Goal: Task Accomplishment & Management: Manage account settings

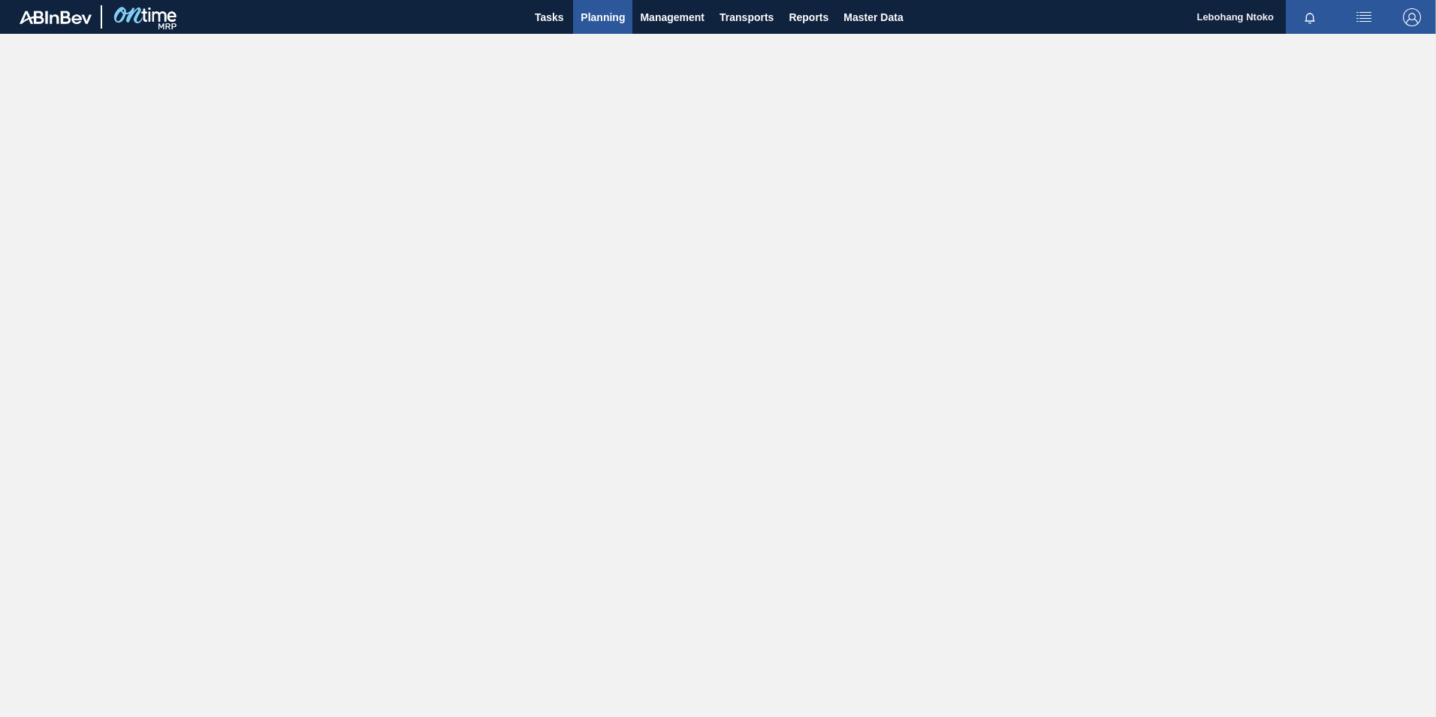
click at [605, 12] on span "Planning" at bounding box center [603, 17] width 44 height 18
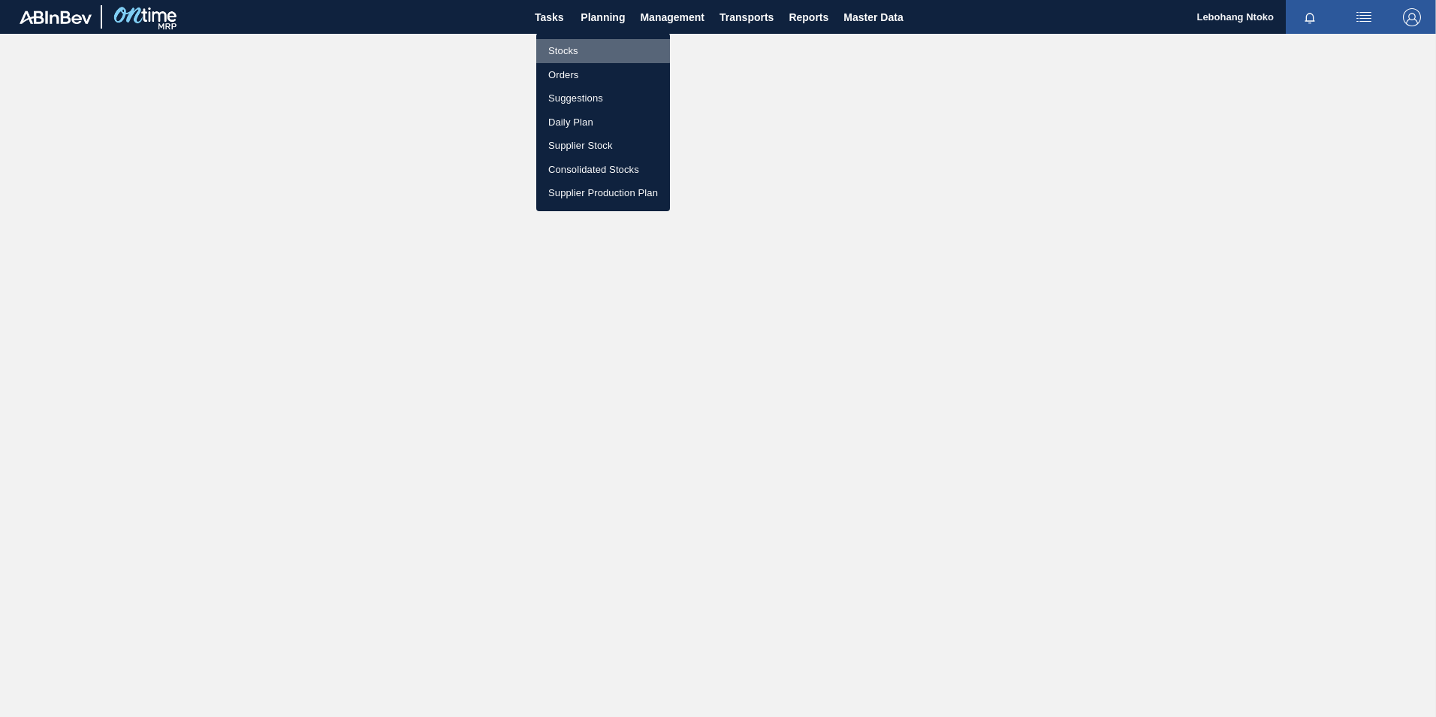
click at [567, 50] on li "Stocks" at bounding box center [603, 51] width 134 height 24
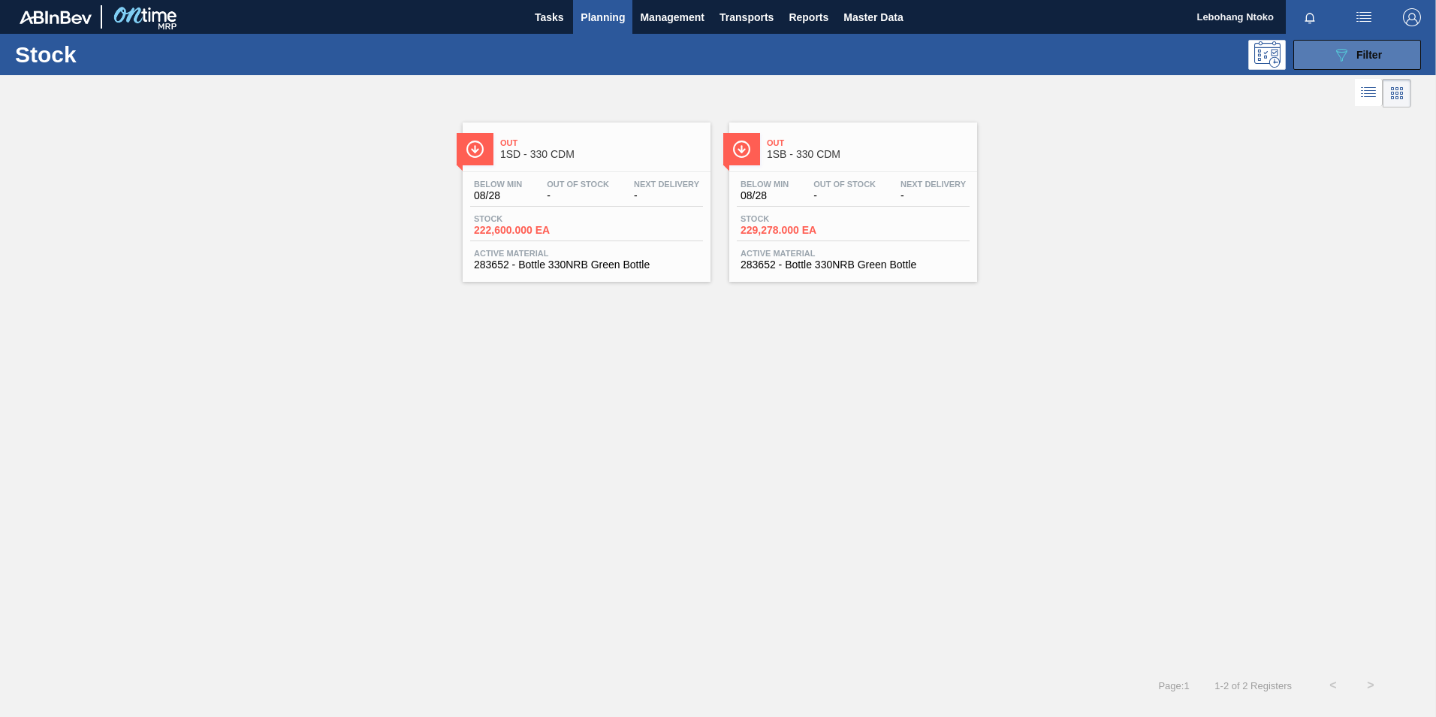
click at [1363, 54] on span "Filter" at bounding box center [1370, 55] width 26 height 12
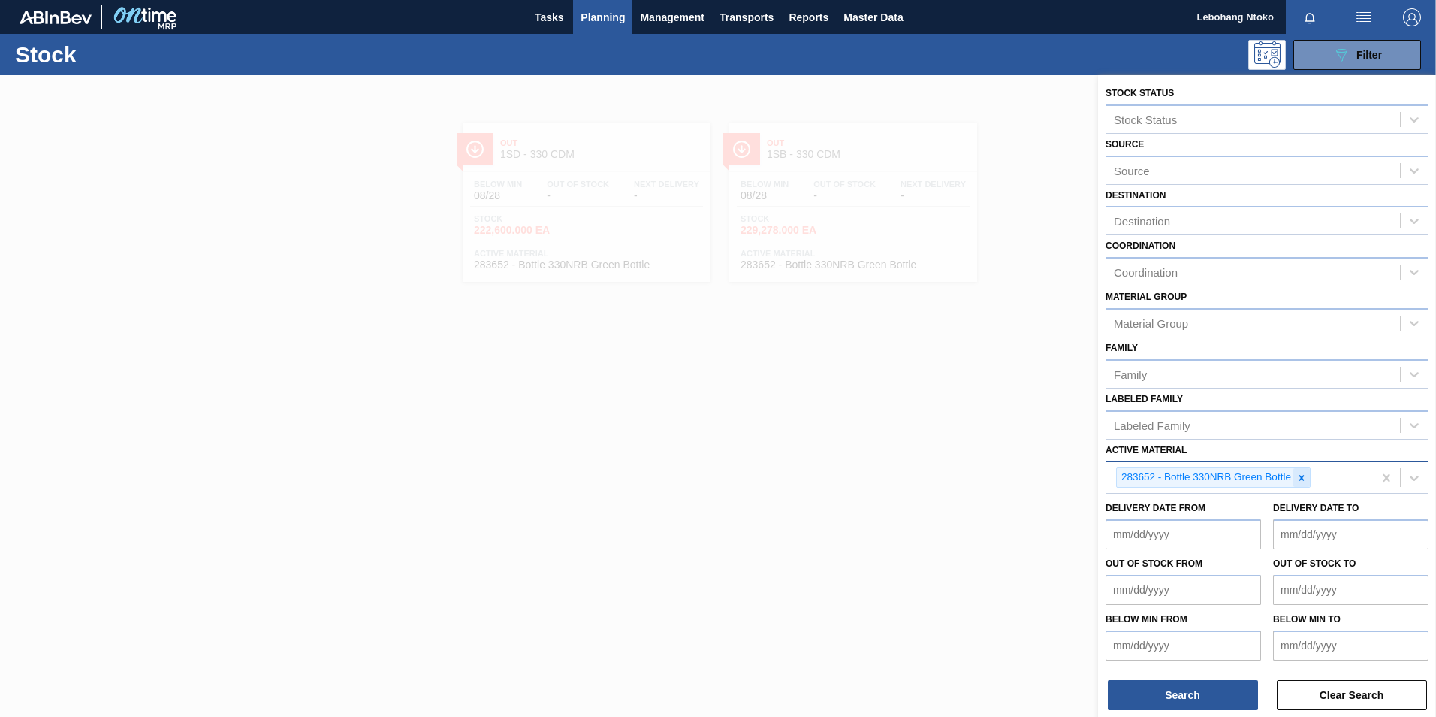
click at [1306, 479] on icon at bounding box center [1302, 477] width 11 height 11
paste Material "285099"
type Material "285099"
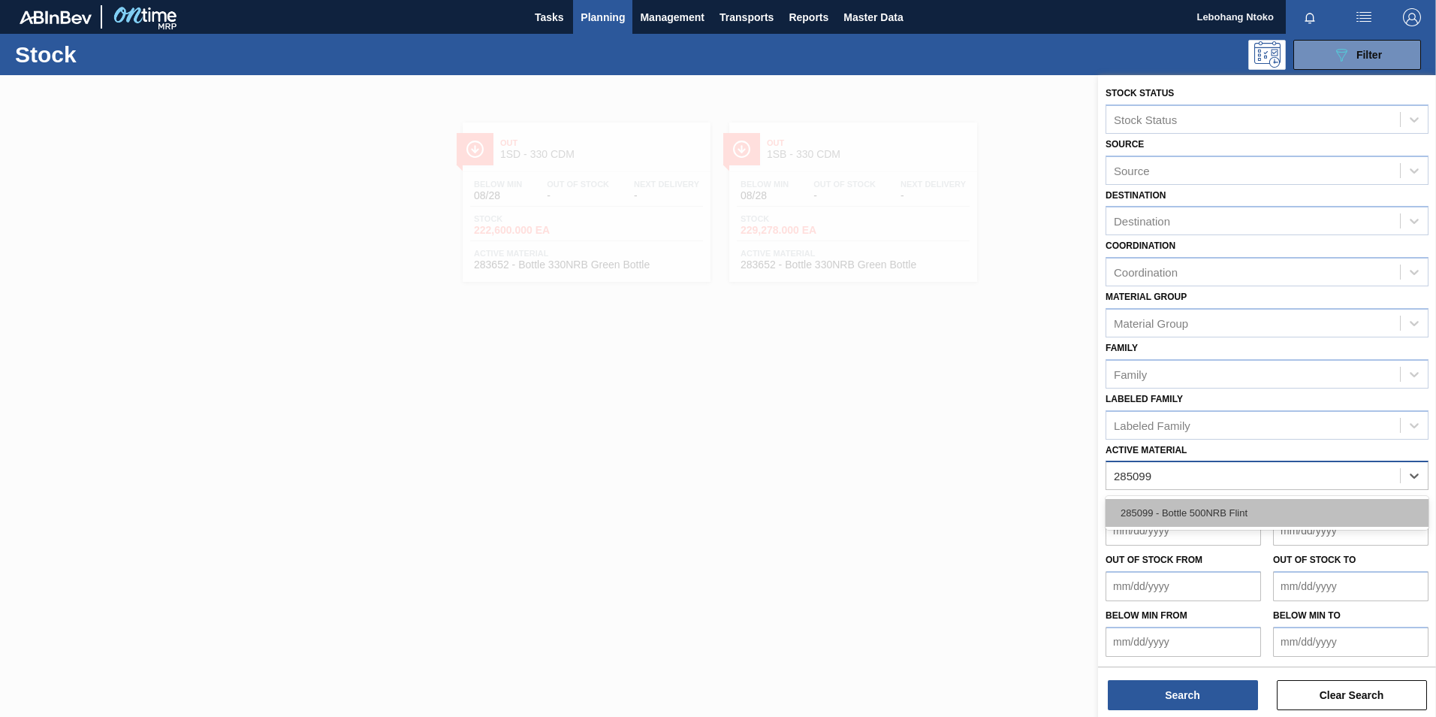
click at [1232, 507] on div "285099 - Bottle 500NRB Flint" at bounding box center [1267, 513] width 323 height 28
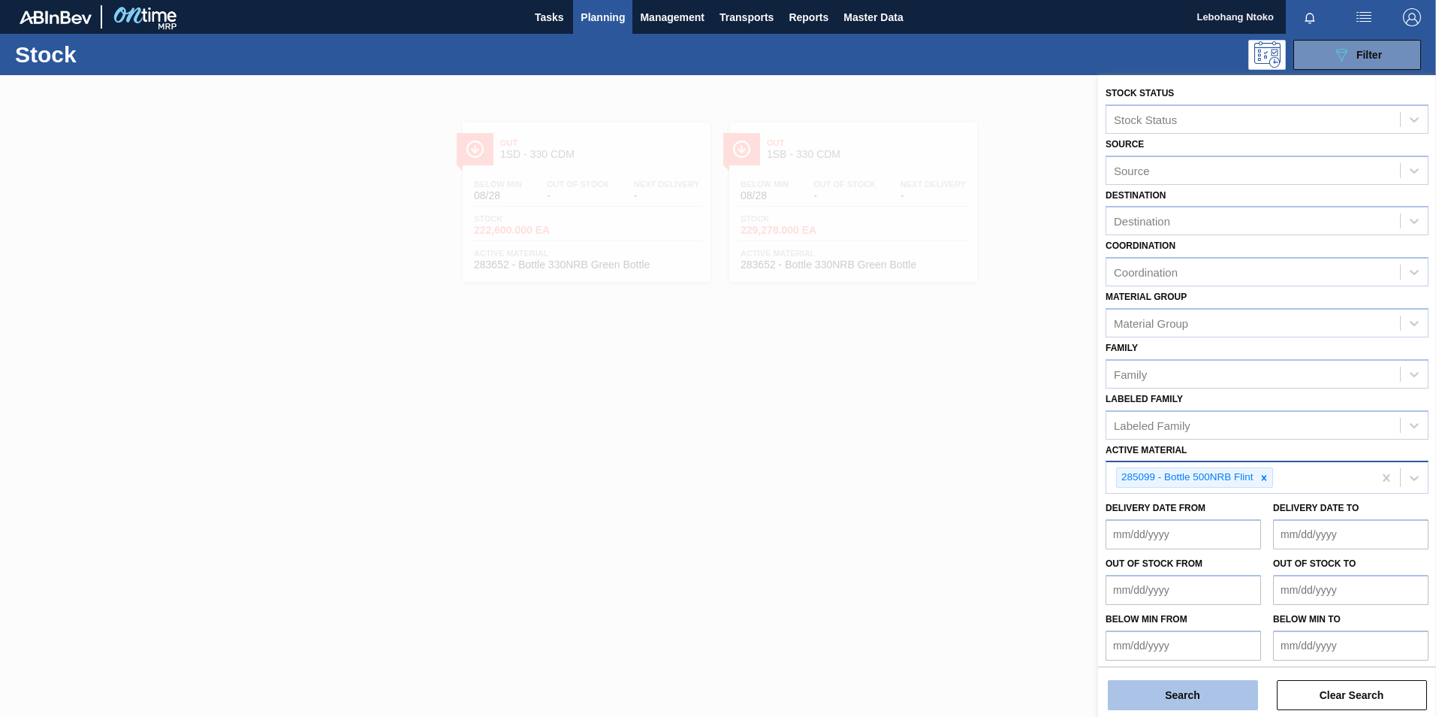
click at [1212, 689] on button "Search" at bounding box center [1183, 695] width 150 height 30
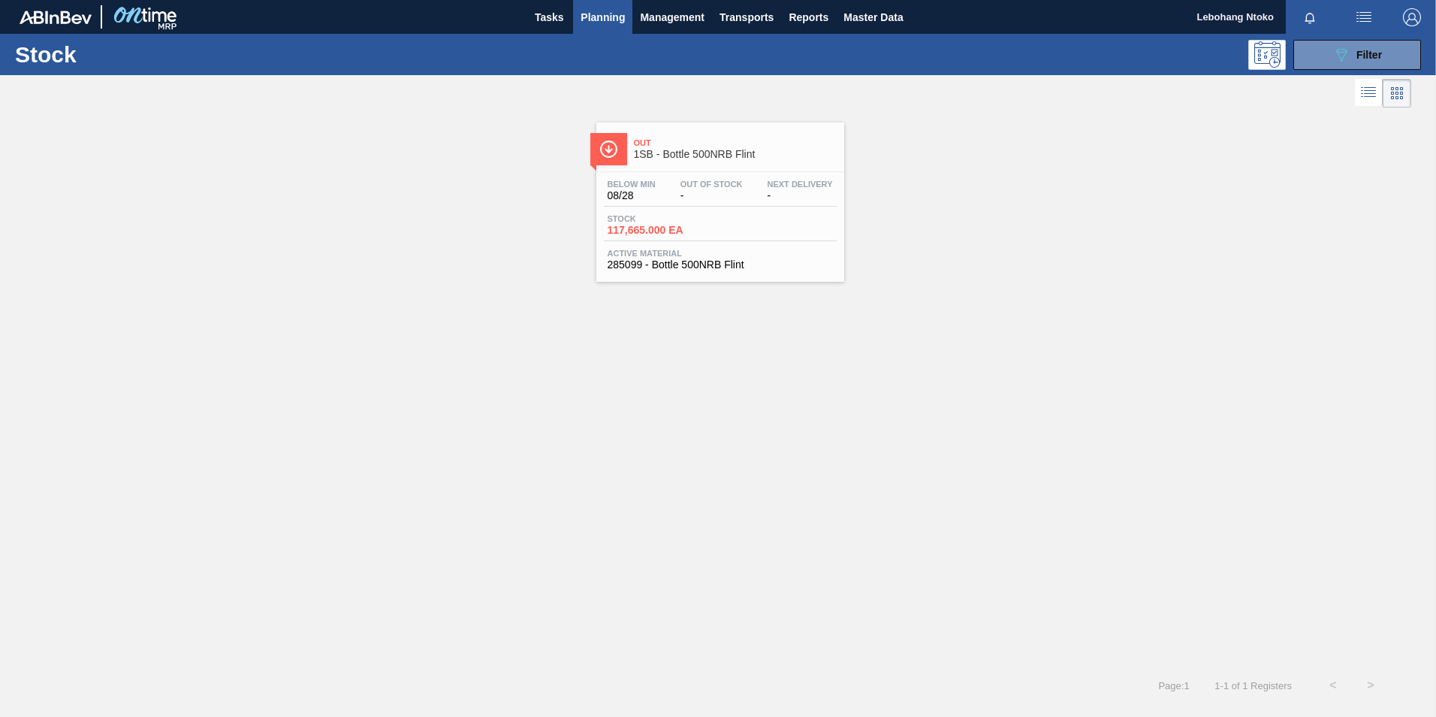
click at [707, 232] on span "117,665.000 EA" at bounding box center [660, 230] width 105 height 11
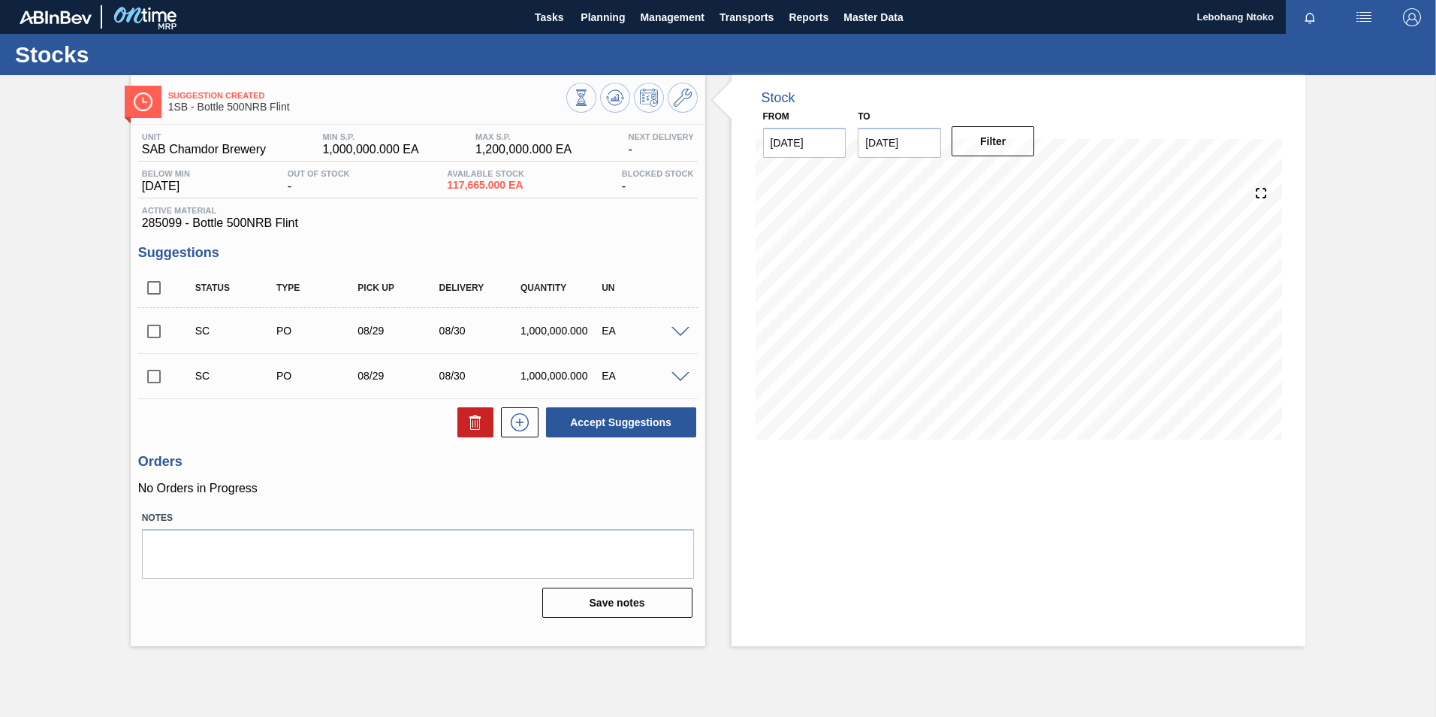
click at [678, 330] on span at bounding box center [681, 332] width 18 height 11
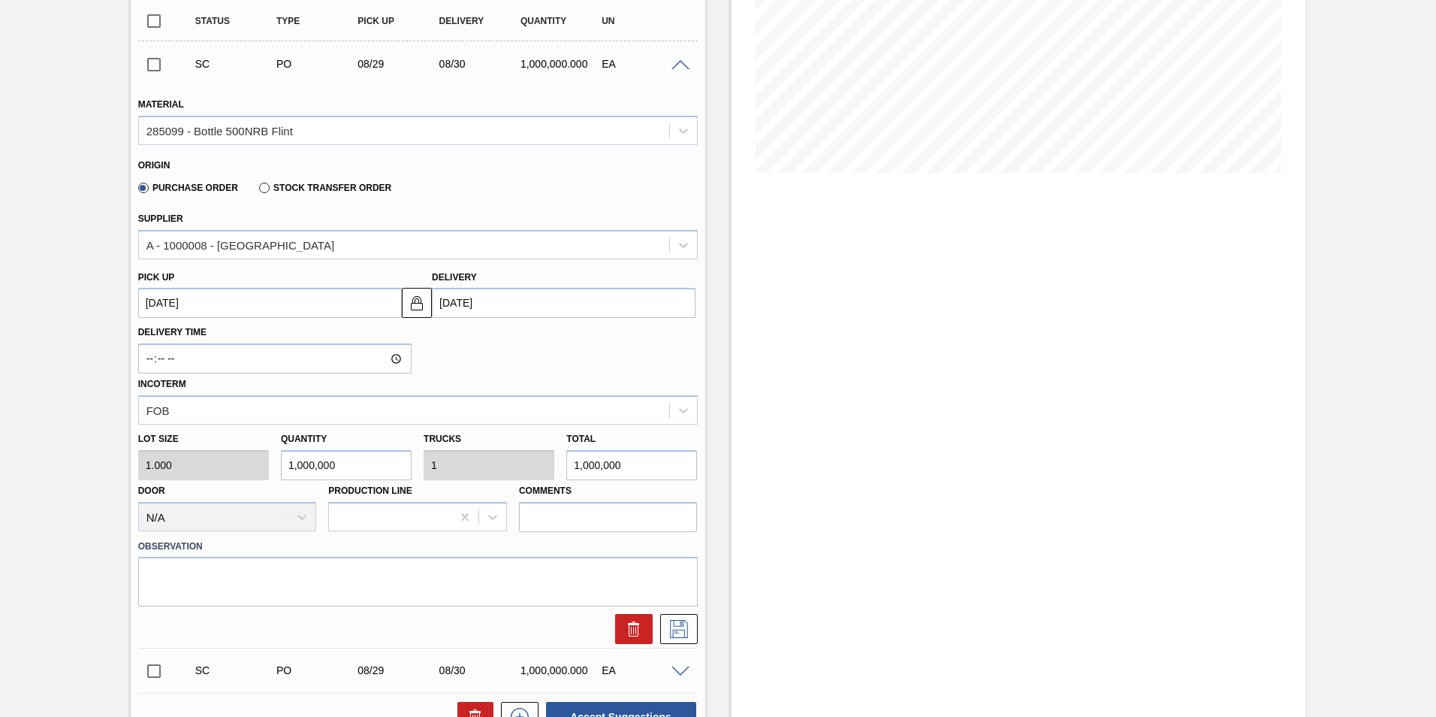
scroll to position [300, 0]
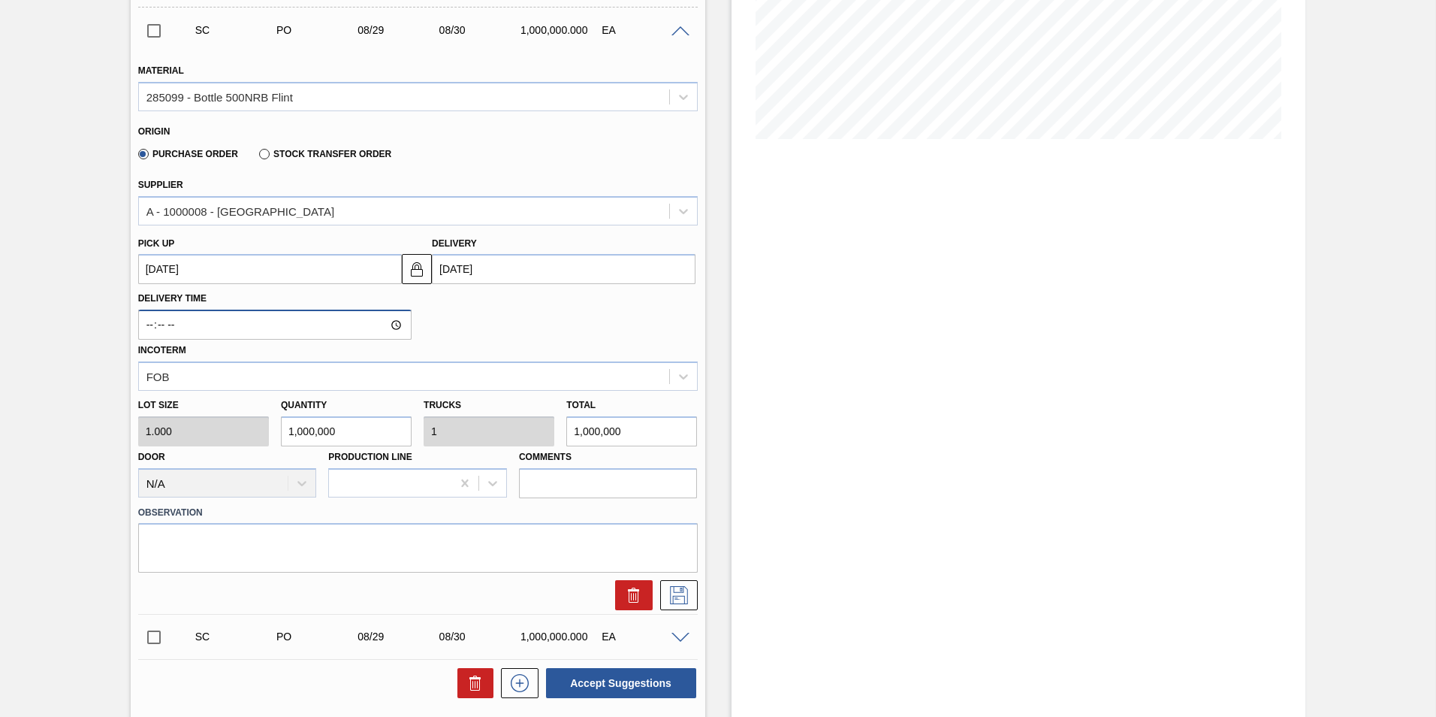
click at [240, 318] on input "Delivery Time" at bounding box center [274, 324] width 273 height 30
click at [392, 324] on input "Delivery Time" at bounding box center [274, 324] width 273 height 30
type input "10:19"
click at [681, 598] on icon at bounding box center [679, 595] width 24 height 18
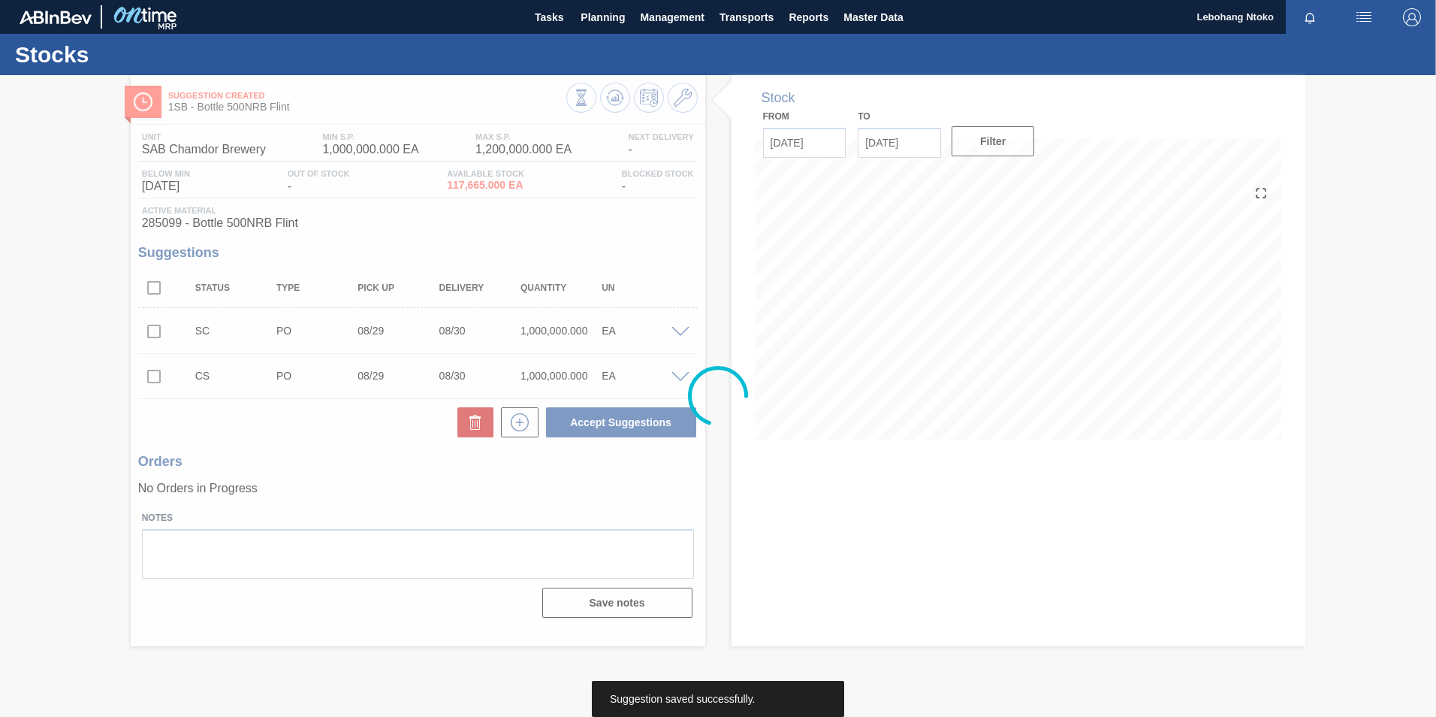
scroll to position [0, 0]
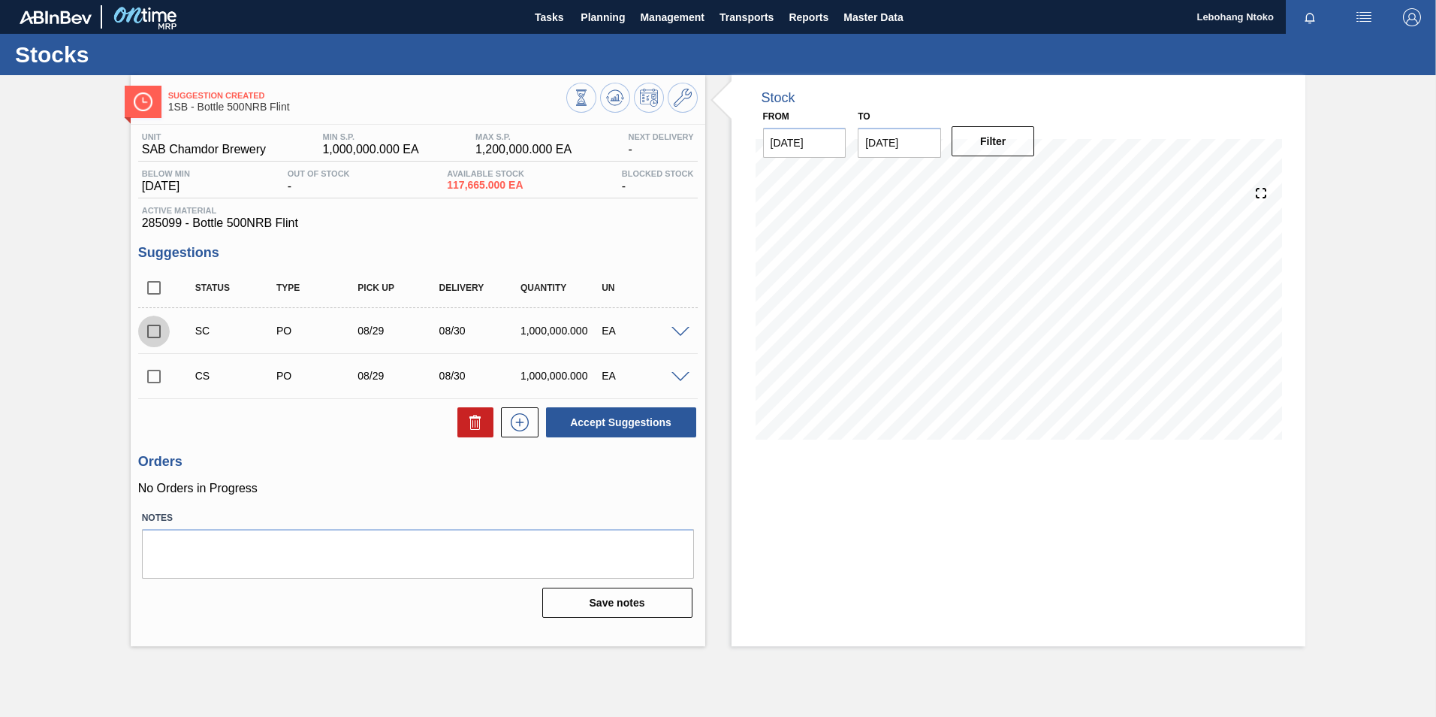
click at [163, 334] on input "checkbox" at bounding box center [154, 331] width 32 height 32
checkbox input "true"
click at [146, 369] on input "checkbox" at bounding box center [154, 377] width 32 height 32
checkbox input "true"
click at [595, 424] on button "Accept Suggestions" at bounding box center [621, 422] width 150 height 30
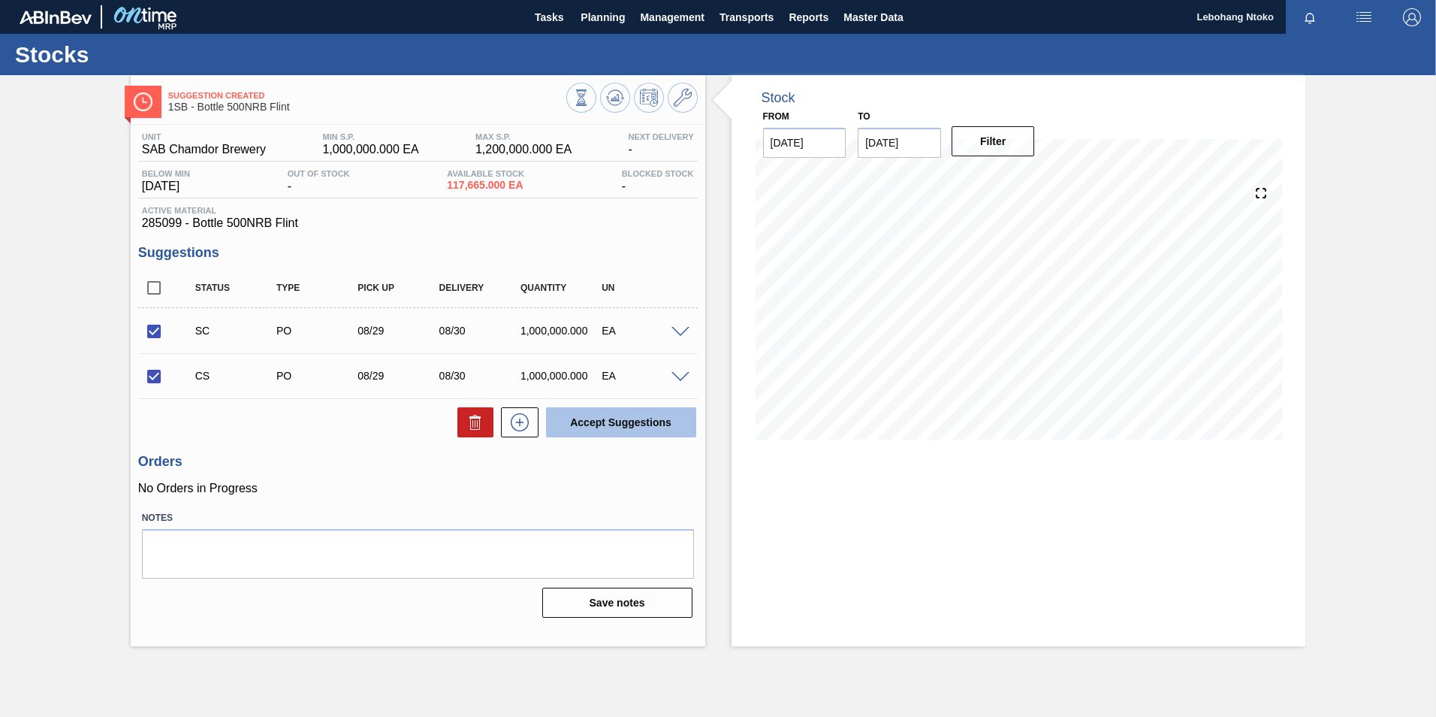
checkbox input "false"
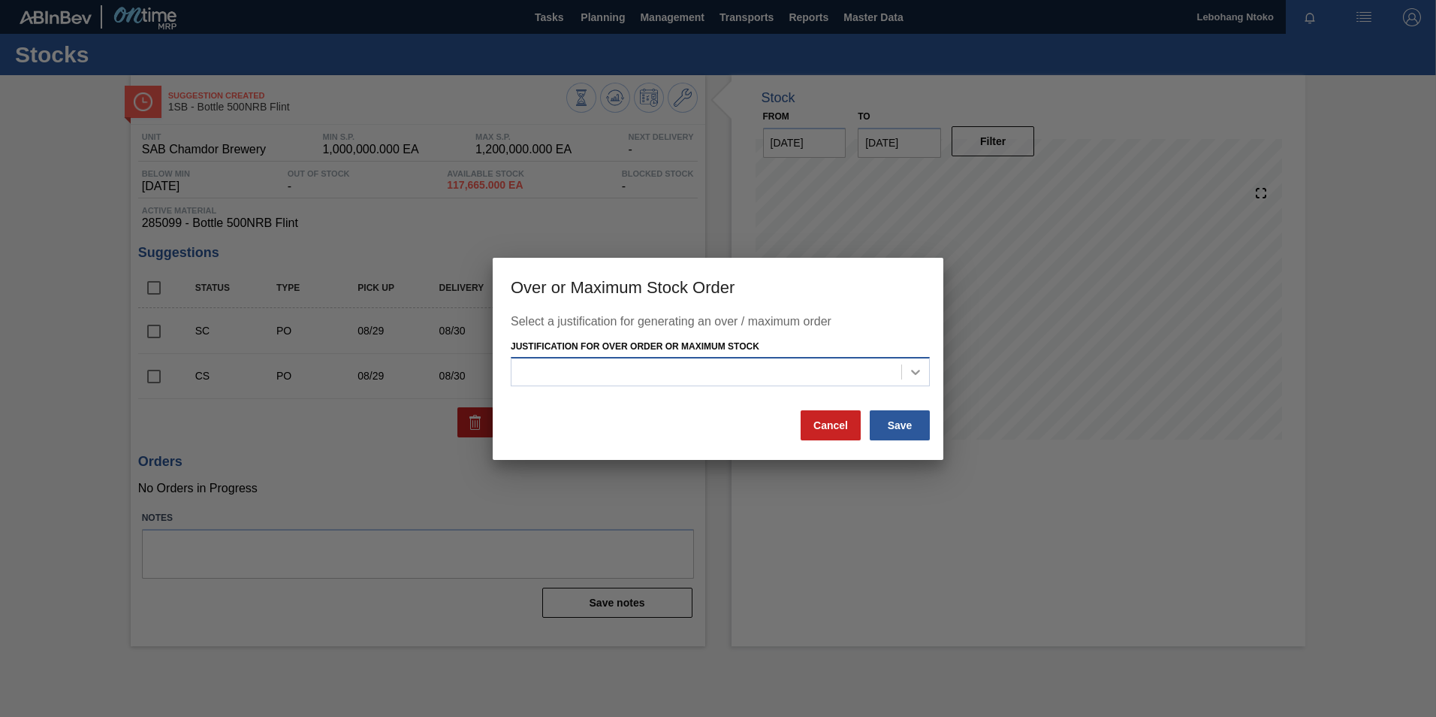
click at [915, 372] on icon at bounding box center [915, 371] width 15 height 15
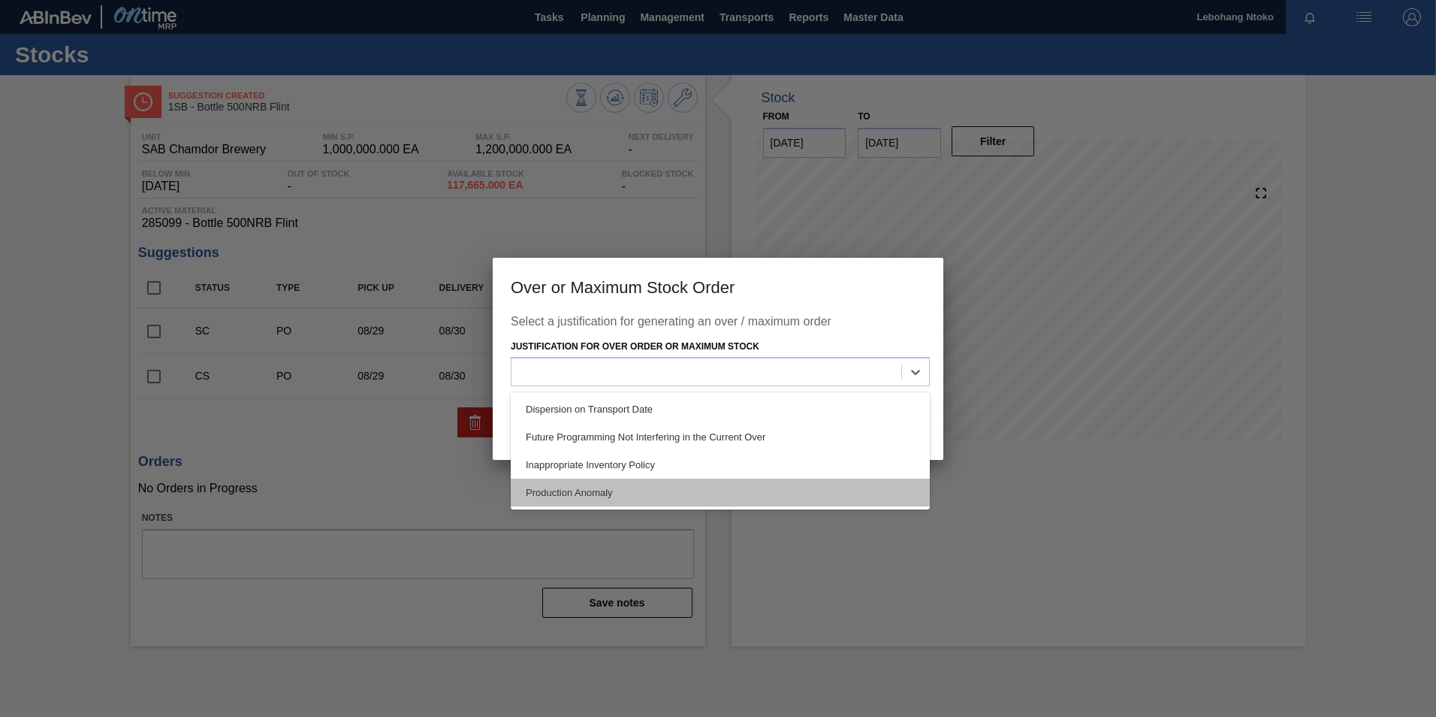
click at [592, 497] on div "Production Anomaly" at bounding box center [720, 492] width 419 height 28
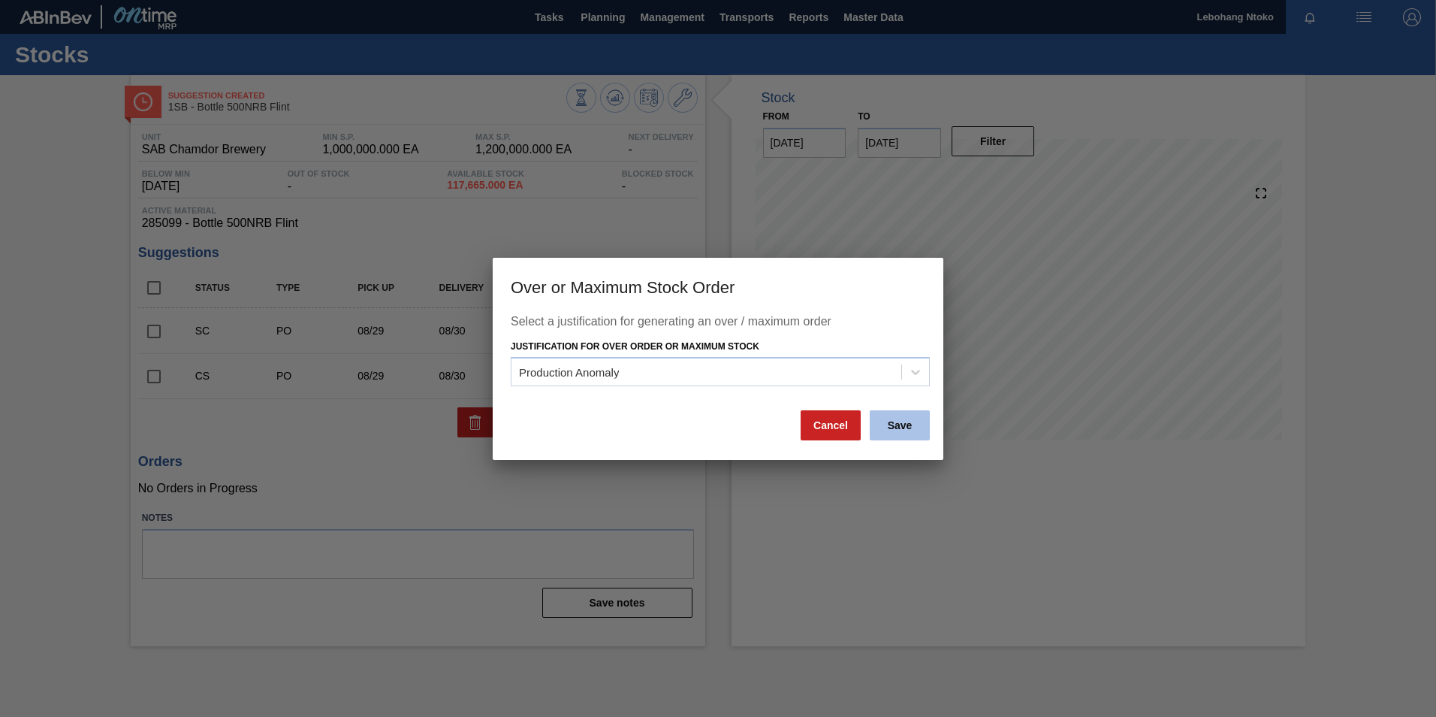
click at [904, 423] on button "Save" at bounding box center [900, 425] width 60 height 30
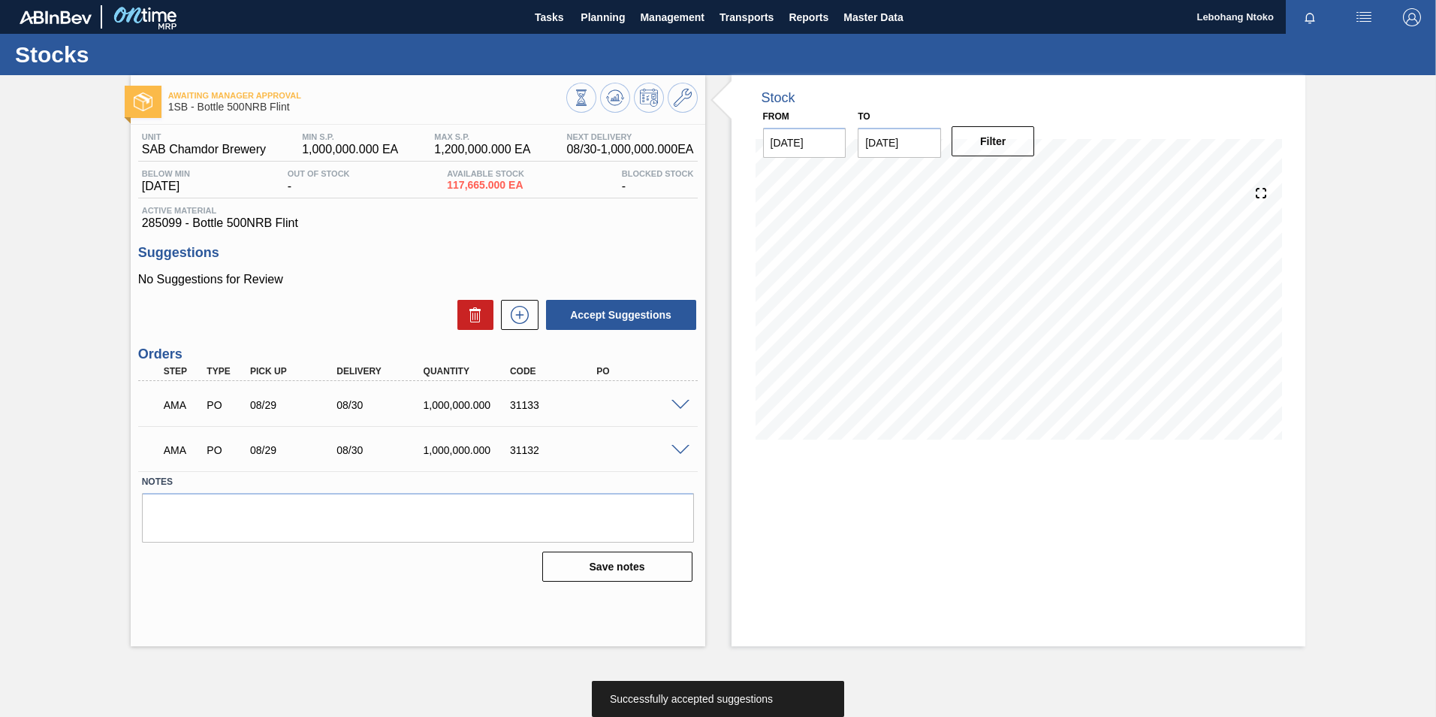
click at [681, 403] on span at bounding box center [681, 405] width 18 height 11
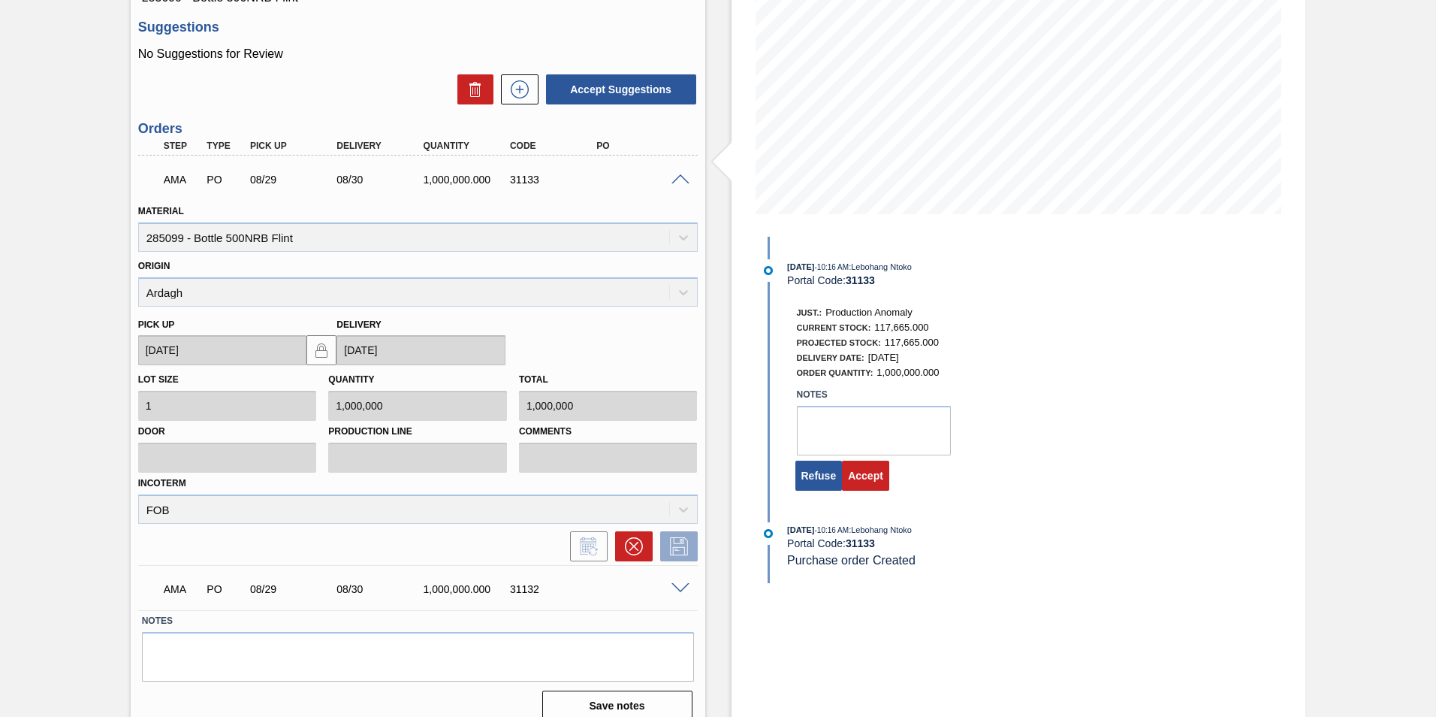
scroll to position [242, 0]
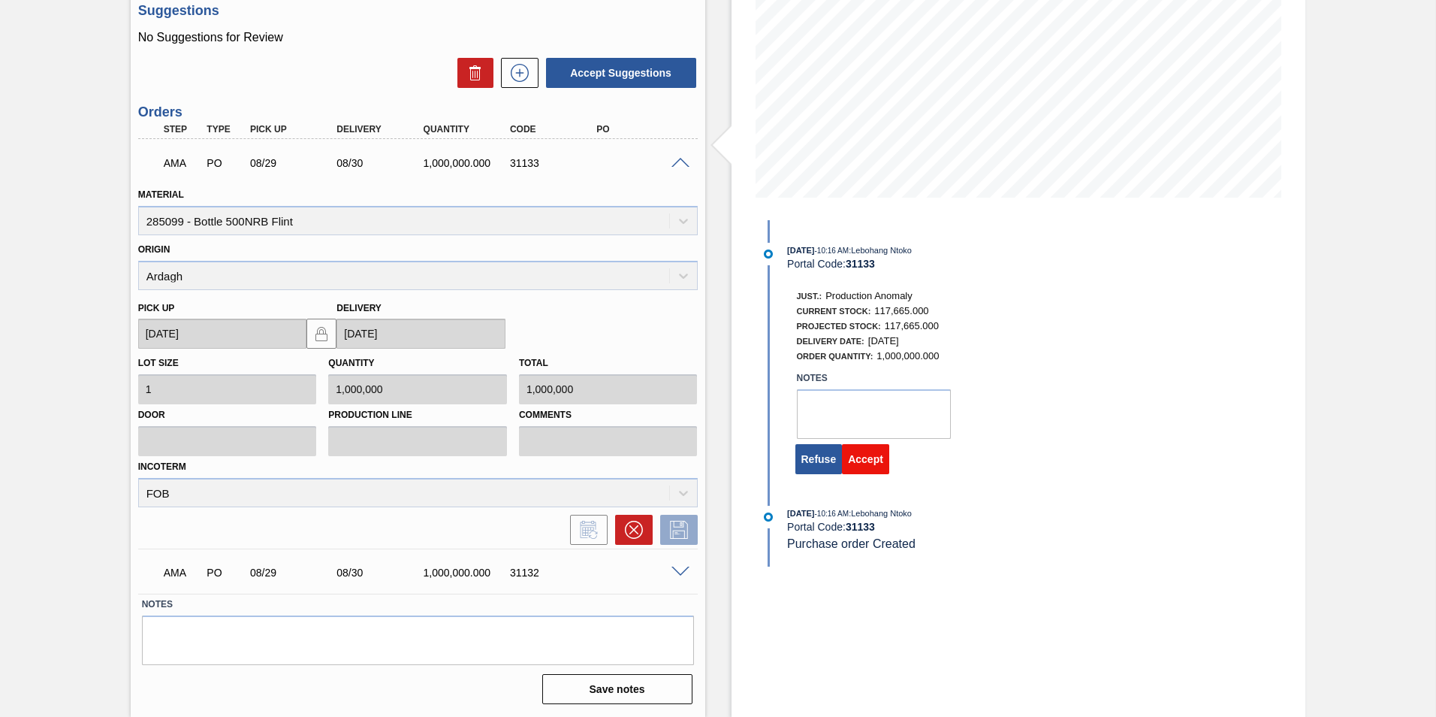
click at [865, 461] on button "Accept" at bounding box center [865, 459] width 47 height 30
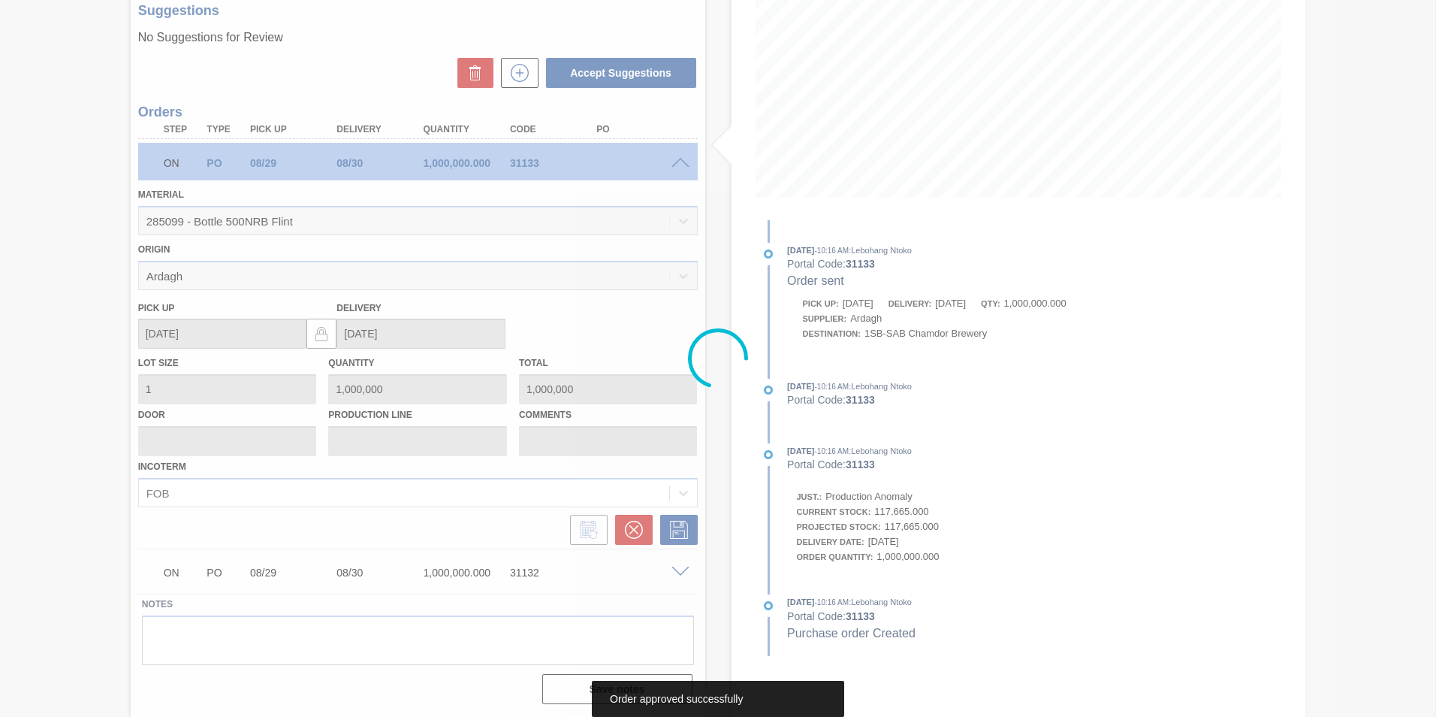
scroll to position [0, 0]
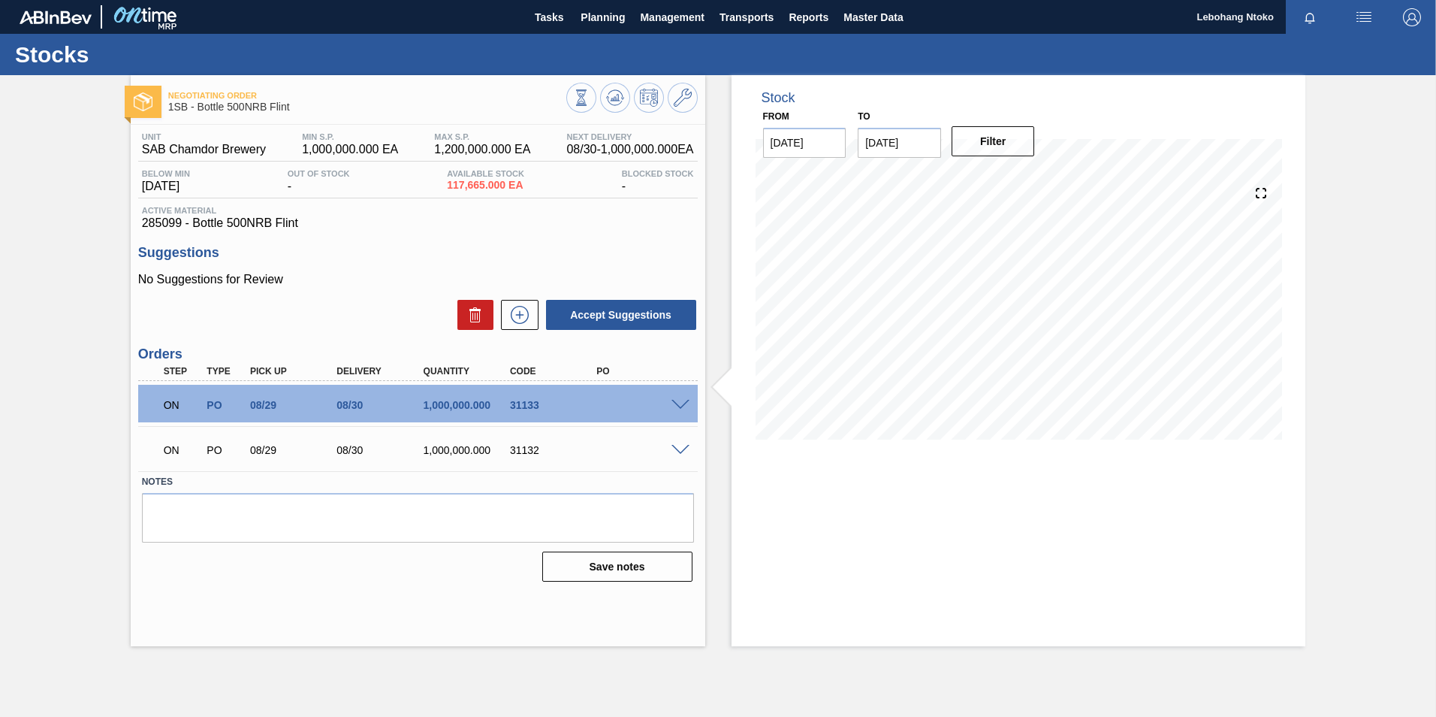
click at [816, 471] on div "Stock From 08/28/2025 to 09/11/2025 Filter" at bounding box center [1019, 360] width 575 height 571
click at [1028, 474] on div "Stock From 08/28/2025 to 09/11/2025 Filter" at bounding box center [1019, 360] width 575 height 571
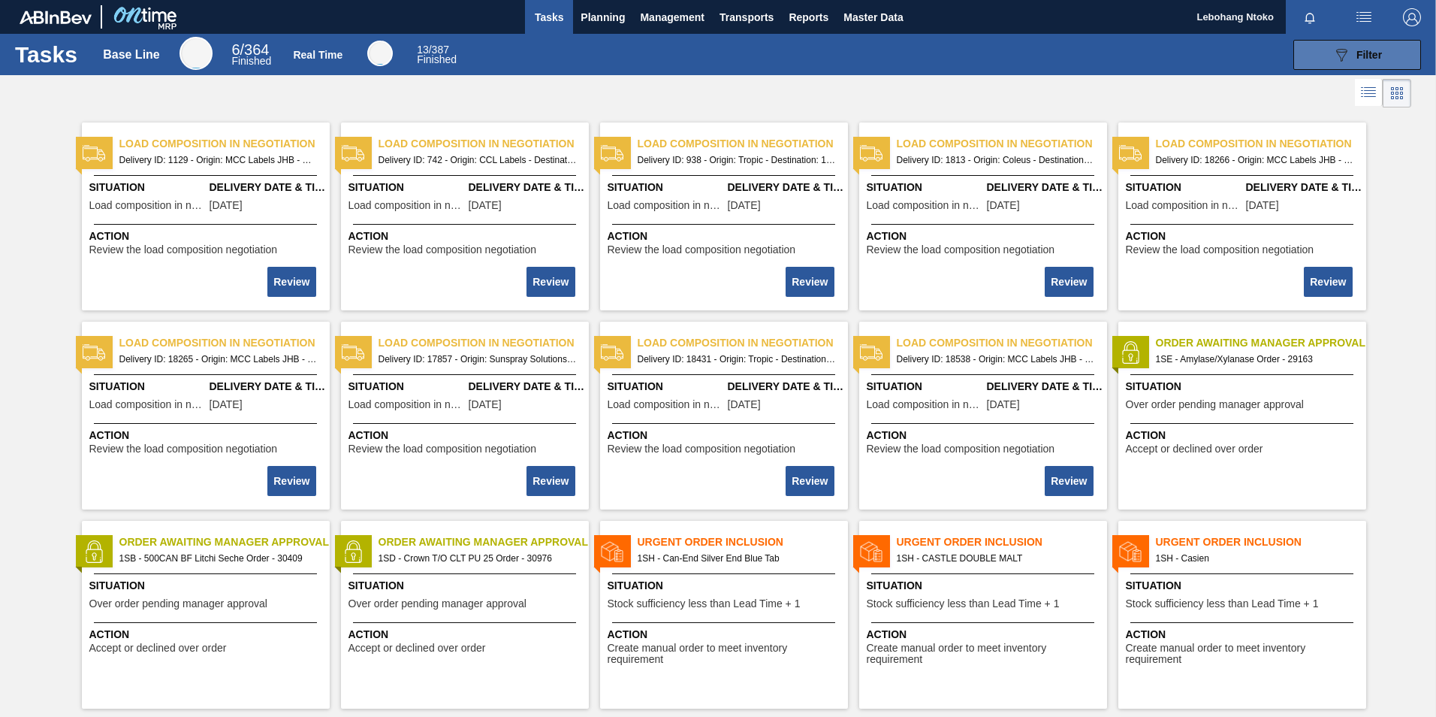
click at [1342, 52] on icon at bounding box center [1341, 55] width 11 height 13
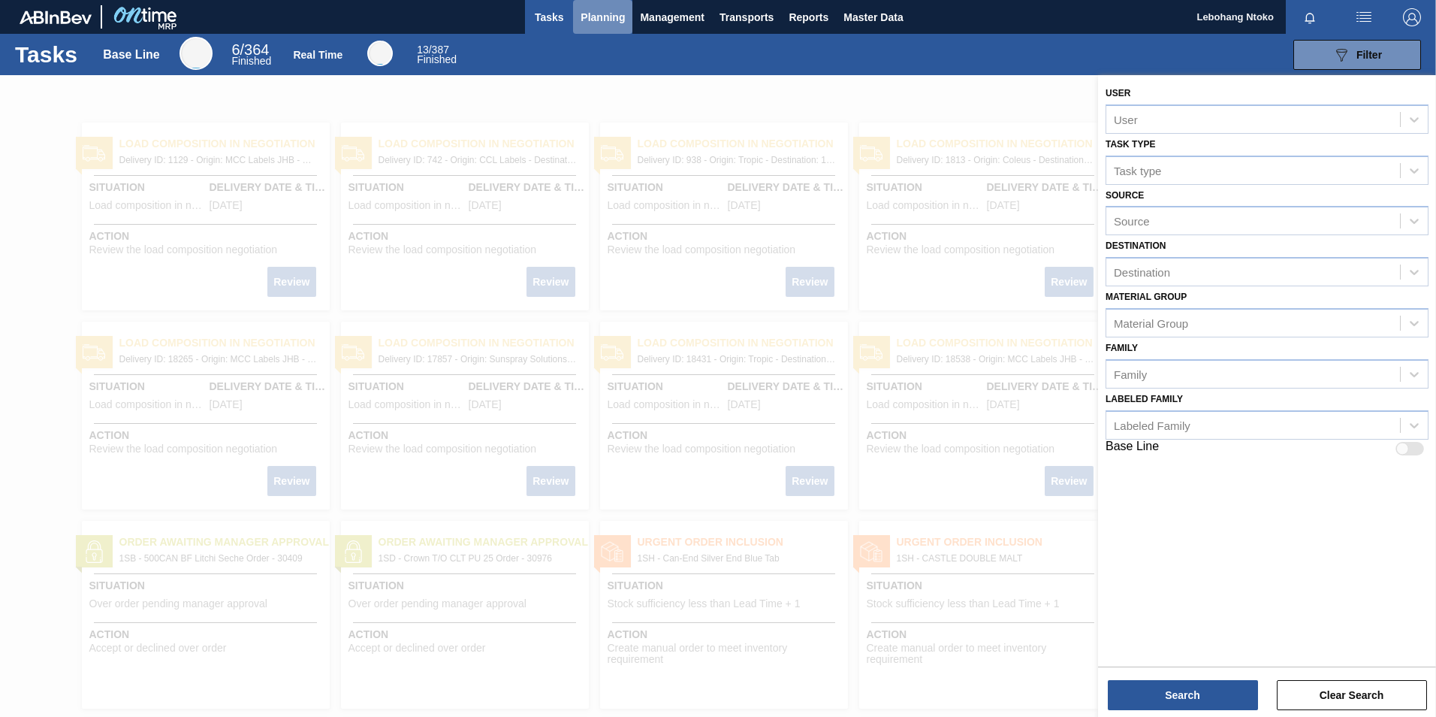
click at [609, 18] on span "Planning" at bounding box center [603, 17] width 44 height 18
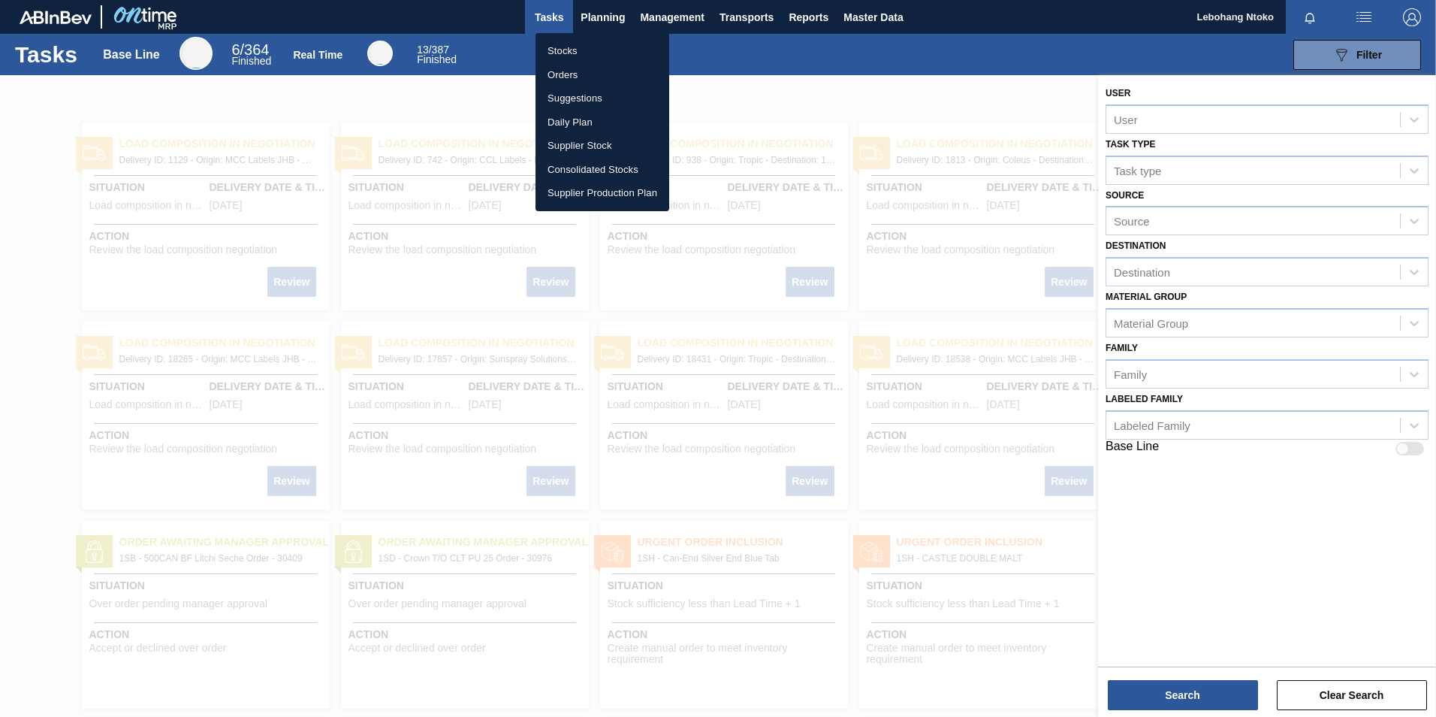
click at [562, 50] on li "Stocks" at bounding box center [603, 51] width 134 height 24
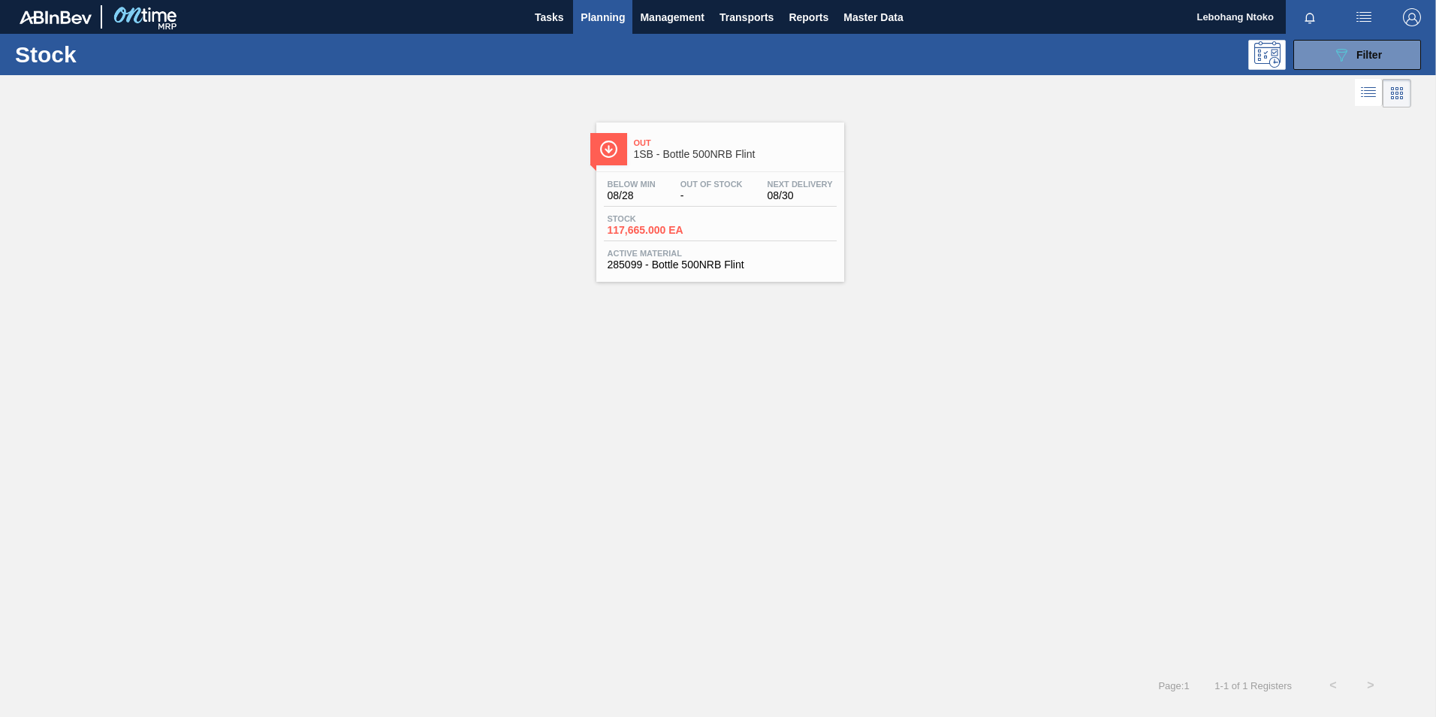
click at [768, 188] on span "Next Delivery" at bounding box center [800, 184] width 65 height 9
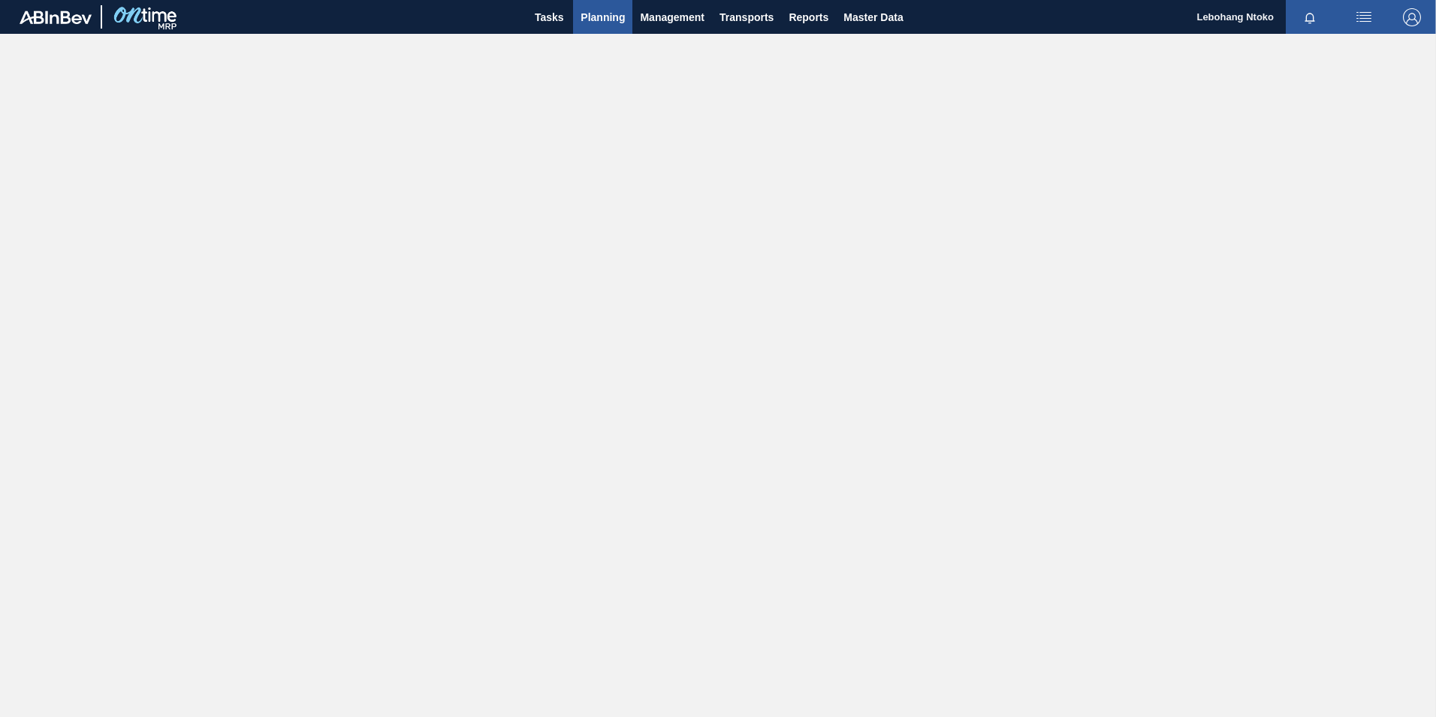
click at [604, 10] on span "Planning" at bounding box center [603, 17] width 44 height 18
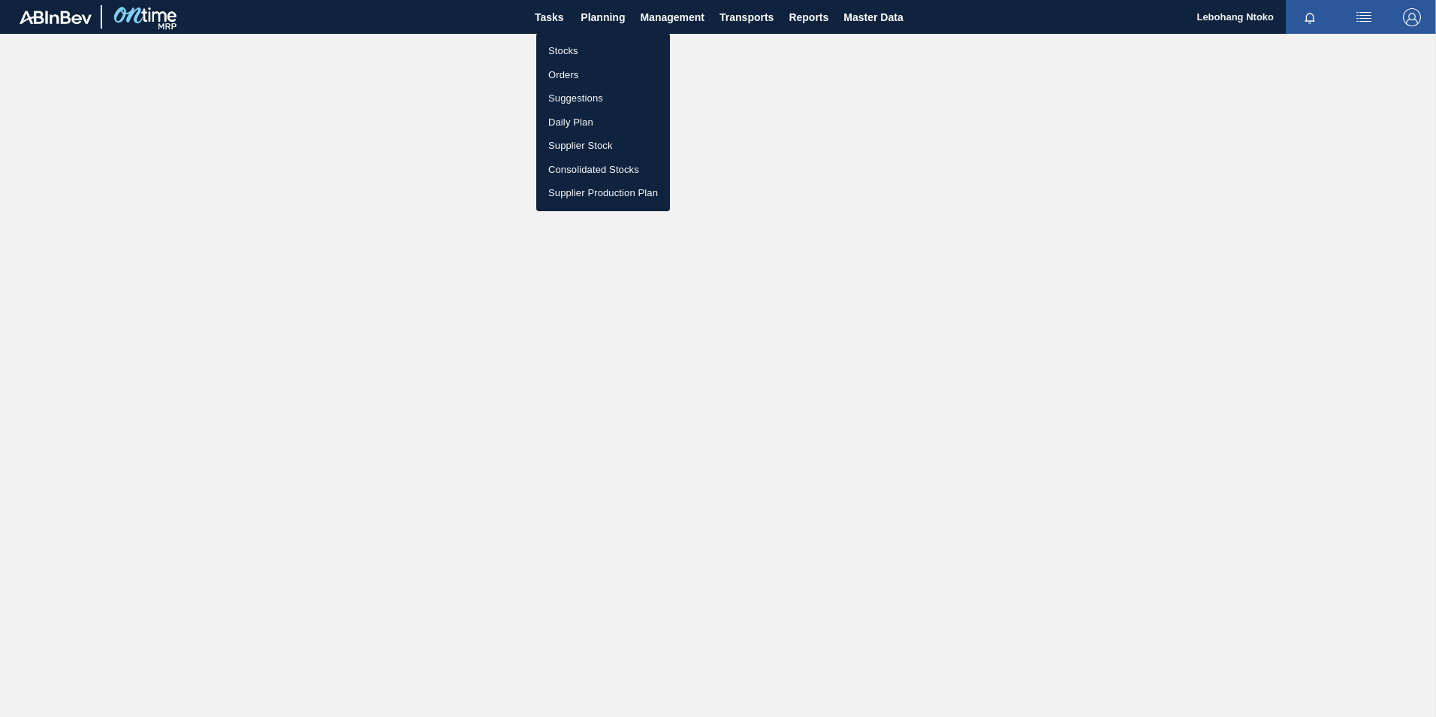
click at [569, 47] on li "Stocks" at bounding box center [603, 51] width 134 height 24
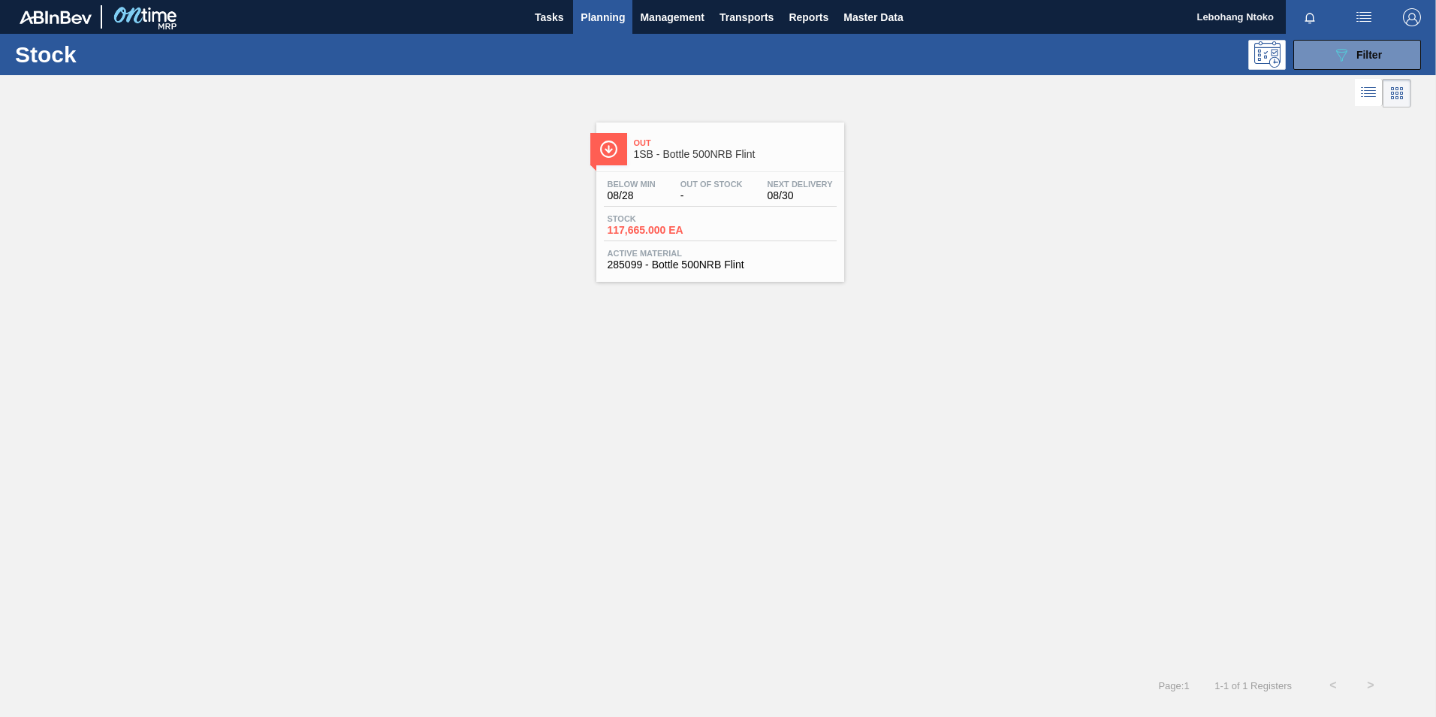
click at [709, 188] on span "Out Of Stock" at bounding box center [712, 184] width 62 height 9
click at [1365, 19] on img "button" at bounding box center [1364, 17] width 18 height 18
click at [1324, 186] on div at bounding box center [718, 358] width 1436 height 717
click at [1360, 56] on span "Filter" at bounding box center [1370, 55] width 26 height 12
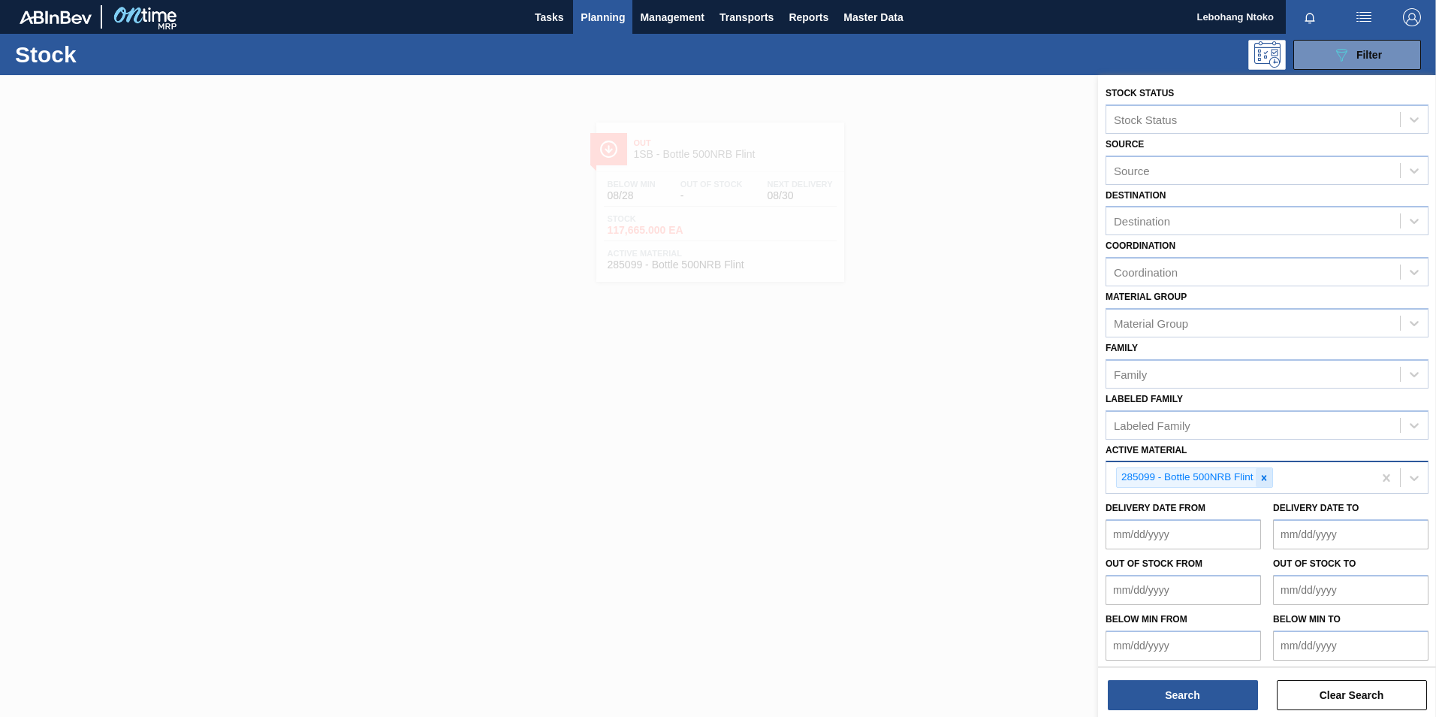
click at [1266, 481] on icon at bounding box center [1264, 477] width 11 height 11
paste Material "274691"
type Material "274691"
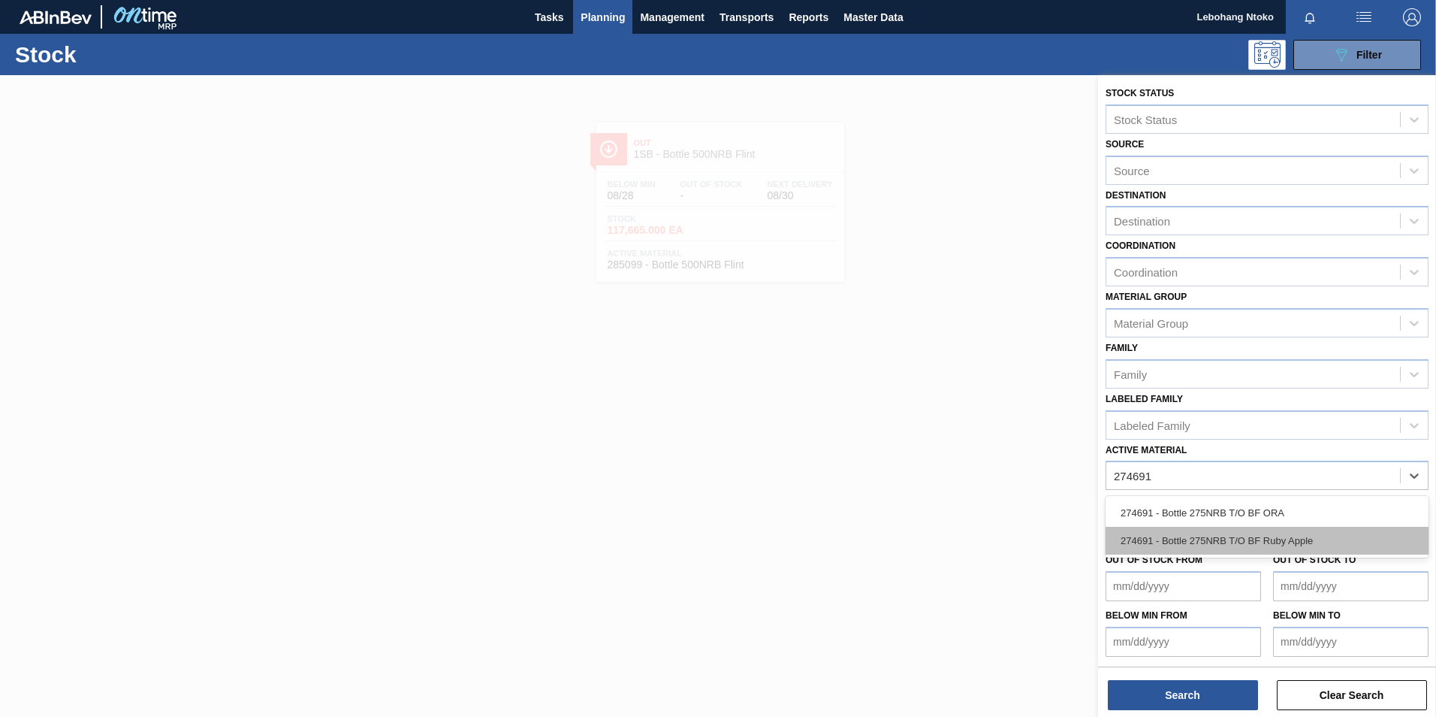
click at [1209, 546] on div "274691 - Bottle 275NRB T/O BF Ruby Apple" at bounding box center [1267, 541] width 323 height 28
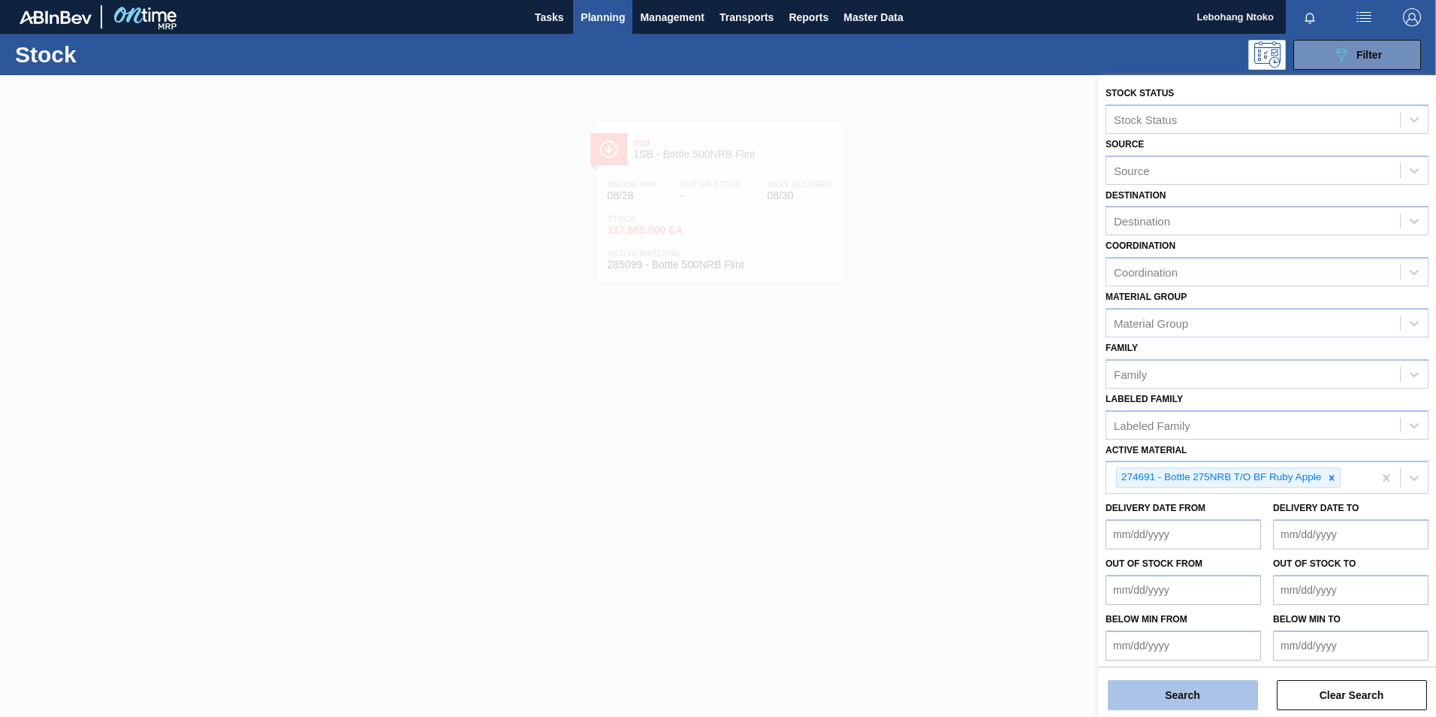
click at [1197, 693] on button "Search" at bounding box center [1183, 695] width 150 height 30
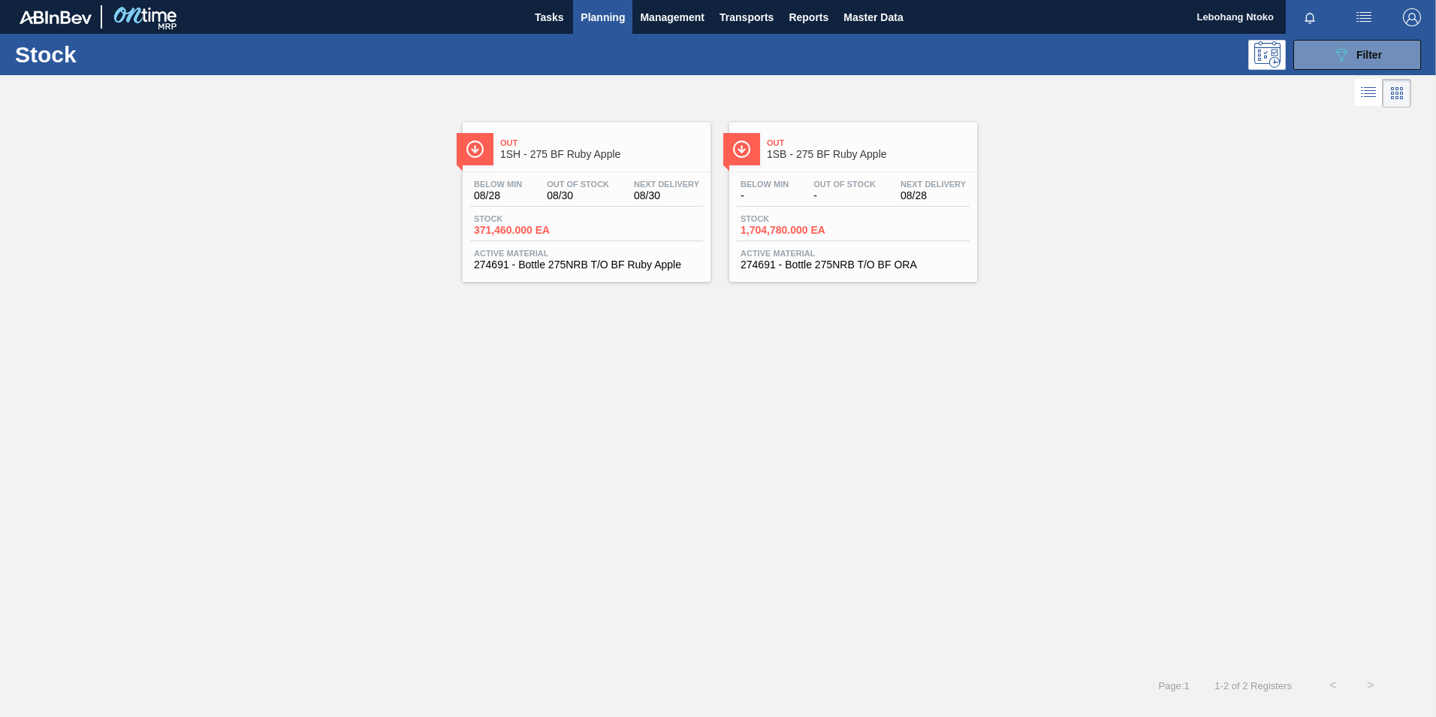
click at [787, 192] on span "-" at bounding box center [765, 195] width 48 height 11
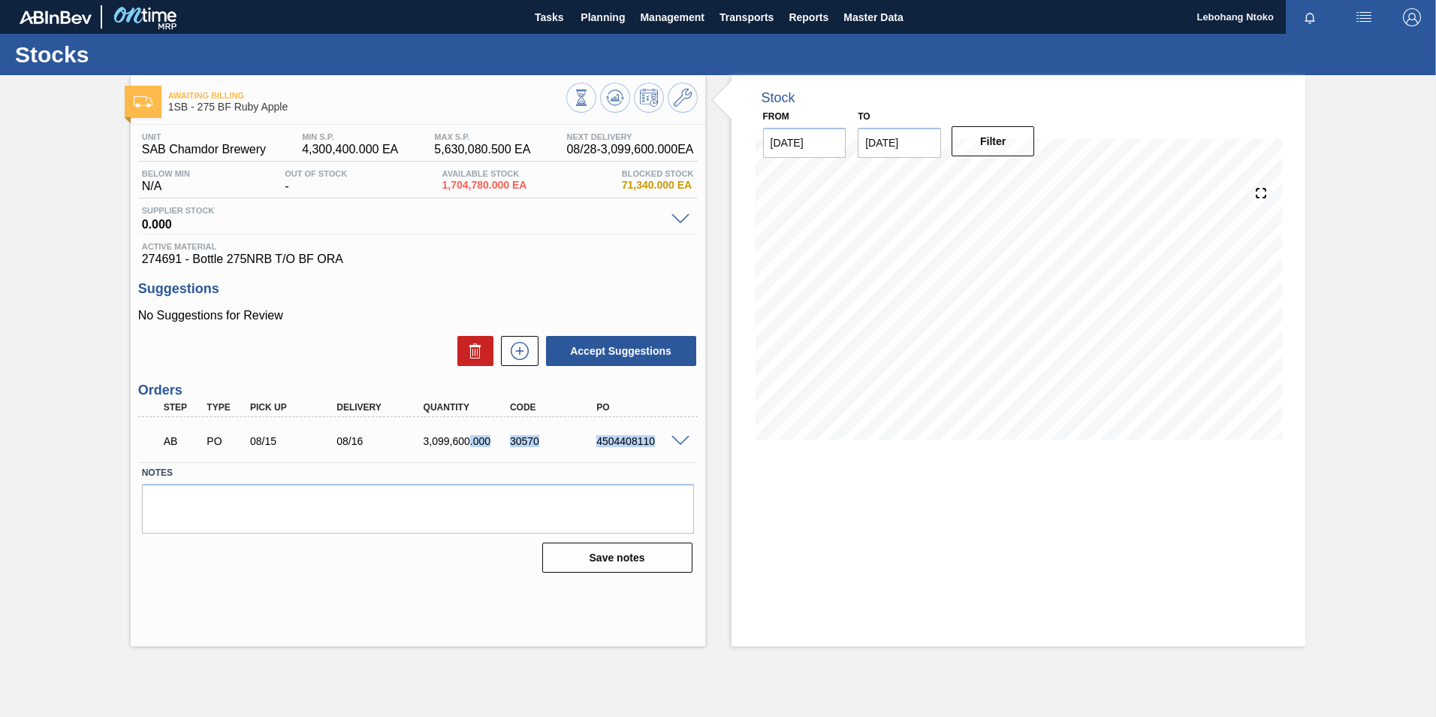
drag, startPoint x: 653, startPoint y: 441, endPoint x: 470, endPoint y: 436, distance: 182.6
click at [470, 436] on div "AB PO 08/15 08/16 3,099,600.000 30570 4504408110" at bounding box center [414, 439] width 520 height 30
drag, startPoint x: 470, startPoint y: 436, endPoint x: 491, endPoint y: 448, distance: 24.0
click at [484, 448] on div "AB PO 08/15 08/16 3,099,600.000 30570 4504408110" at bounding box center [414, 439] width 520 height 30
drag, startPoint x: 651, startPoint y: 442, endPoint x: 573, endPoint y: 442, distance: 77.4
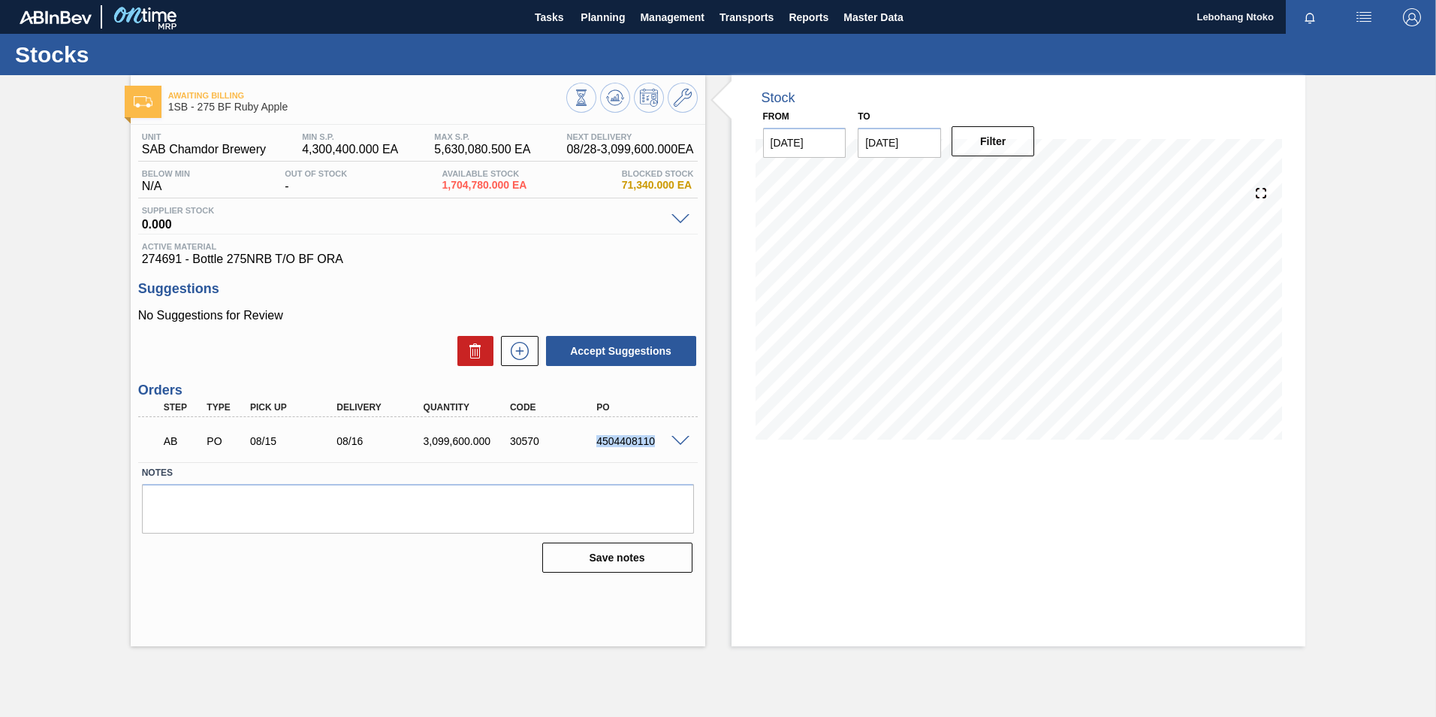
click at [573, 442] on div "AB PO 08/15 08/16 3,099,600.000 30570 4504408110" at bounding box center [414, 439] width 520 height 30
drag, startPoint x: 573, startPoint y: 442, endPoint x: 584, endPoint y: 400, distance: 43.4
click at [459, 278] on div "Unit SAB Chamdor Brewery MIN S.P. 4,300,400.000 EA MAX S.P. 5,630,080.500 EA Ne…" at bounding box center [418, 351] width 575 height 453
click at [681, 438] on span at bounding box center [681, 441] width 18 height 11
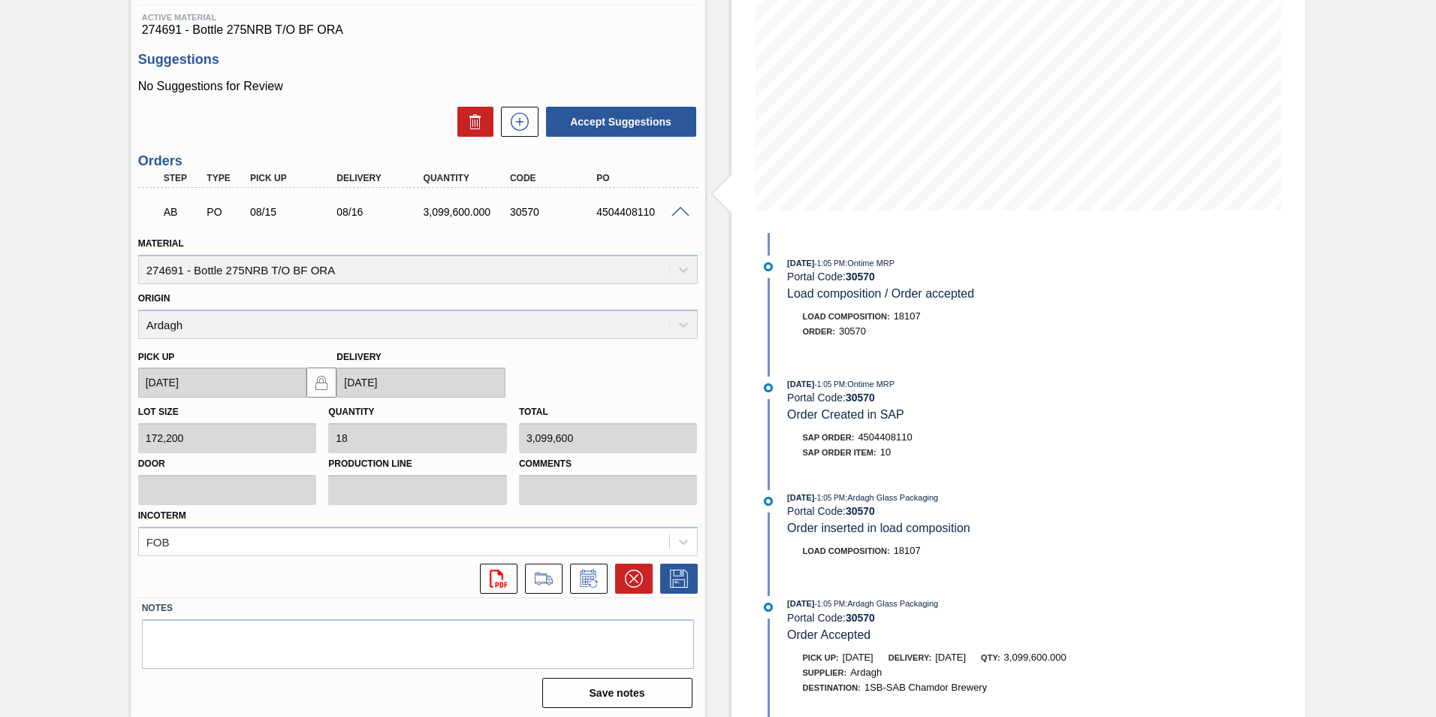
scroll to position [233, 0]
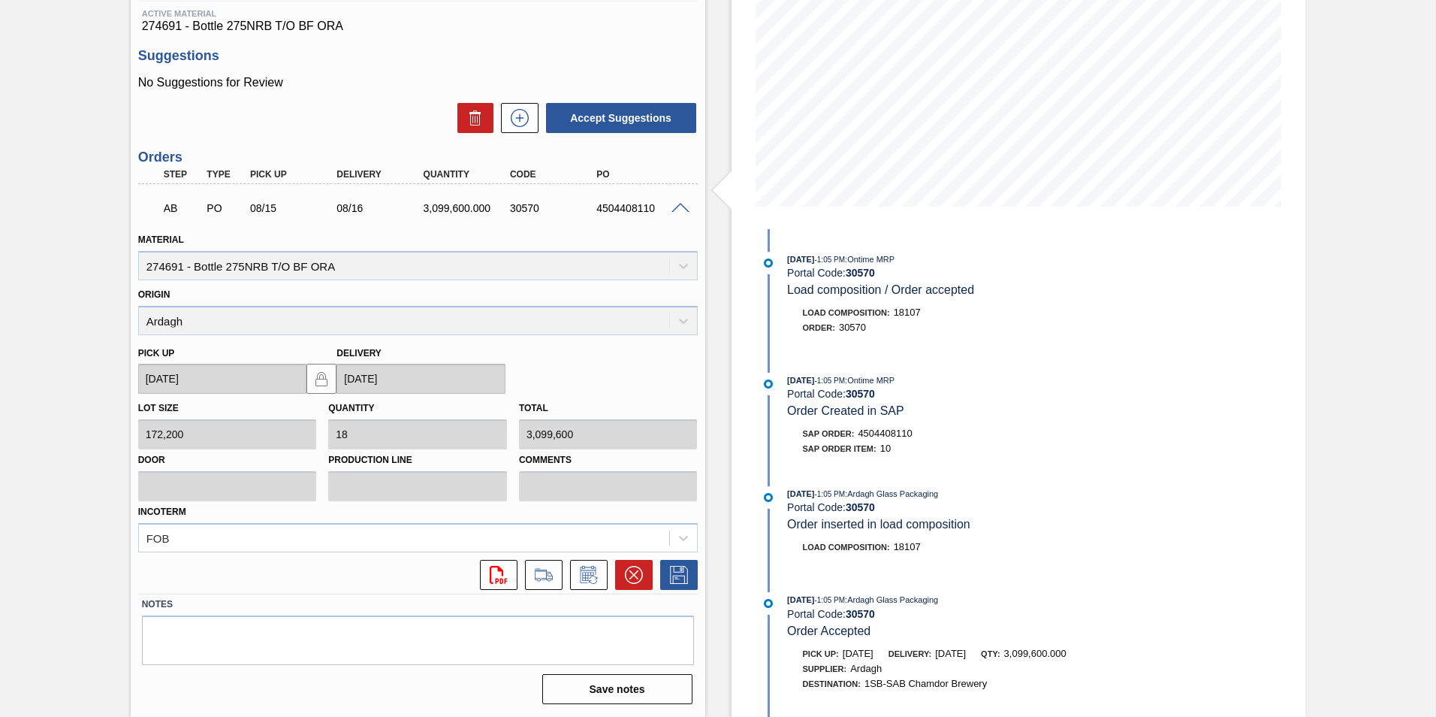
click at [651, 211] on div "4504408110" at bounding box center [641, 208] width 97 height 12
click at [654, 210] on div "4504408110" at bounding box center [641, 208] width 97 height 12
drag, startPoint x: 596, startPoint y: 210, endPoint x: 660, endPoint y: 202, distance: 65.0
click at [660, 202] on div "4504408110" at bounding box center [641, 208] width 97 height 12
copy div "4504408110"
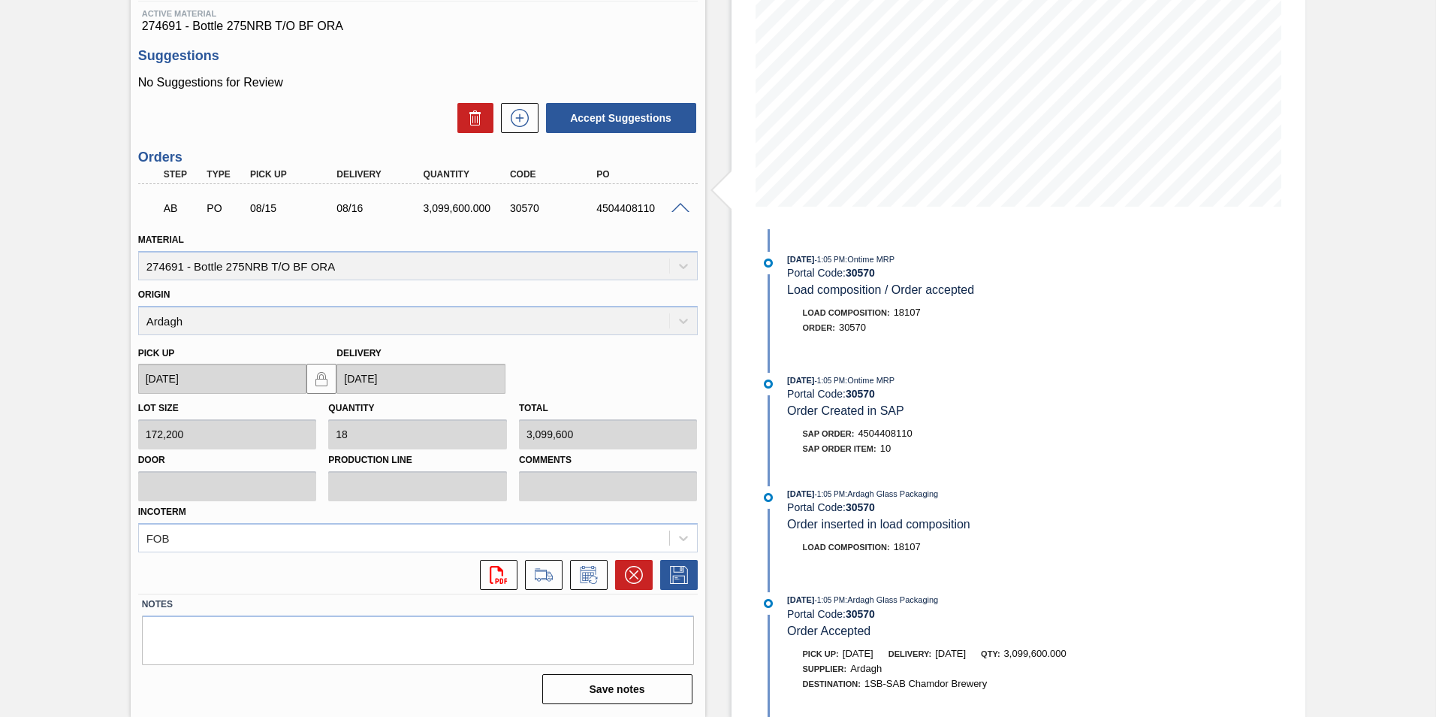
click at [553, 31] on span "274691 - Bottle 275NRB T/O BF ORA" at bounding box center [418, 27] width 552 height 14
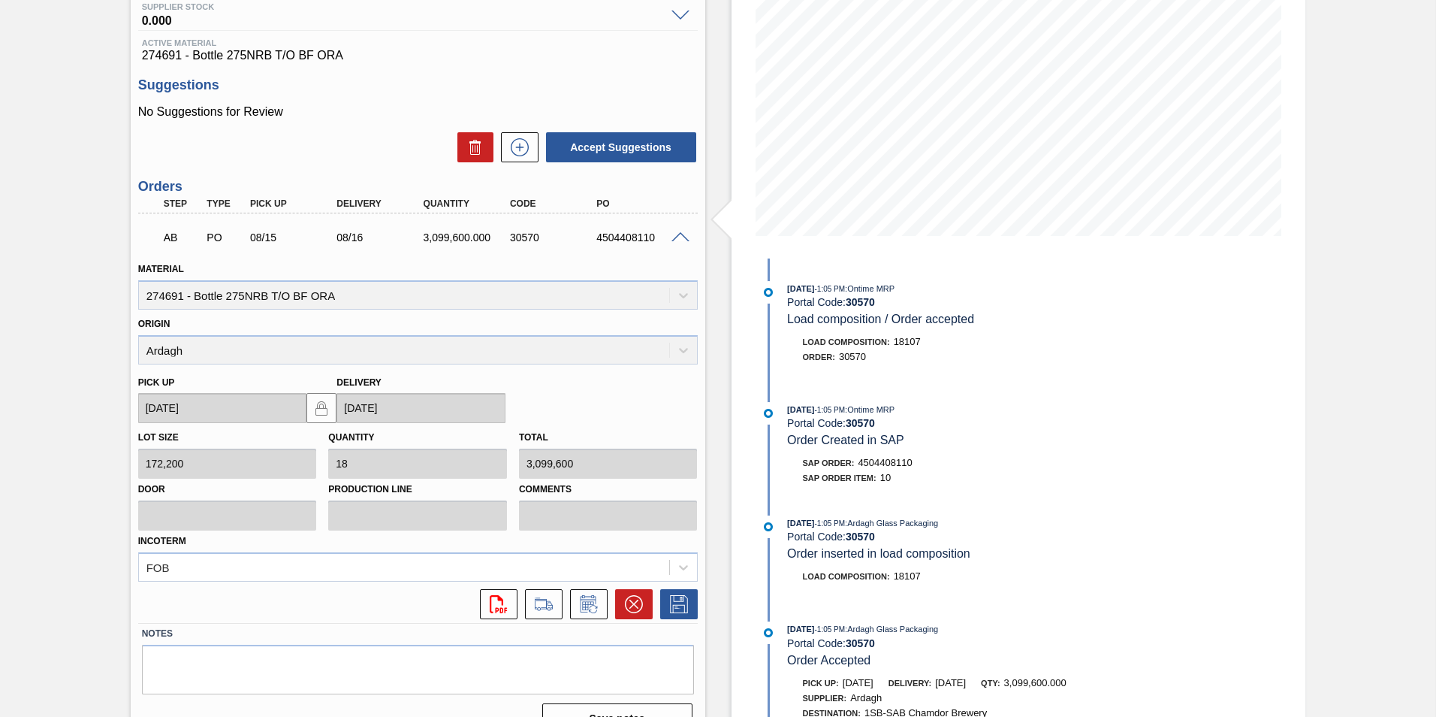
scroll to position [225, 0]
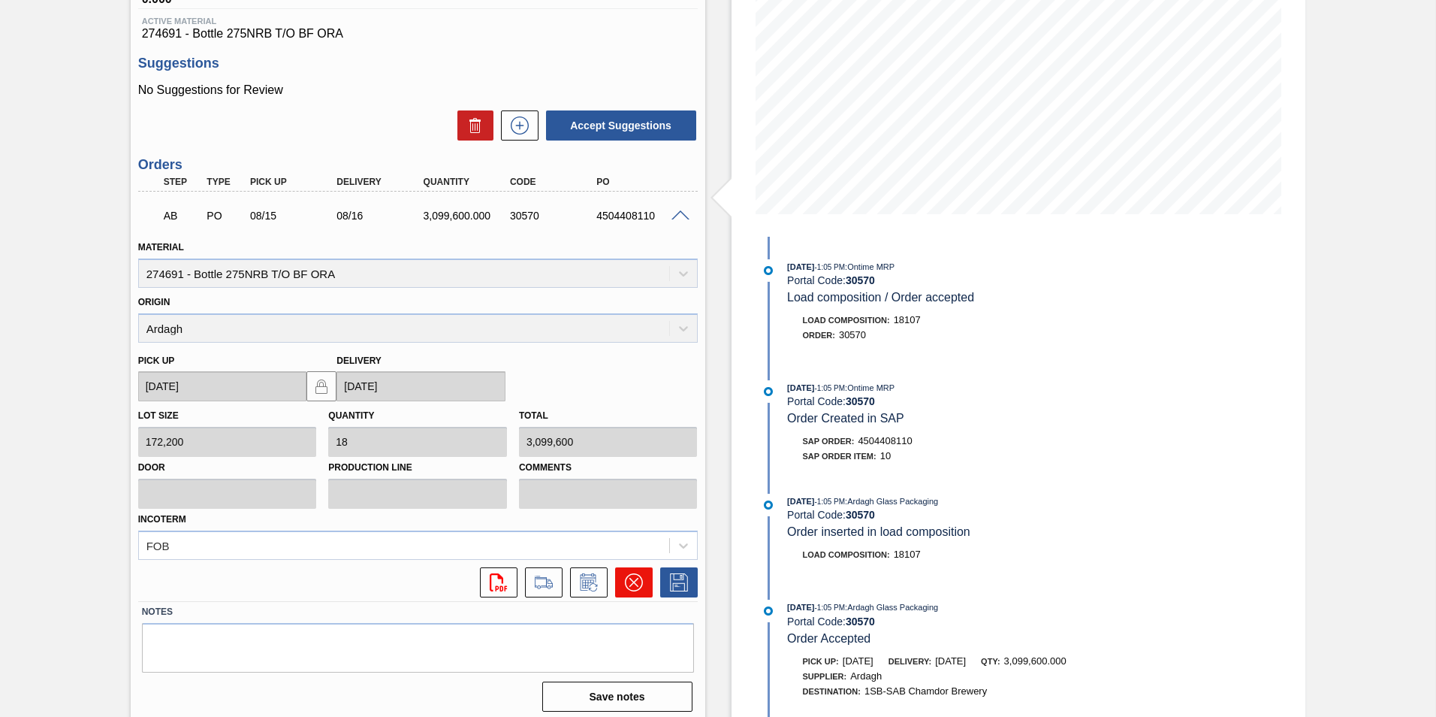
click at [637, 584] on icon at bounding box center [634, 582] width 18 height 18
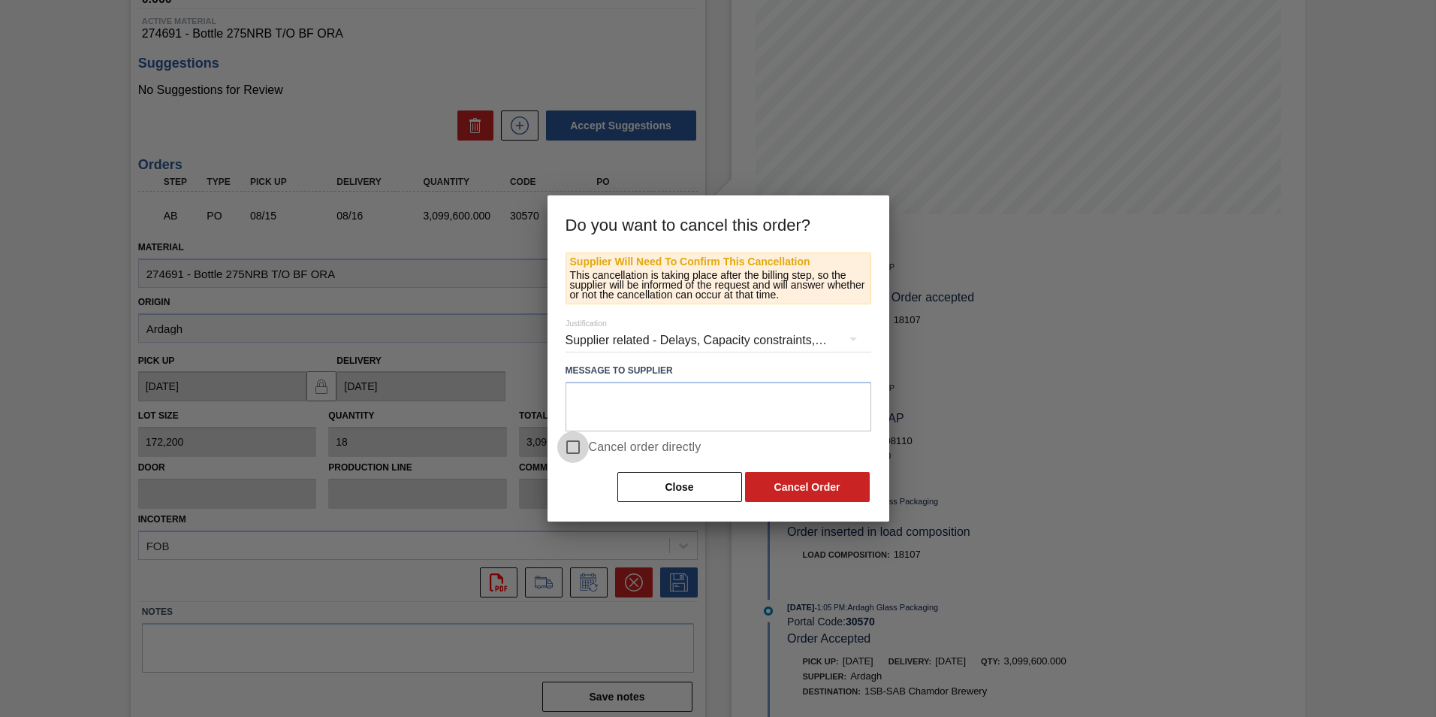
click at [578, 453] on input "Cancel order directly" at bounding box center [573, 447] width 32 height 32
checkbox input "true"
click at [795, 486] on button "Cancel Order" at bounding box center [807, 487] width 125 height 30
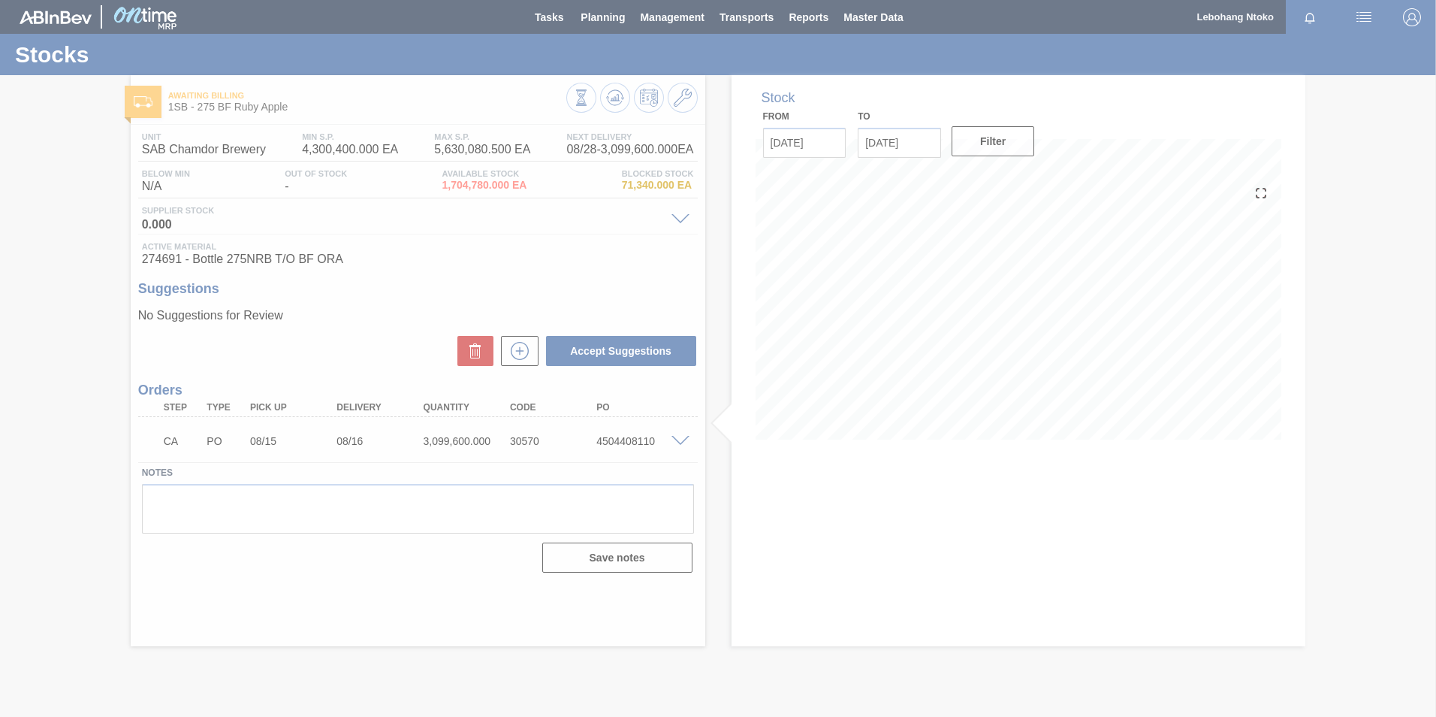
scroll to position [0, 0]
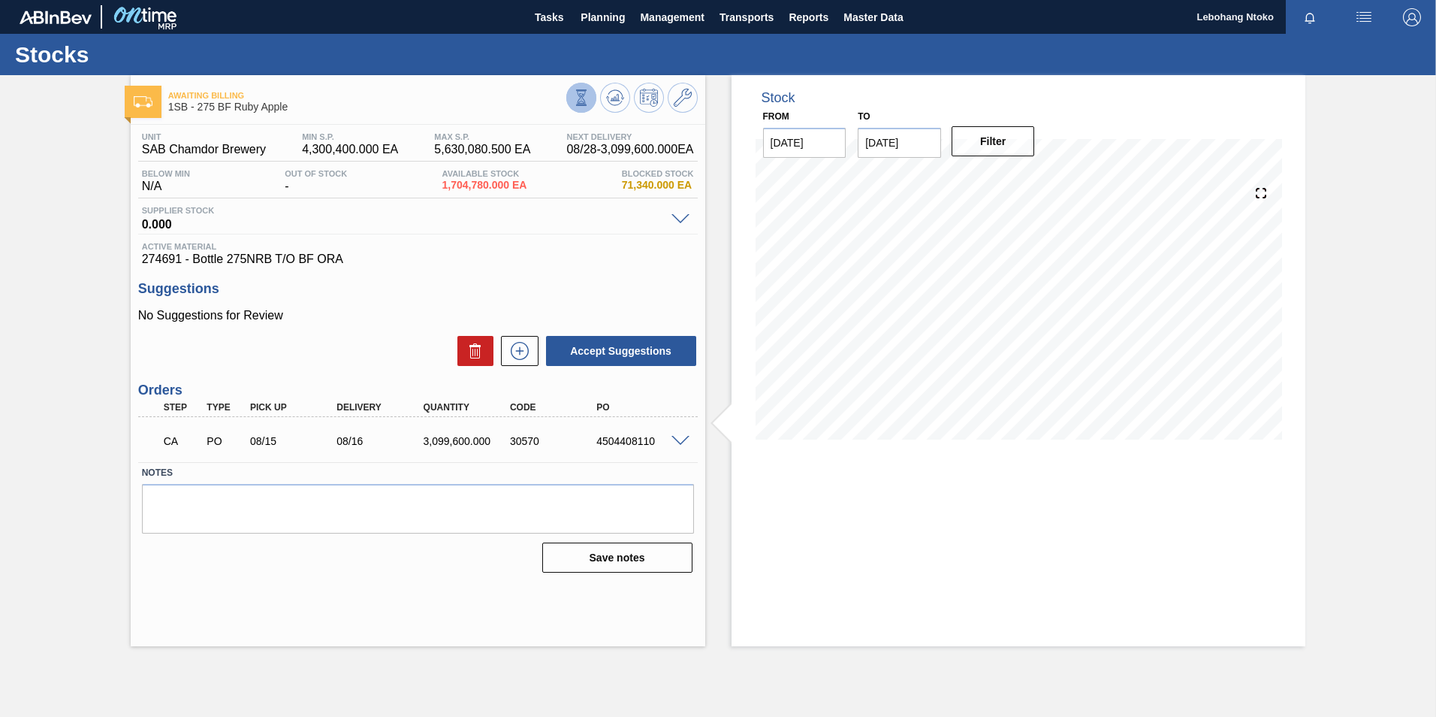
click at [587, 102] on icon at bounding box center [581, 97] width 17 height 17
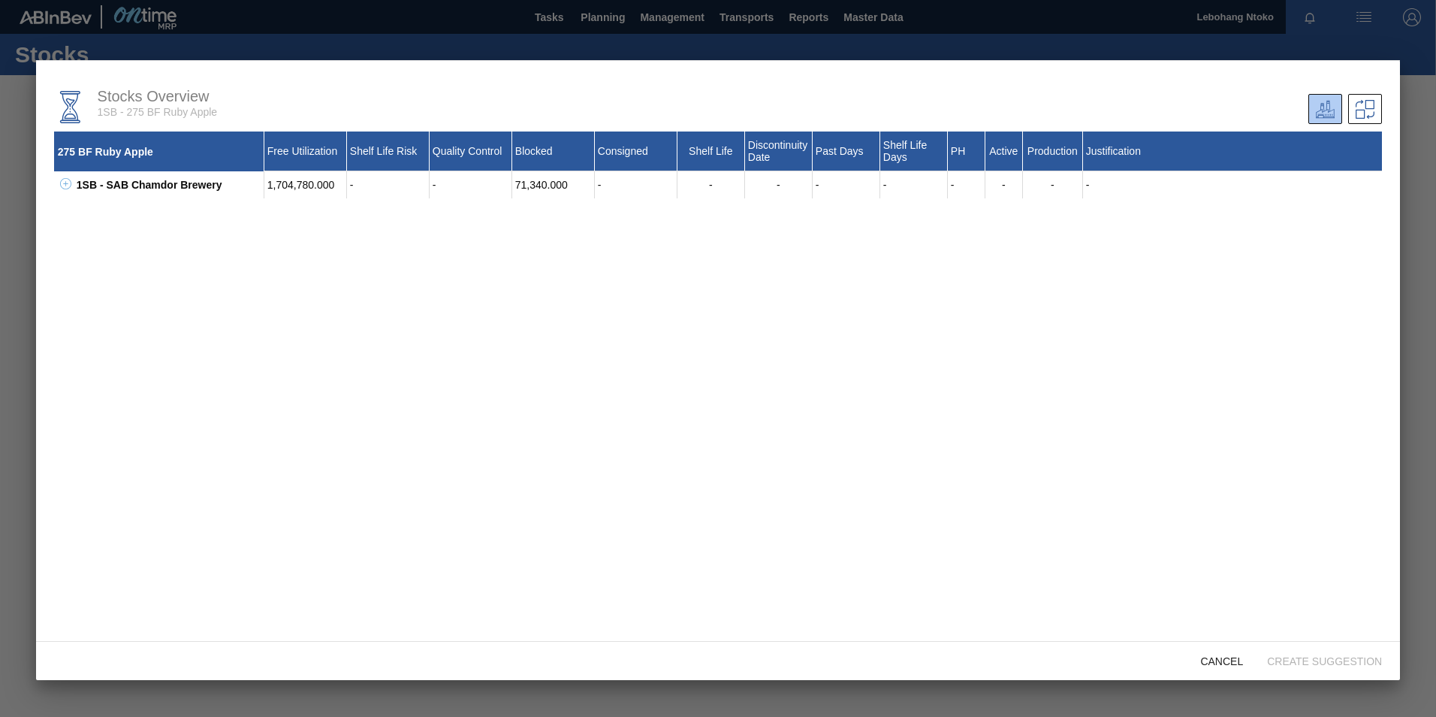
click at [210, 31] on div at bounding box center [718, 358] width 1436 height 717
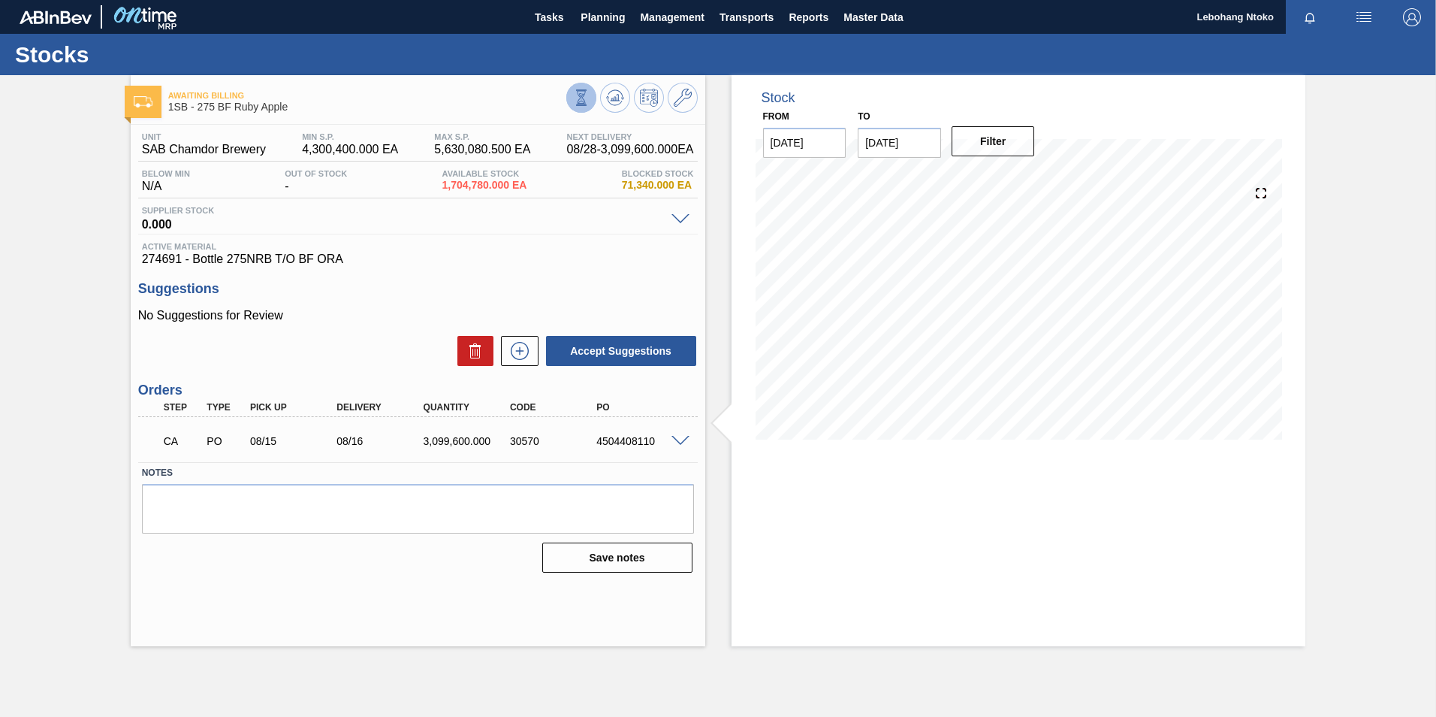
click at [581, 100] on icon at bounding box center [581, 97] width 17 height 17
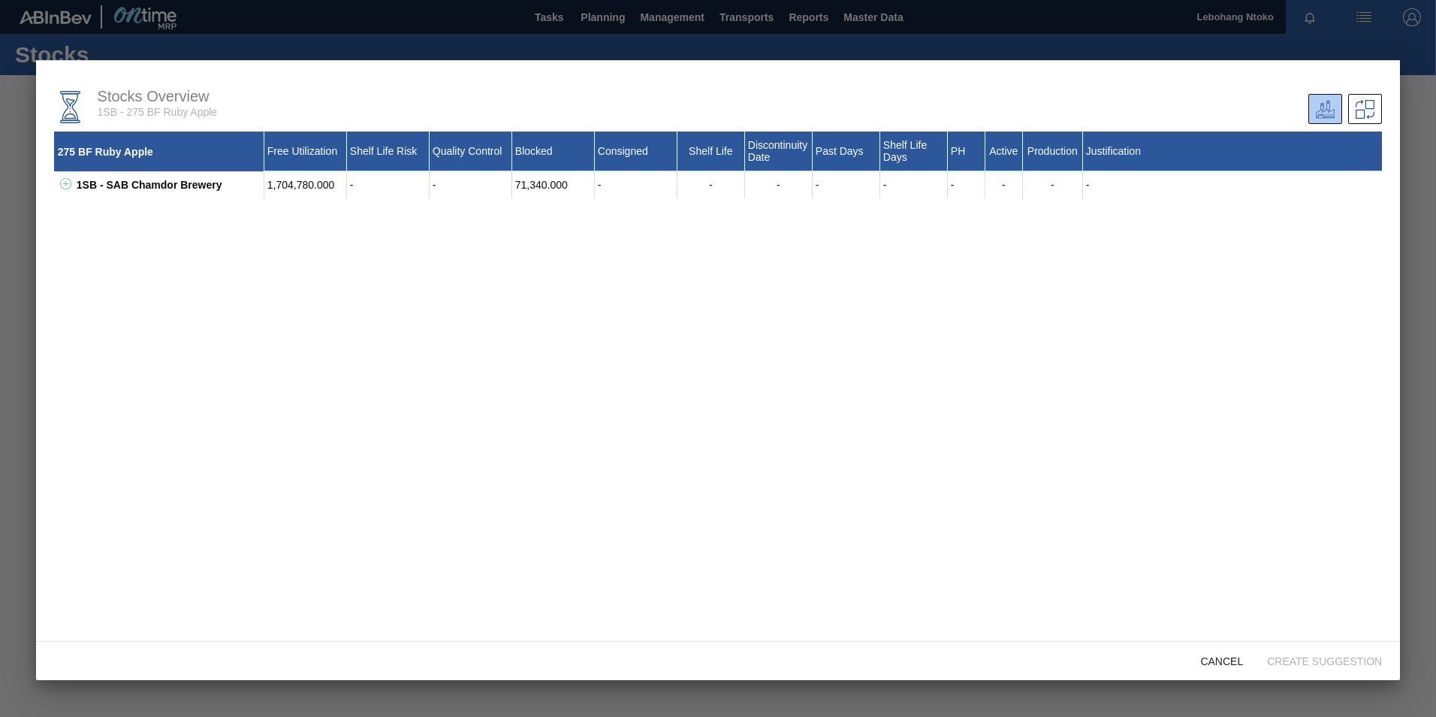
click at [1384, 37] on div at bounding box center [718, 358] width 1436 height 717
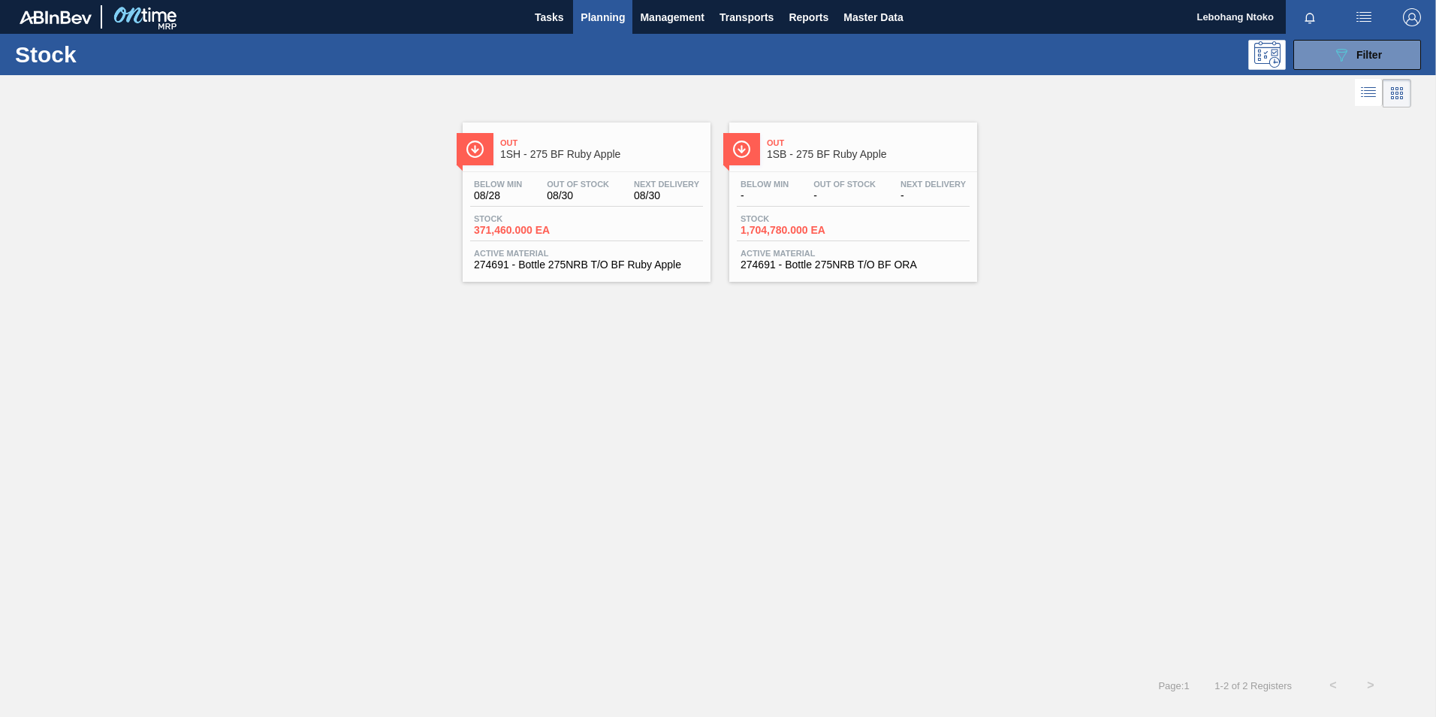
click at [833, 194] on span "-" at bounding box center [845, 195] width 62 height 11
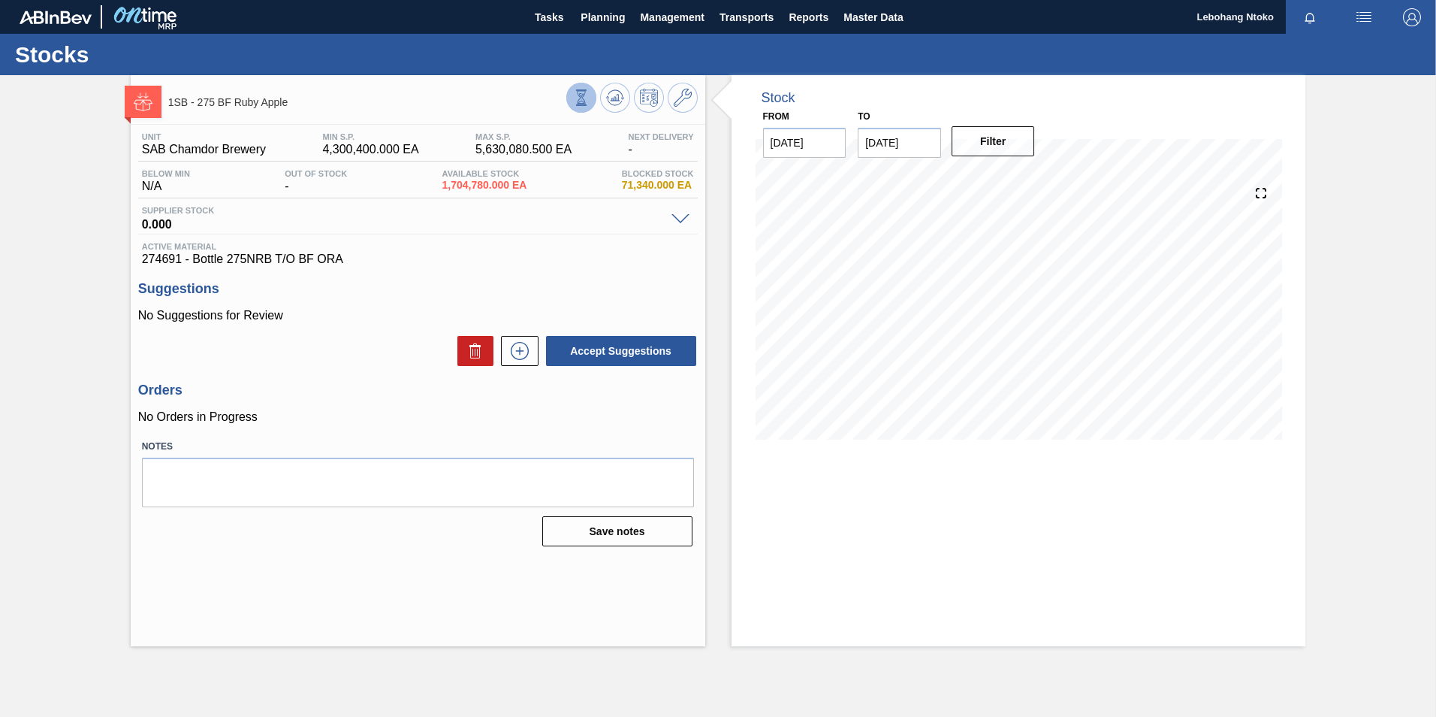
click at [577, 101] on icon at bounding box center [581, 97] width 17 height 17
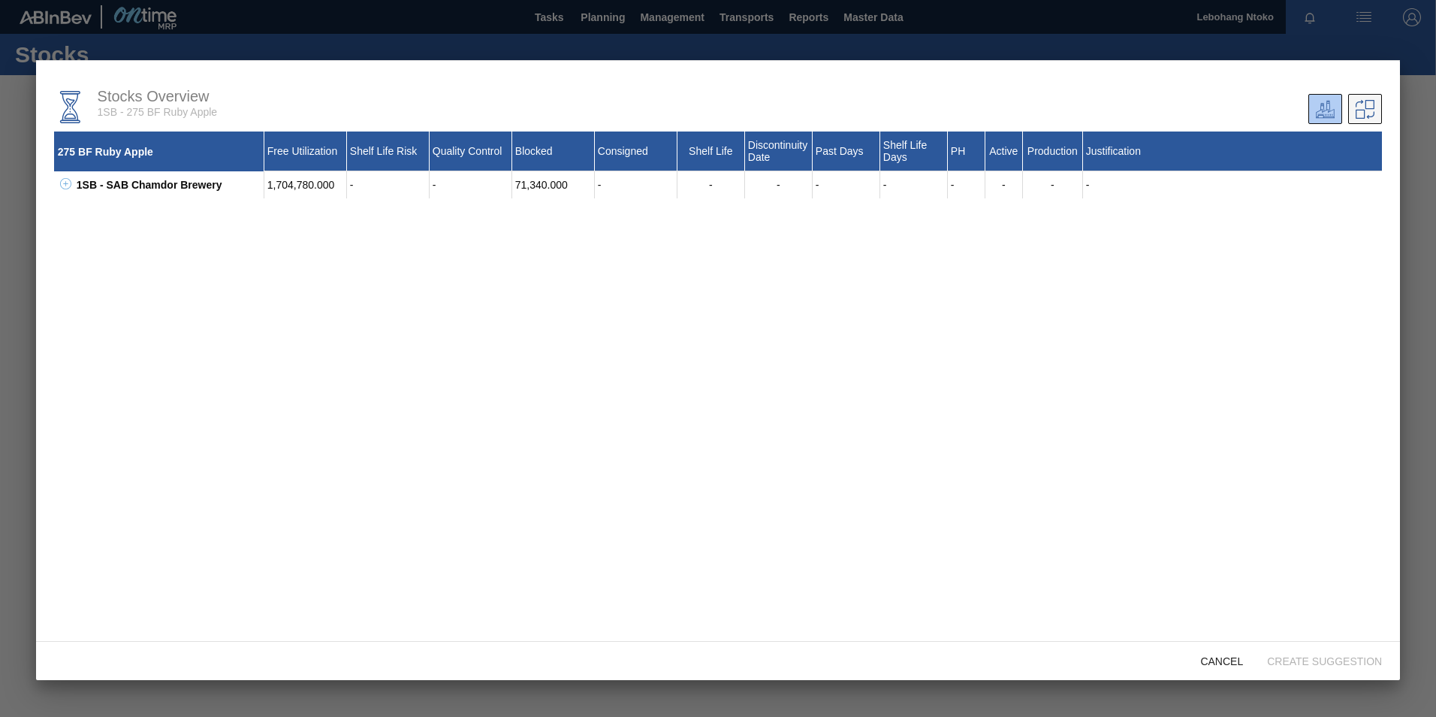
click at [1358, 104] on icon at bounding box center [1365, 109] width 19 height 19
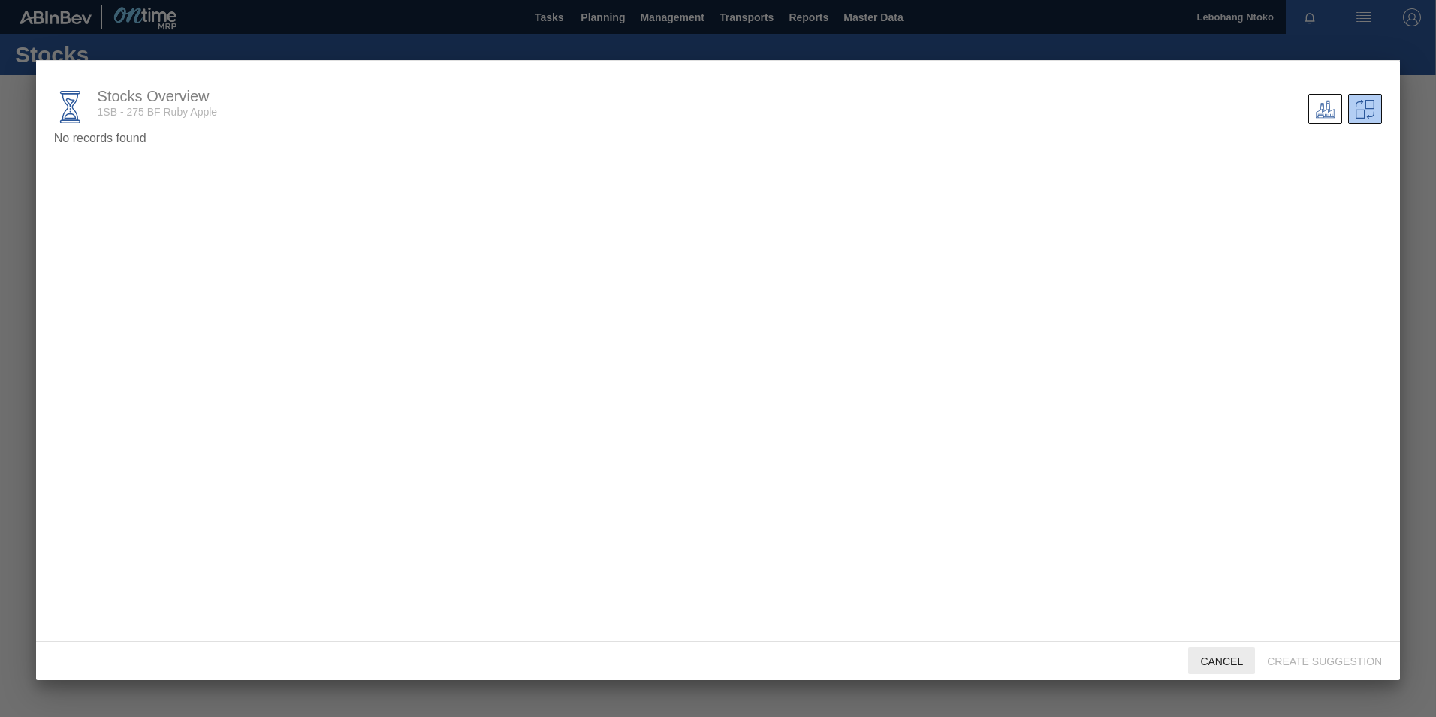
click at [1227, 662] on span "Cancel" at bounding box center [1221, 661] width 67 height 12
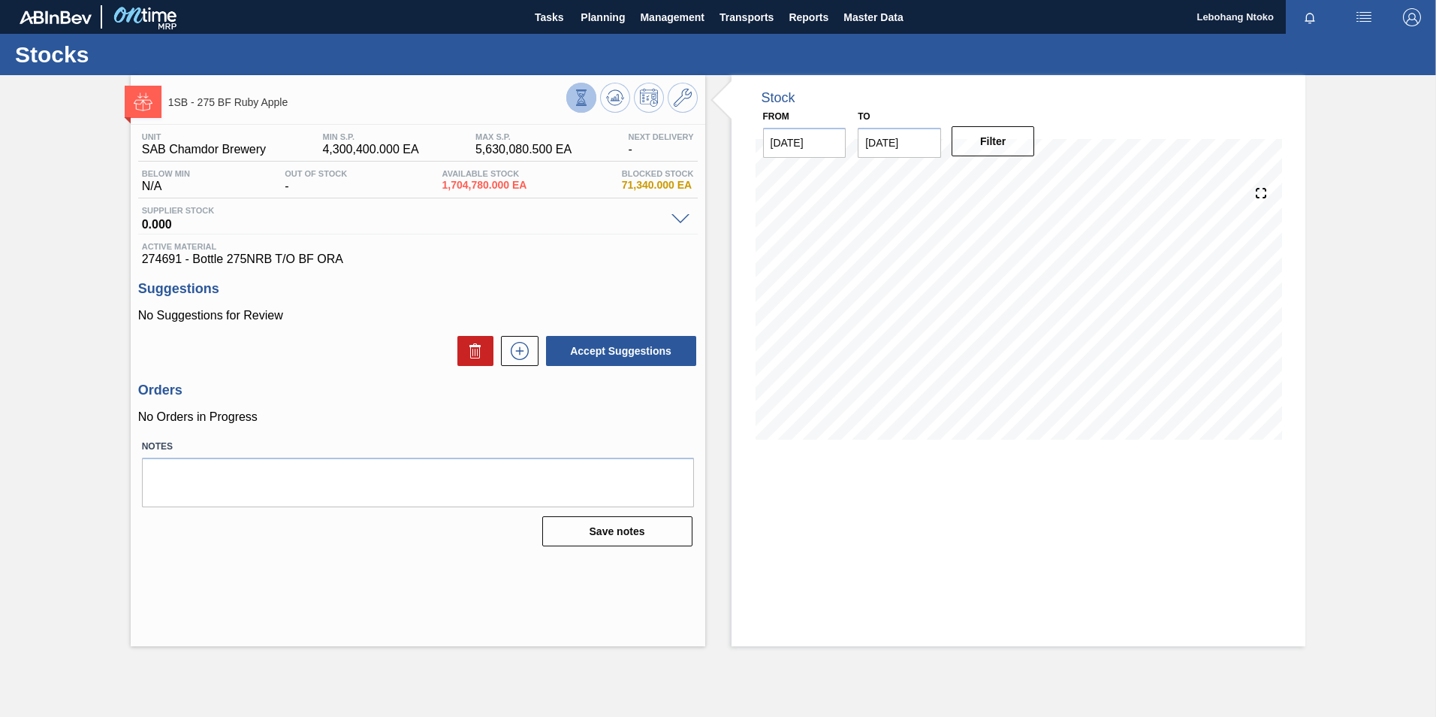
click at [582, 98] on icon at bounding box center [581, 97] width 8 height 14
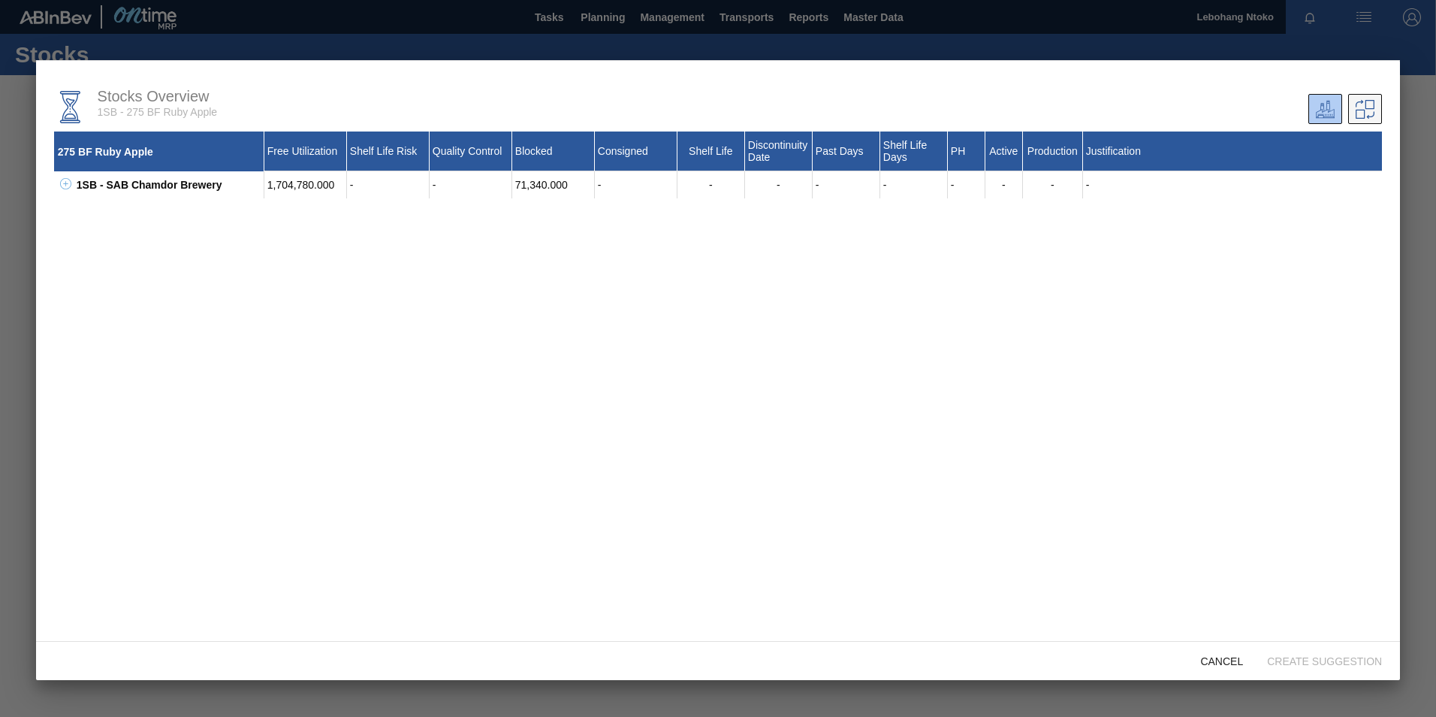
click at [1360, 104] on icon at bounding box center [1365, 109] width 19 height 19
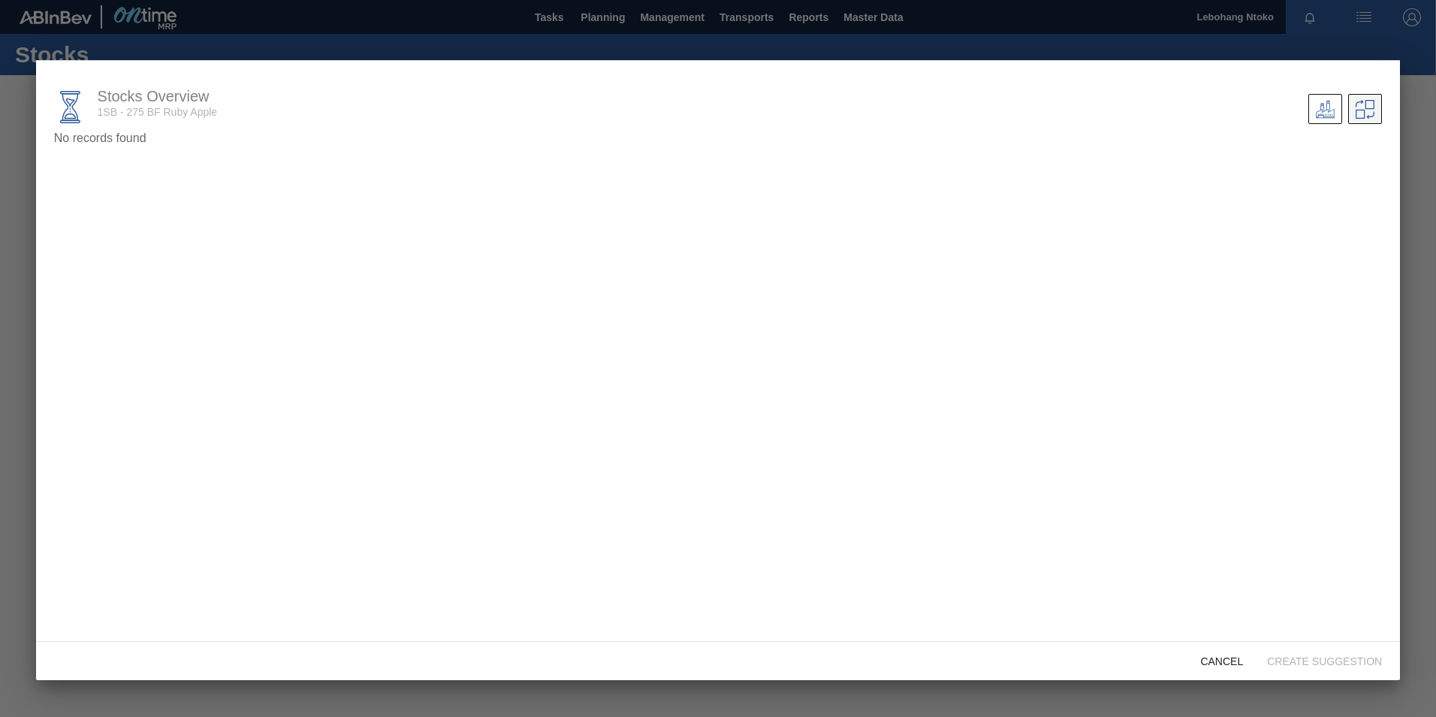
click at [1362, 104] on icon at bounding box center [1365, 109] width 19 height 19
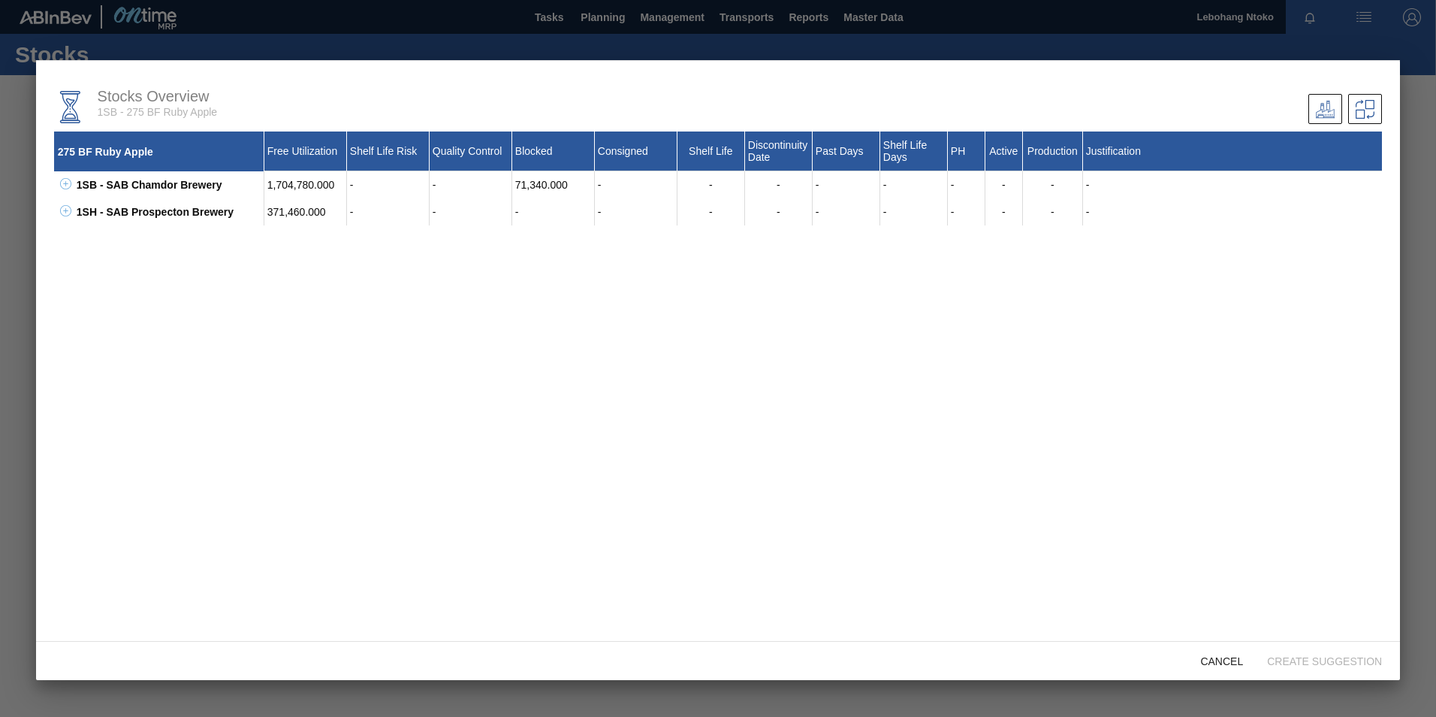
click at [648, 188] on div "-" at bounding box center [636, 184] width 83 height 27
click at [287, 207] on div "371,460.000" at bounding box center [305, 211] width 83 height 27
click at [65, 185] on icon at bounding box center [65, 183] width 11 height 11
click at [84, 210] on icon at bounding box center [84, 210] width 11 height 11
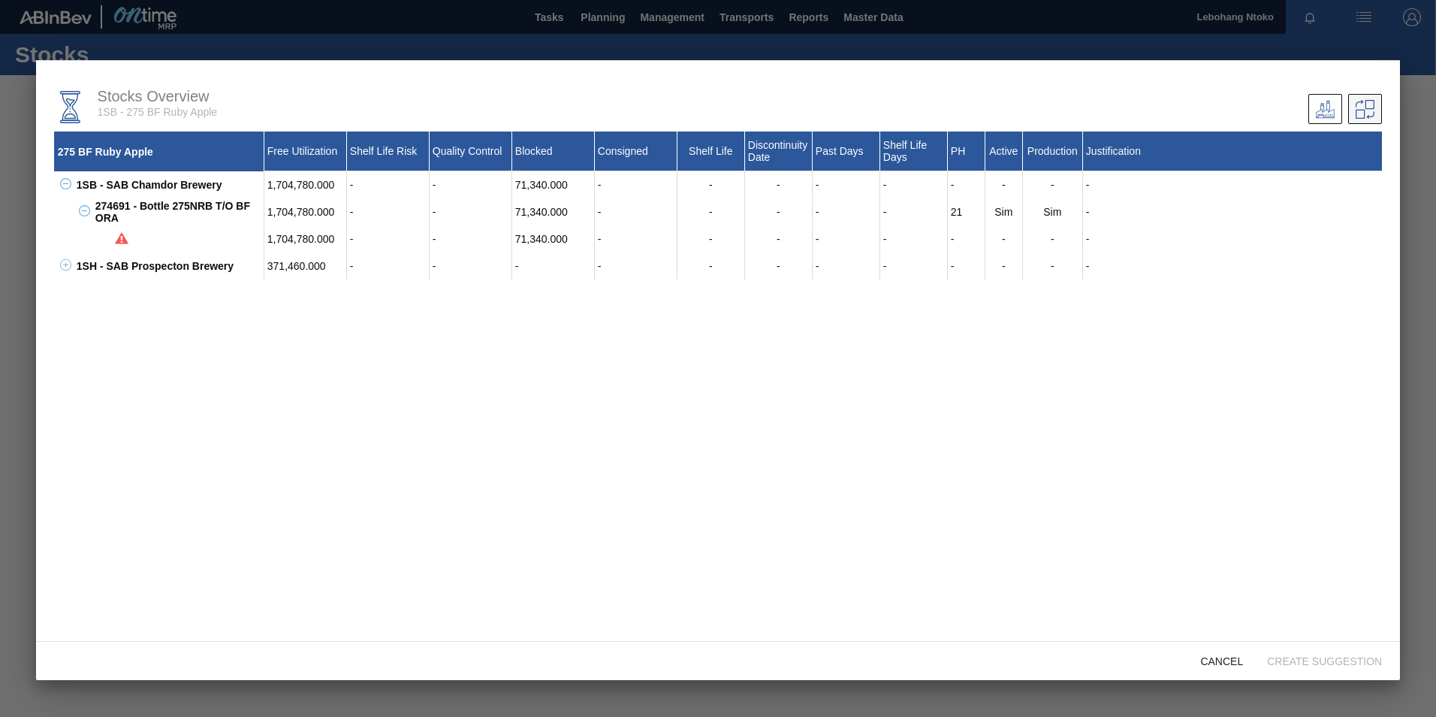
click at [1359, 107] on icon at bounding box center [1365, 109] width 19 height 19
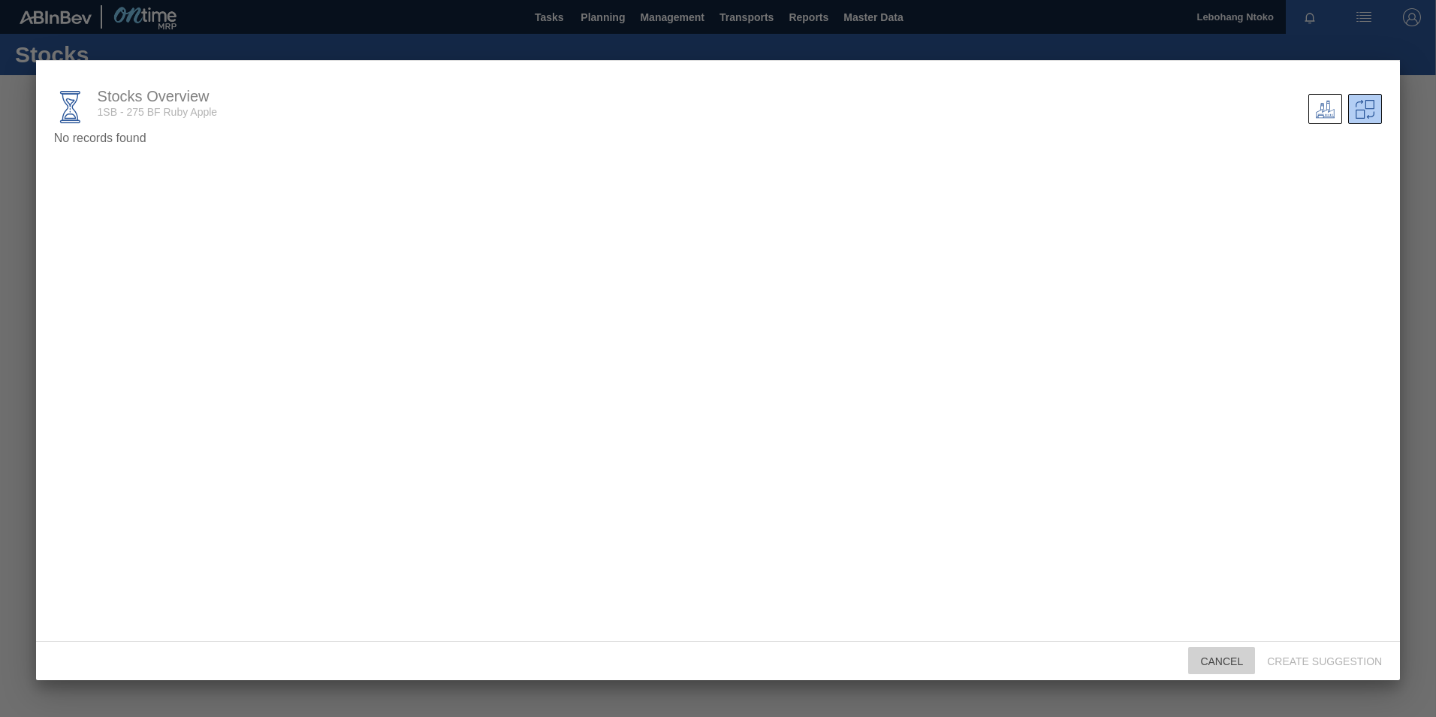
click at [1227, 663] on span "Cancel" at bounding box center [1221, 661] width 67 height 12
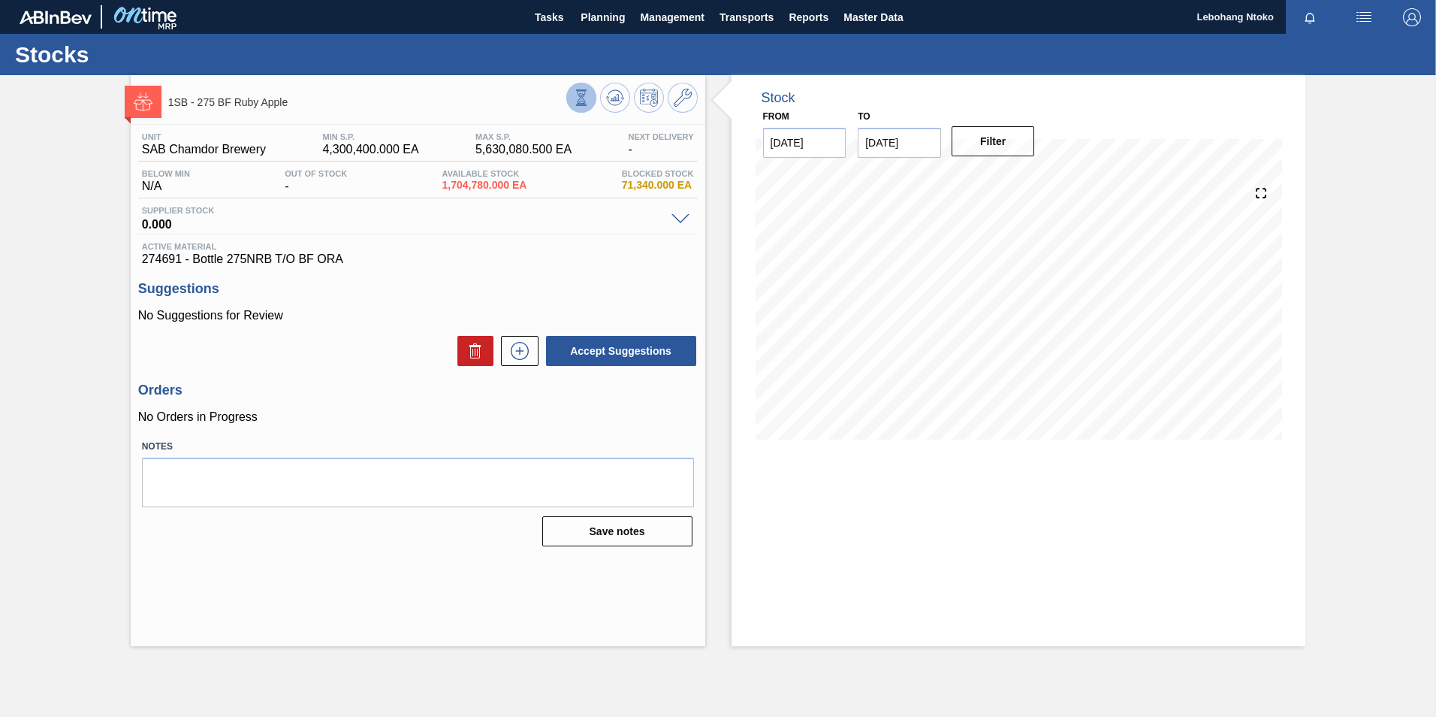
click at [586, 101] on icon at bounding box center [581, 97] width 17 height 17
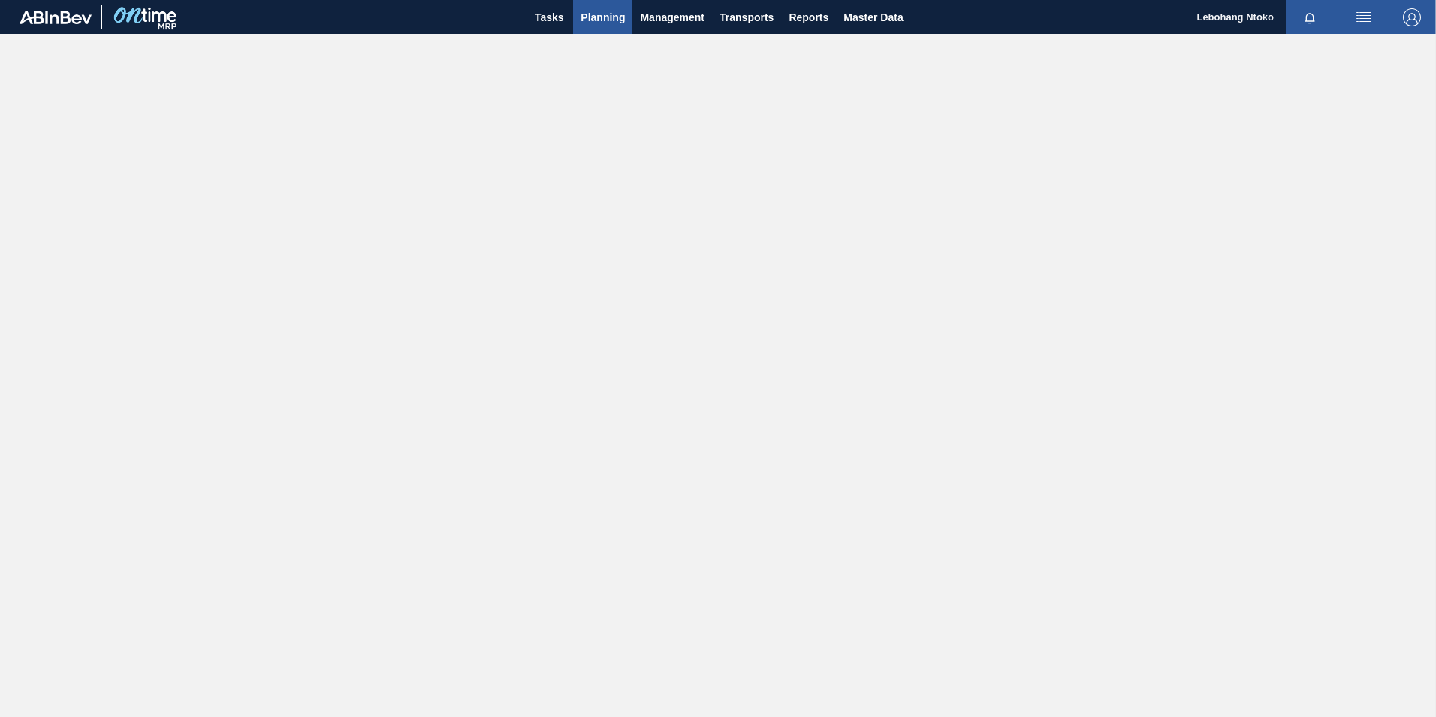
click at [607, 15] on span "Planning" at bounding box center [603, 17] width 44 height 18
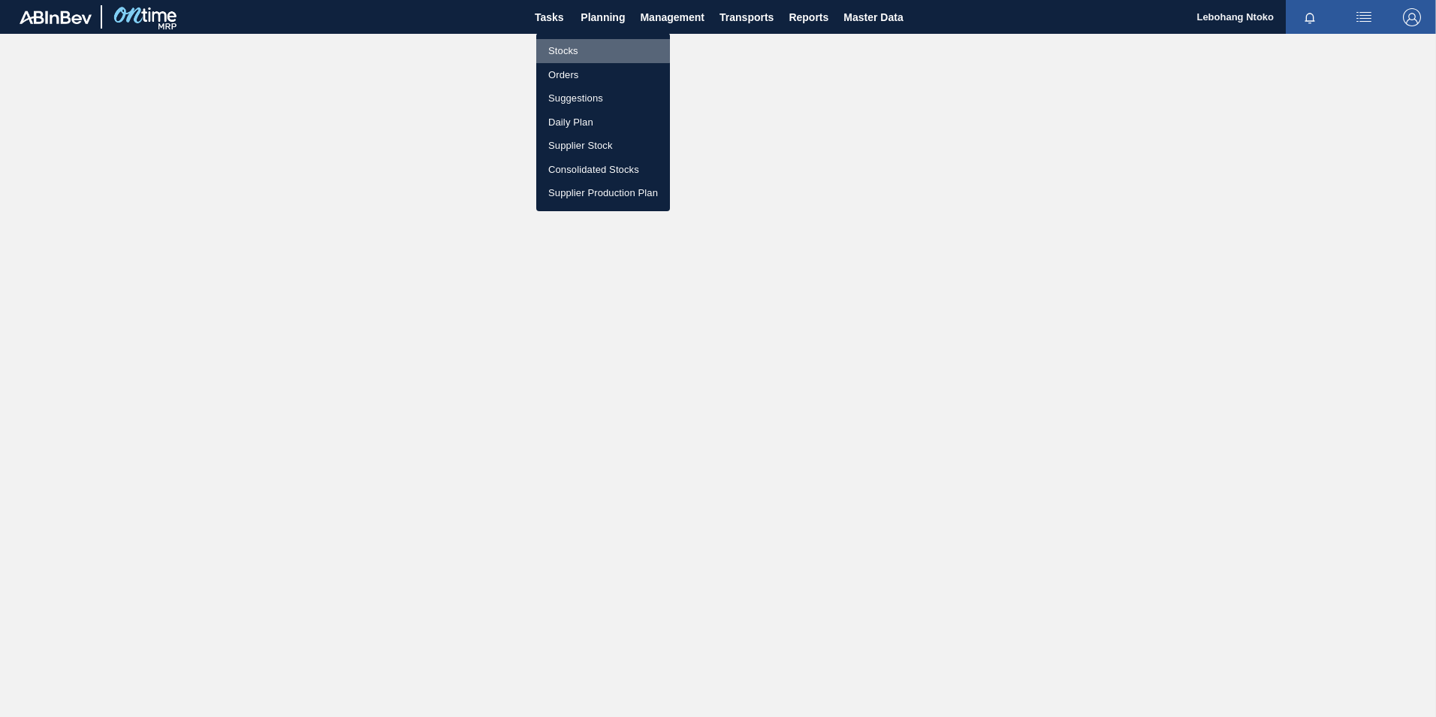
click at [572, 50] on li "Stocks" at bounding box center [603, 51] width 134 height 24
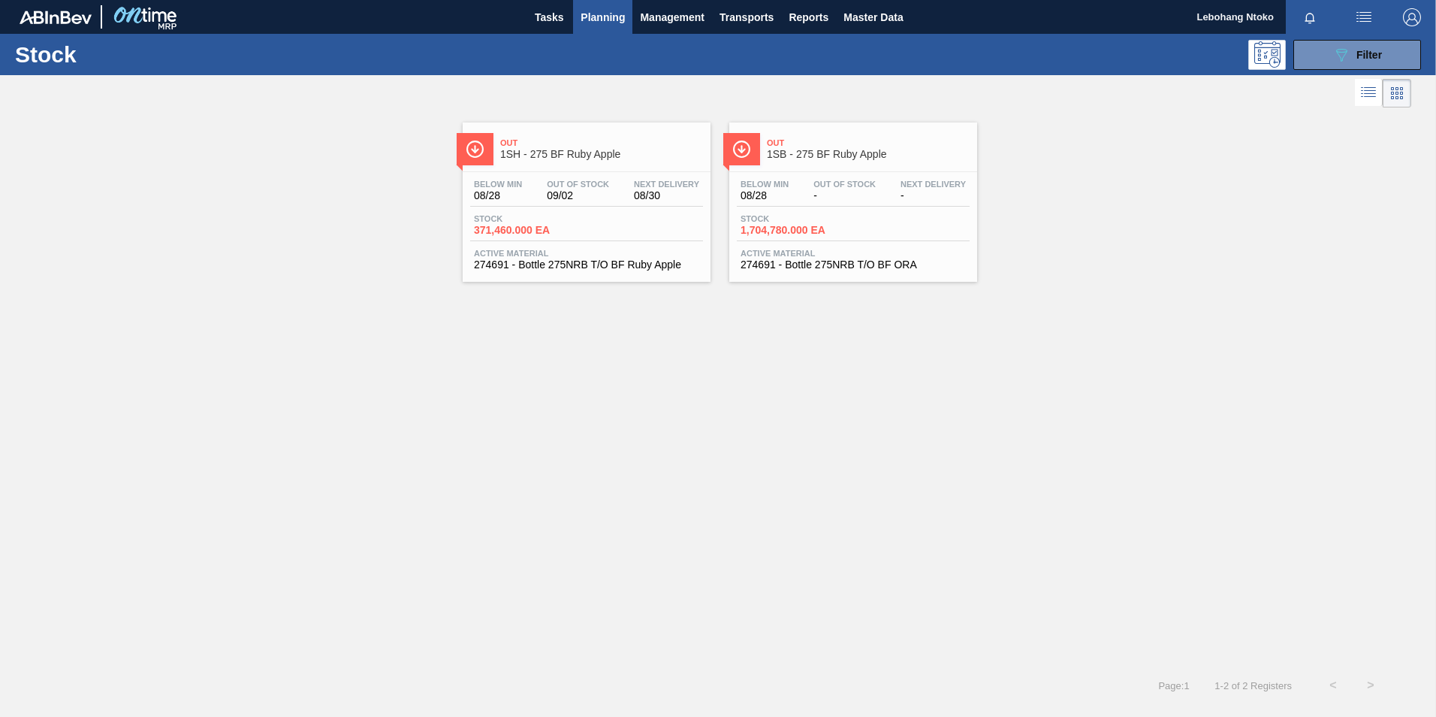
click at [826, 197] on span "-" at bounding box center [845, 195] width 62 height 11
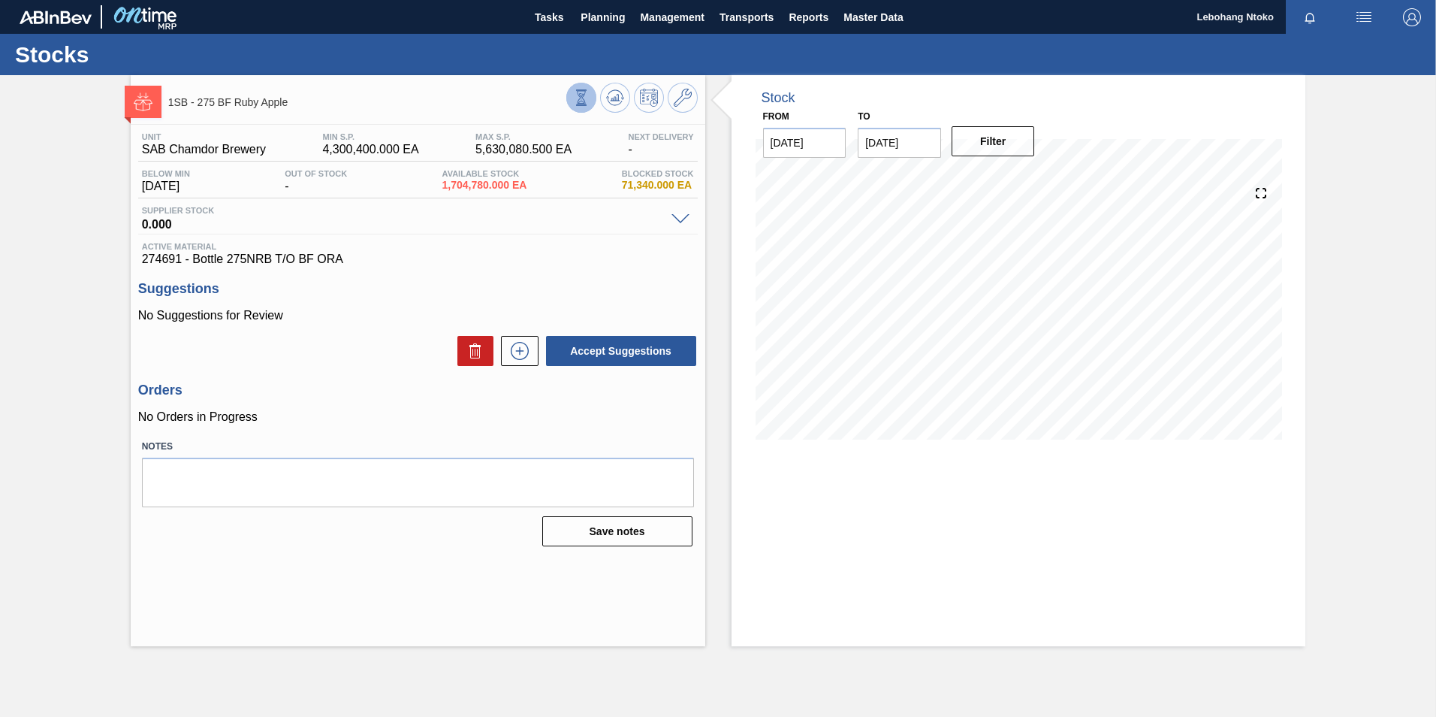
click at [577, 97] on icon at bounding box center [581, 97] width 17 height 17
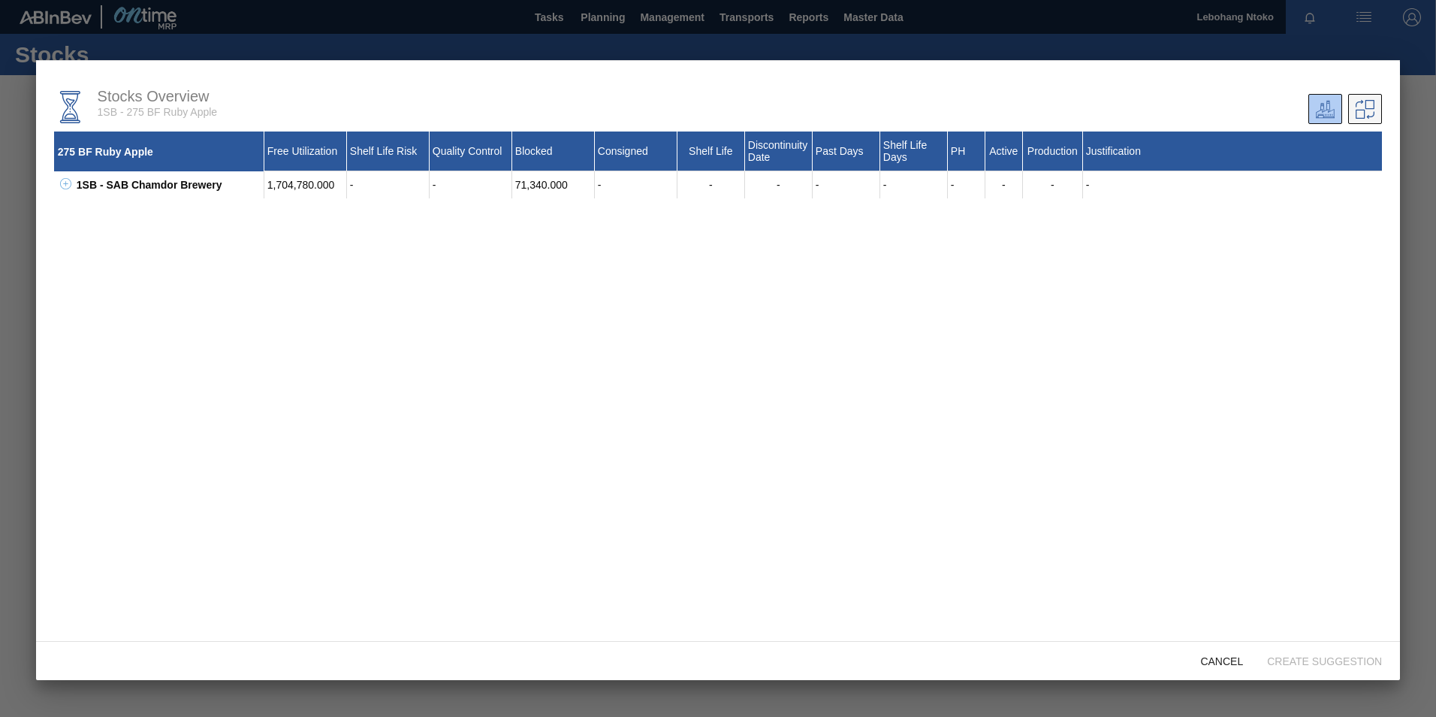
click at [1369, 110] on icon at bounding box center [1365, 109] width 19 height 19
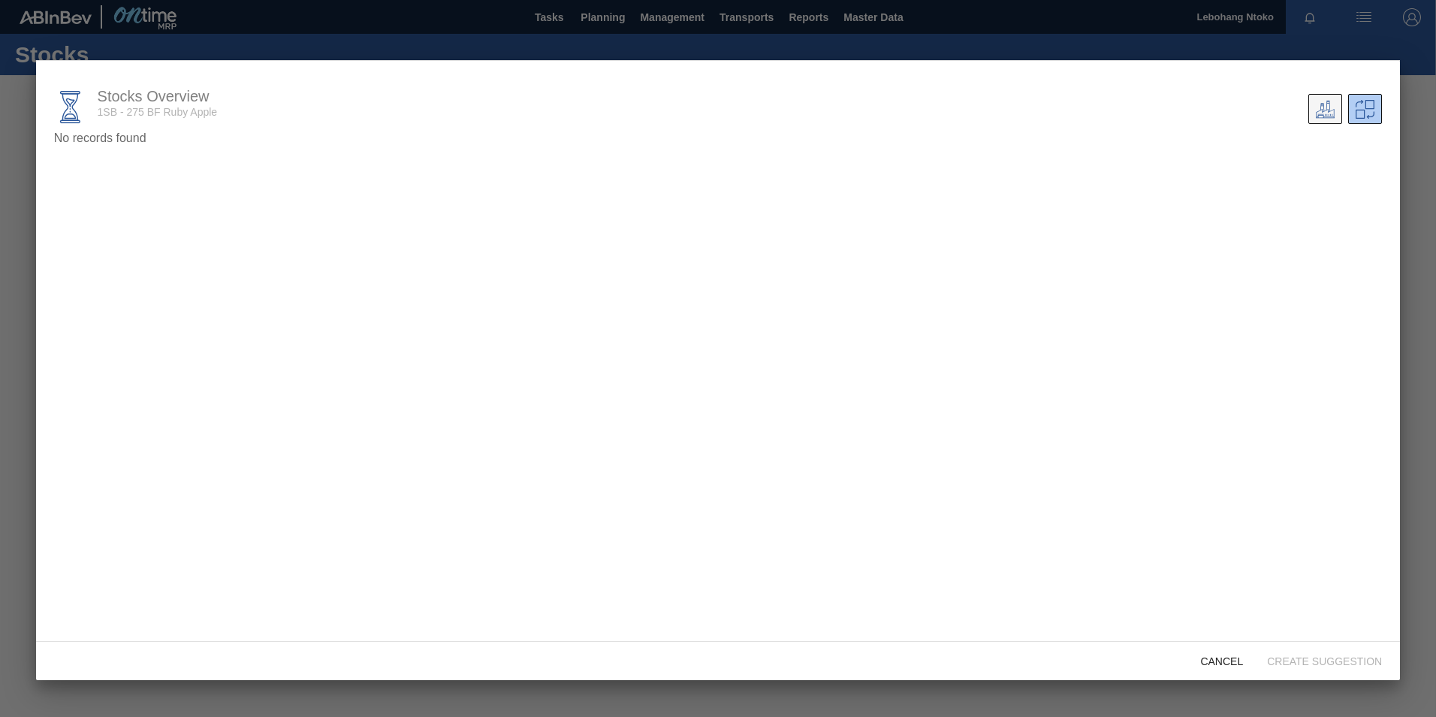
click at [1321, 109] on icon at bounding box center [1325, 109] width 19 height 19
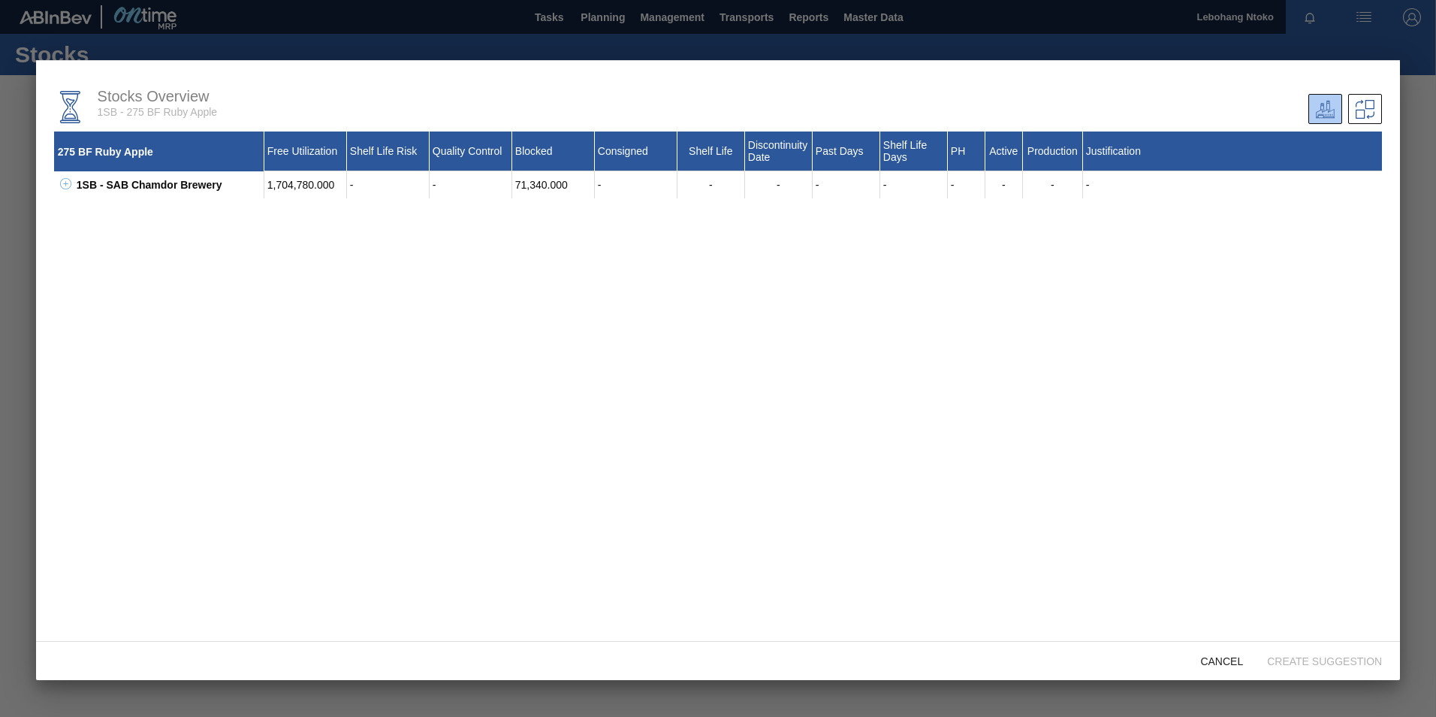
click at [1320, 107] on icon at bounding box center [1325, 109] width 19 height 19
click at [1435, 0] on html "Tasks Planning Management Transports Reports Master Data Lebohang Ntoko Mark al…" at bounding box center [718, 0] width 1436 height 0
click at [1408, 83] on div at bounding box center [718, 358] width 1436 height 717
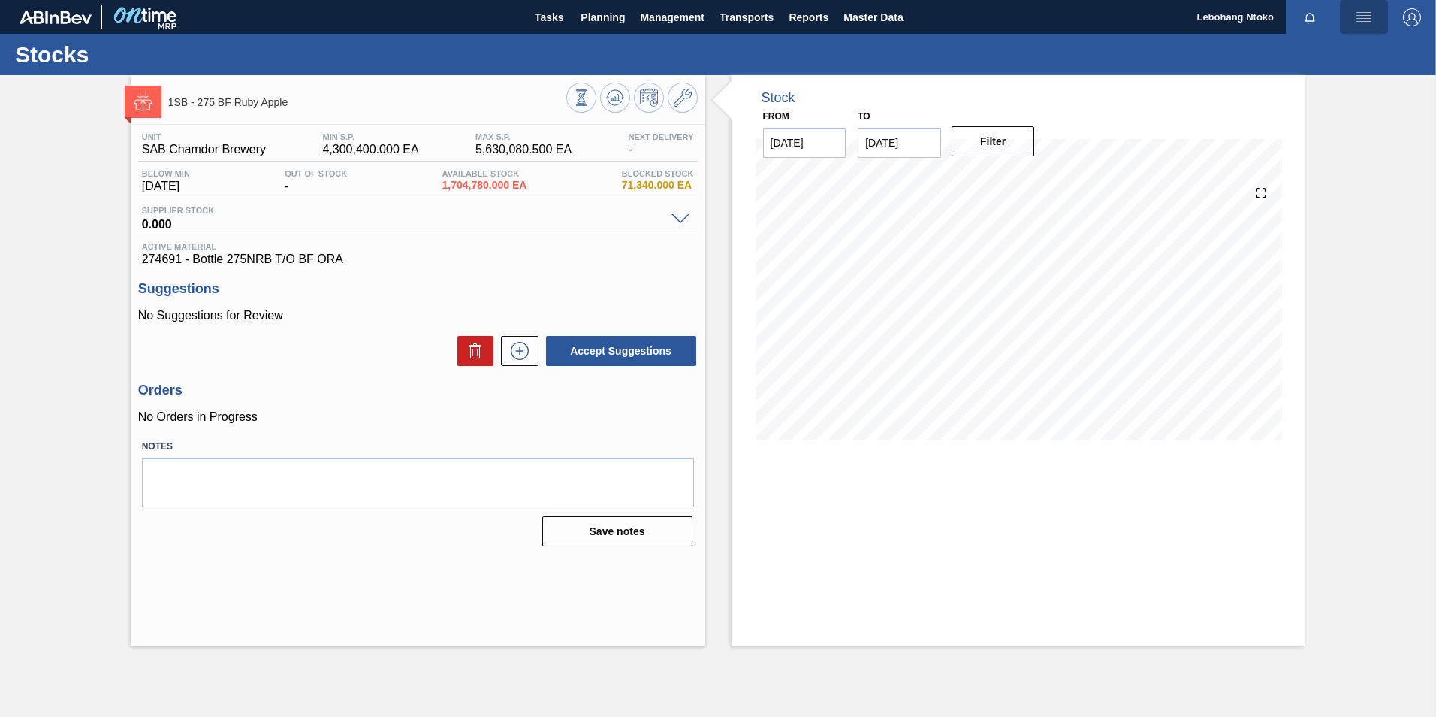
click at [1368, 16] on img "button" at bounding box center [1364, 17] width 18 height 18
drag, startPoint x: 1349, startPoint y: 317, endPoint x: 1275, endPoint y: 117, distance: 212.9
click at [1348, 316] on div at bounding box center [718, 358] width 1436 height 717
click at [1370, 18] on img "button" at bounding box center [1364, 17] width 18 height 18
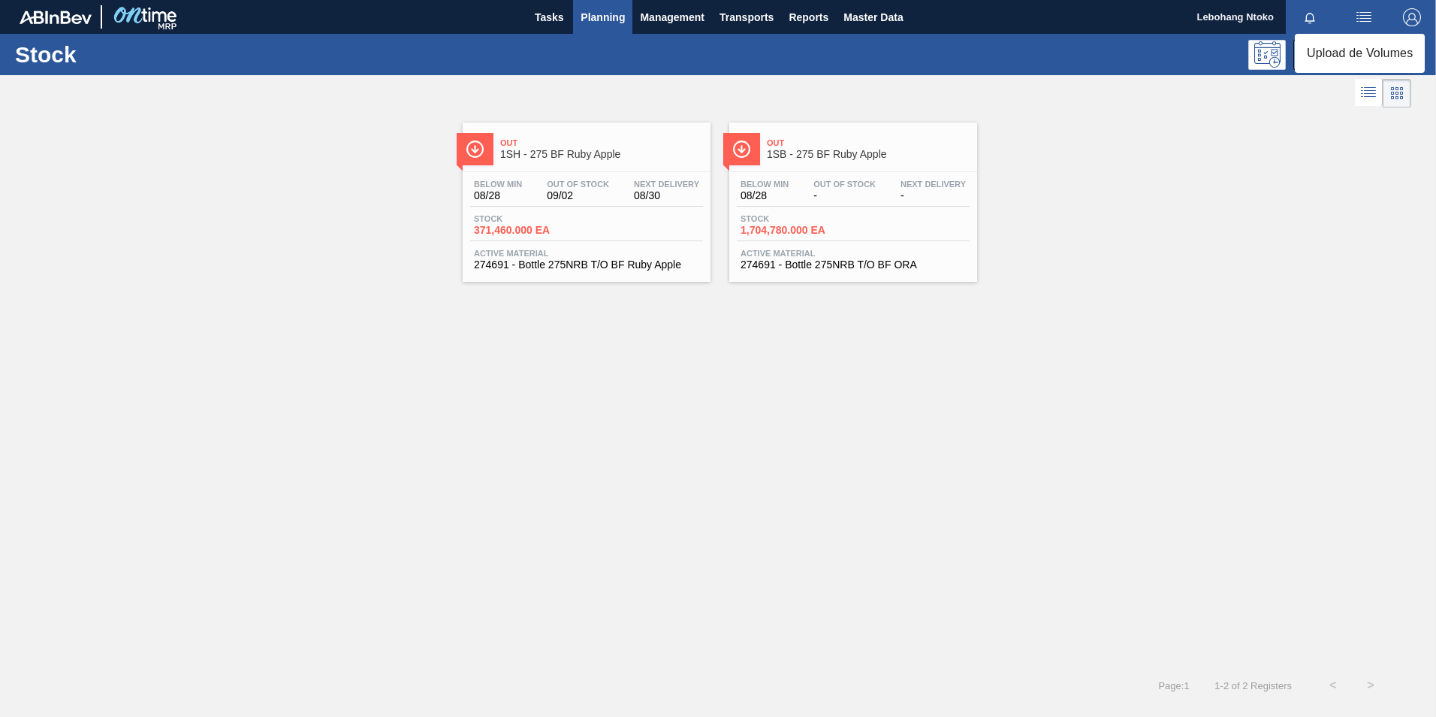
click at [1350, 209] on div at bounding box center [718, 358] width 1436 height 717
click at [1363, 58] on span "Filter" at bounding box center [1370, 55] width 26 height 12
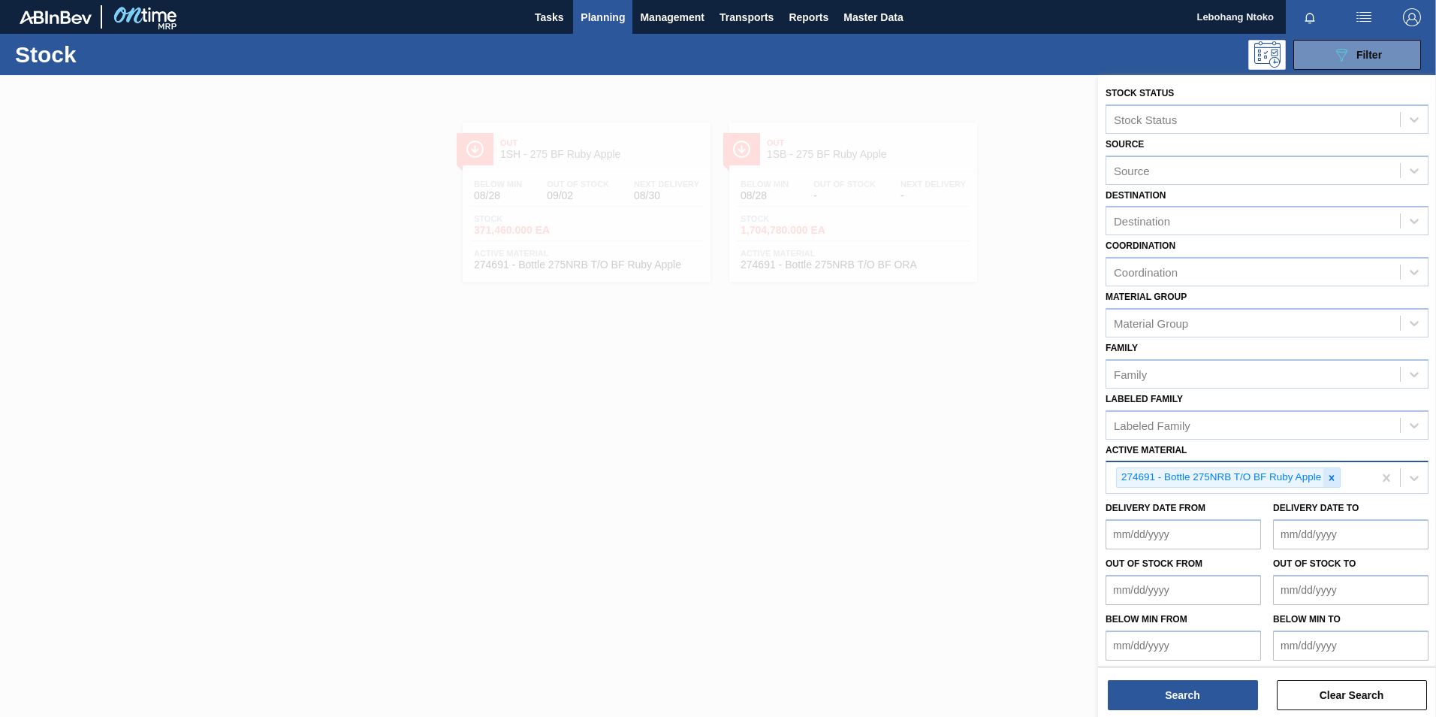
click at [1334, 480] on icon at bounding box center [1332, 477] width 5 height 5
paste Material "285099"
type Material "285099"
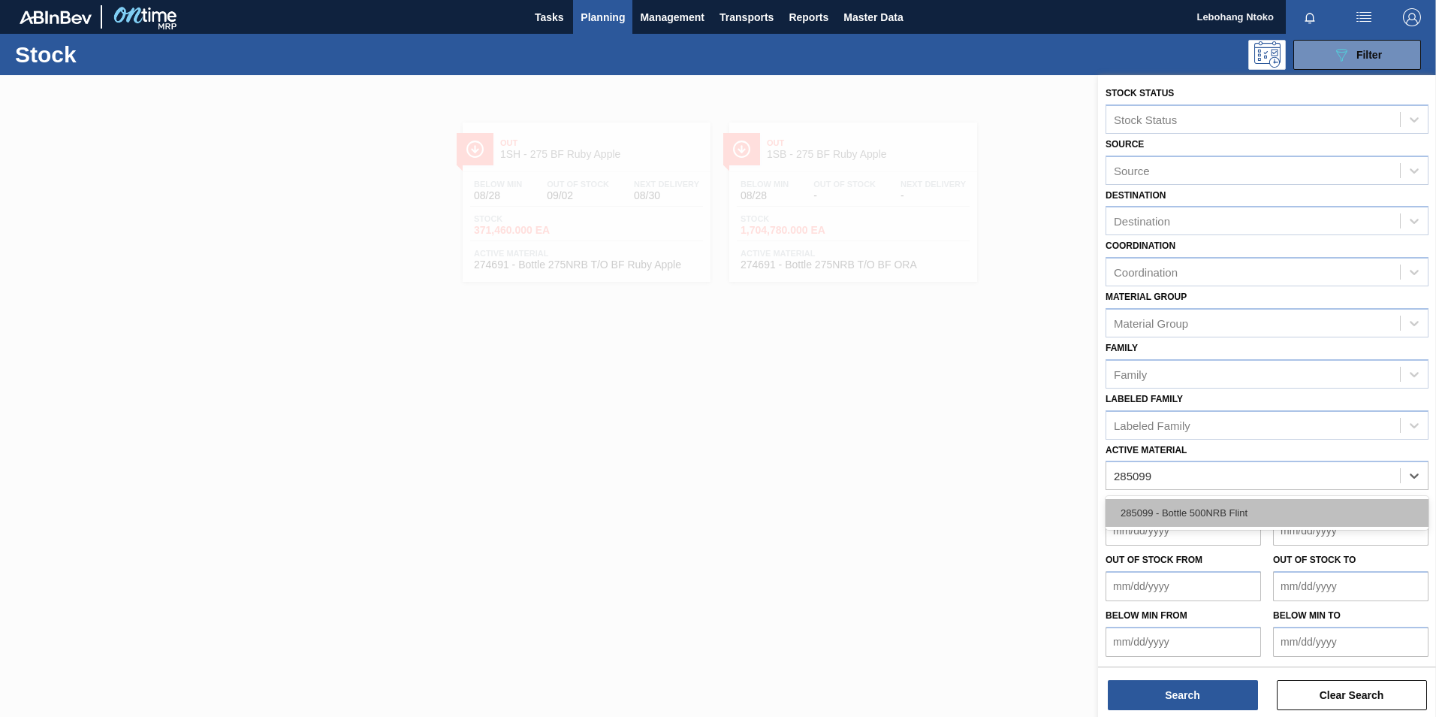
click at [1199, 517] on div "285099 - Bottle 500NRB Flint" at bounding box center [1267, 513] width 323 height 28
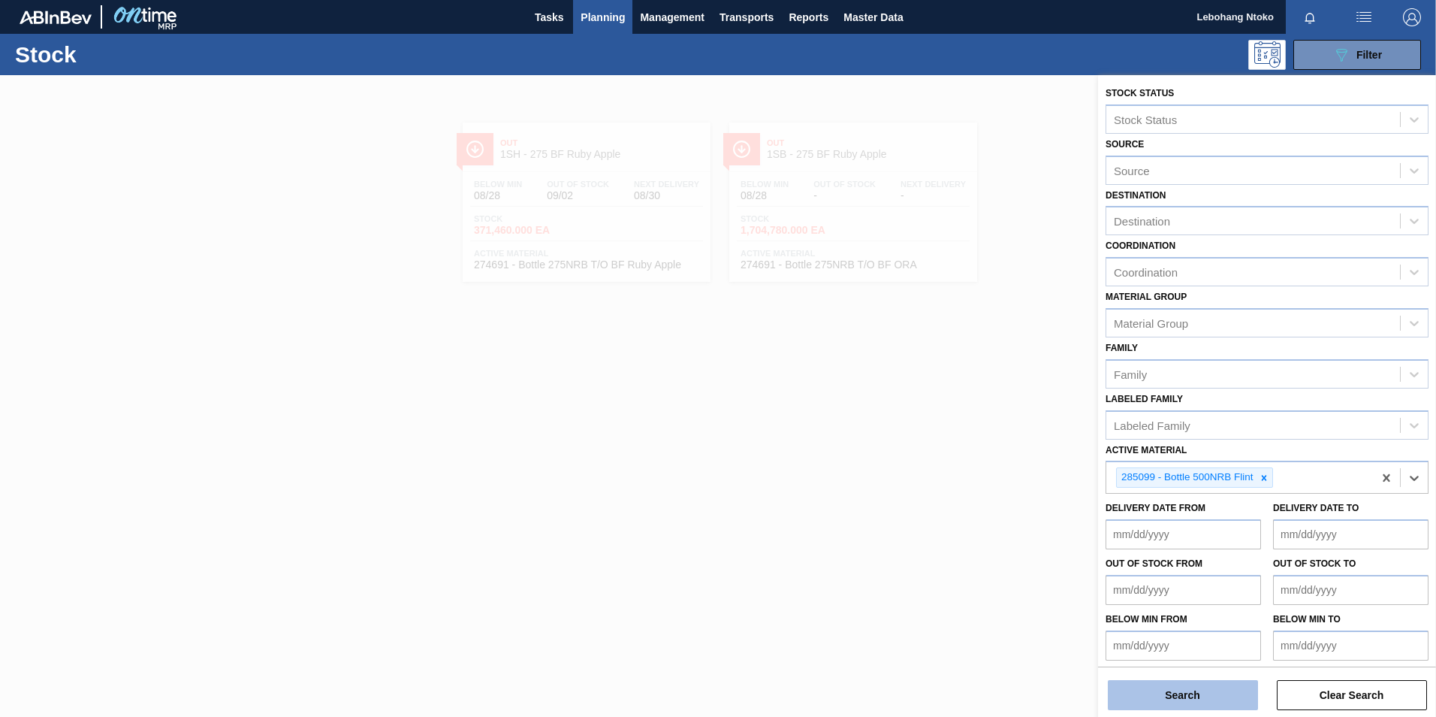
click at [1197, 692] on button "Search" at bounding box center [1183, 695] width 150 height 30
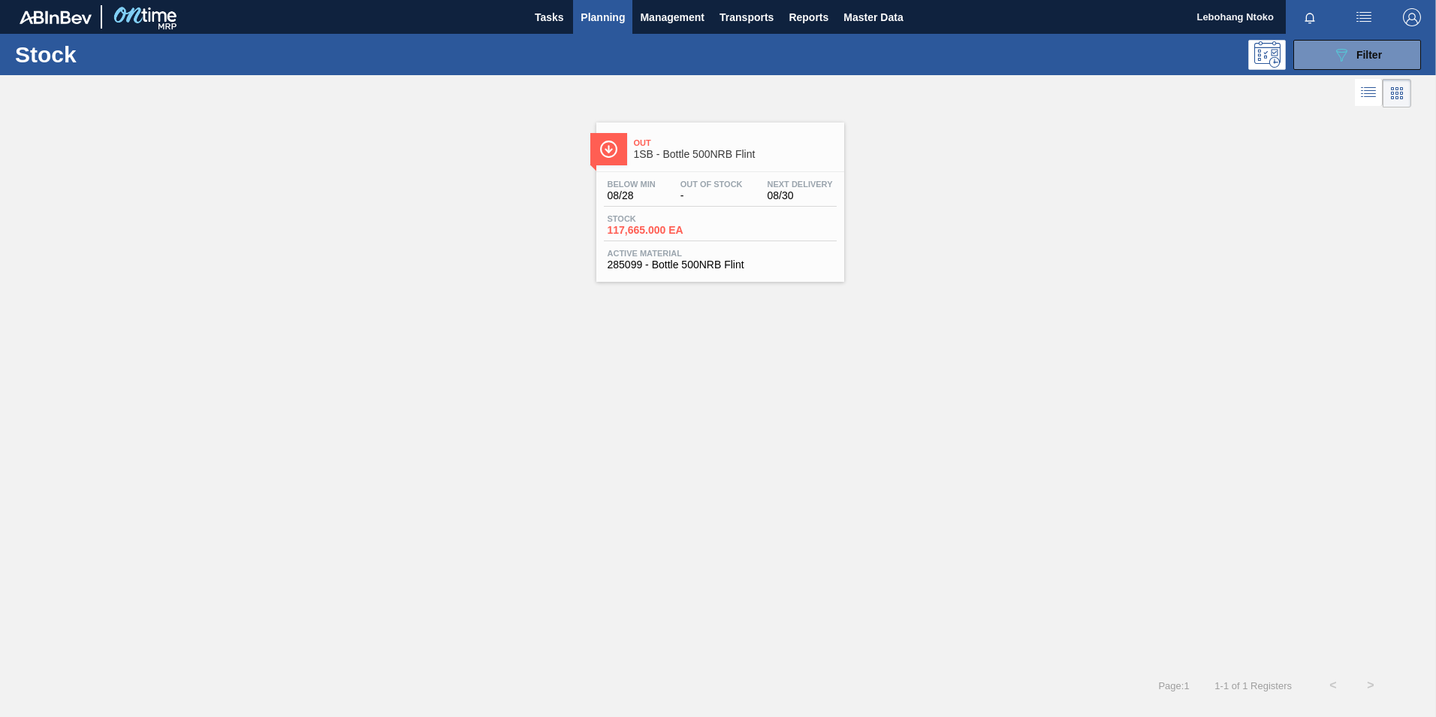
click at [707, 216] on span "Stock" at bounding box center [660, 218] width 105 height 9
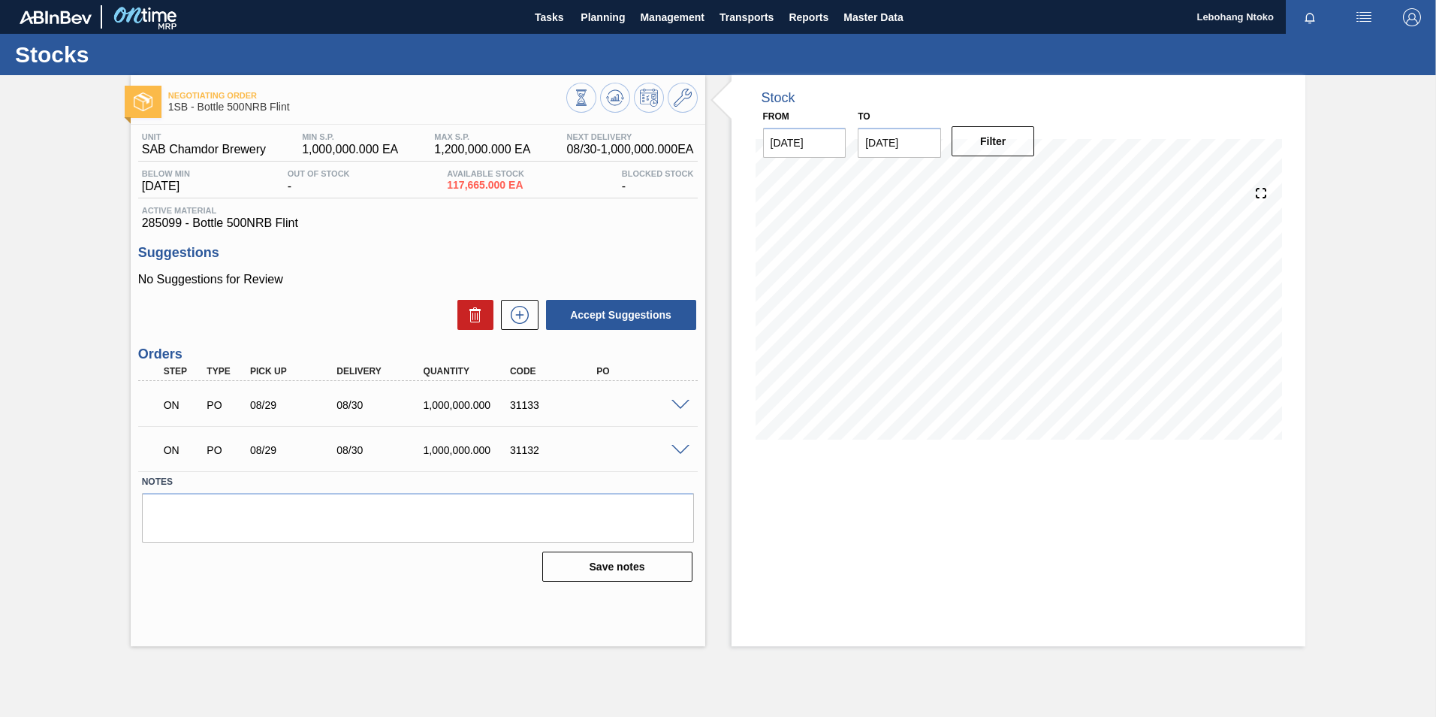
click at [680, 406] on span at bounding box center [681, 405] width 18 height 11
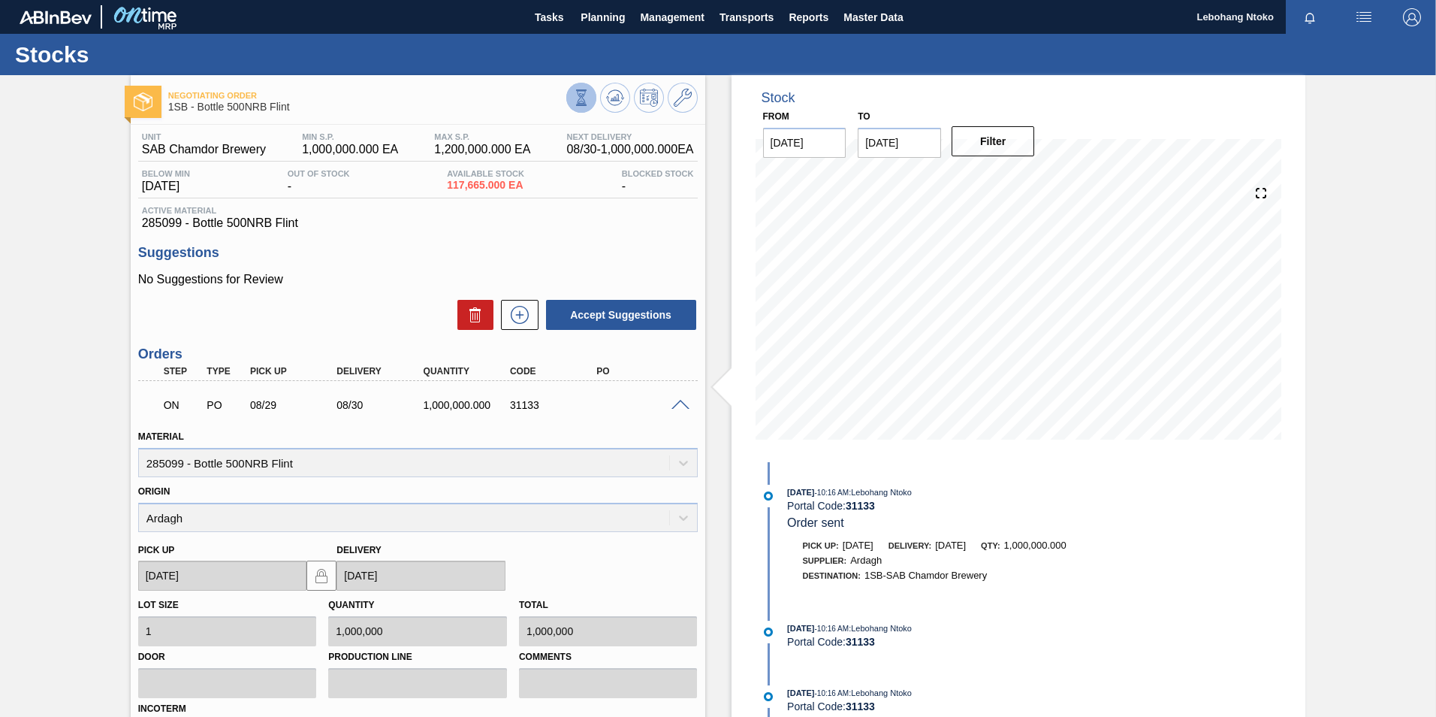
click at [580, 101] on icon at bounding box center [581, 97] width 17 height 17
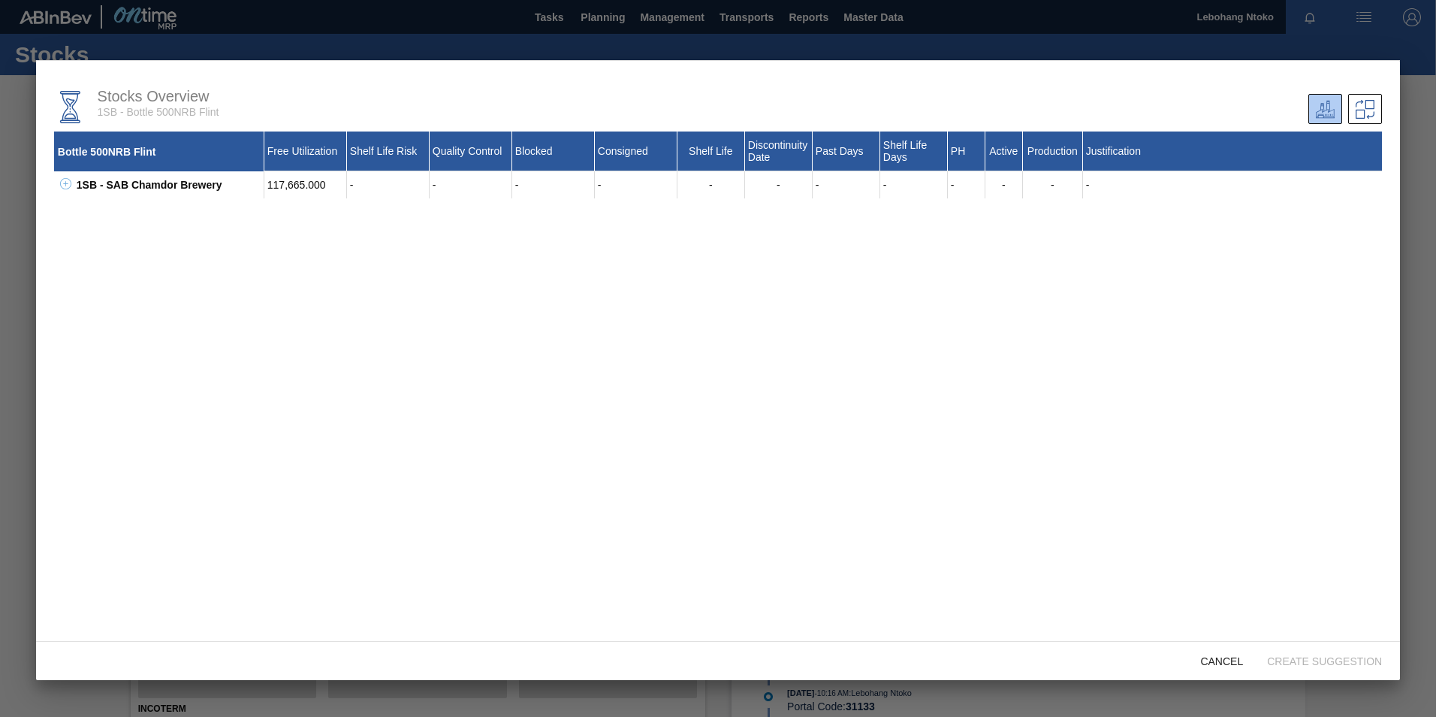
click at [1415, 82] on div at bounding box center [718, 358] width 1436 height 717
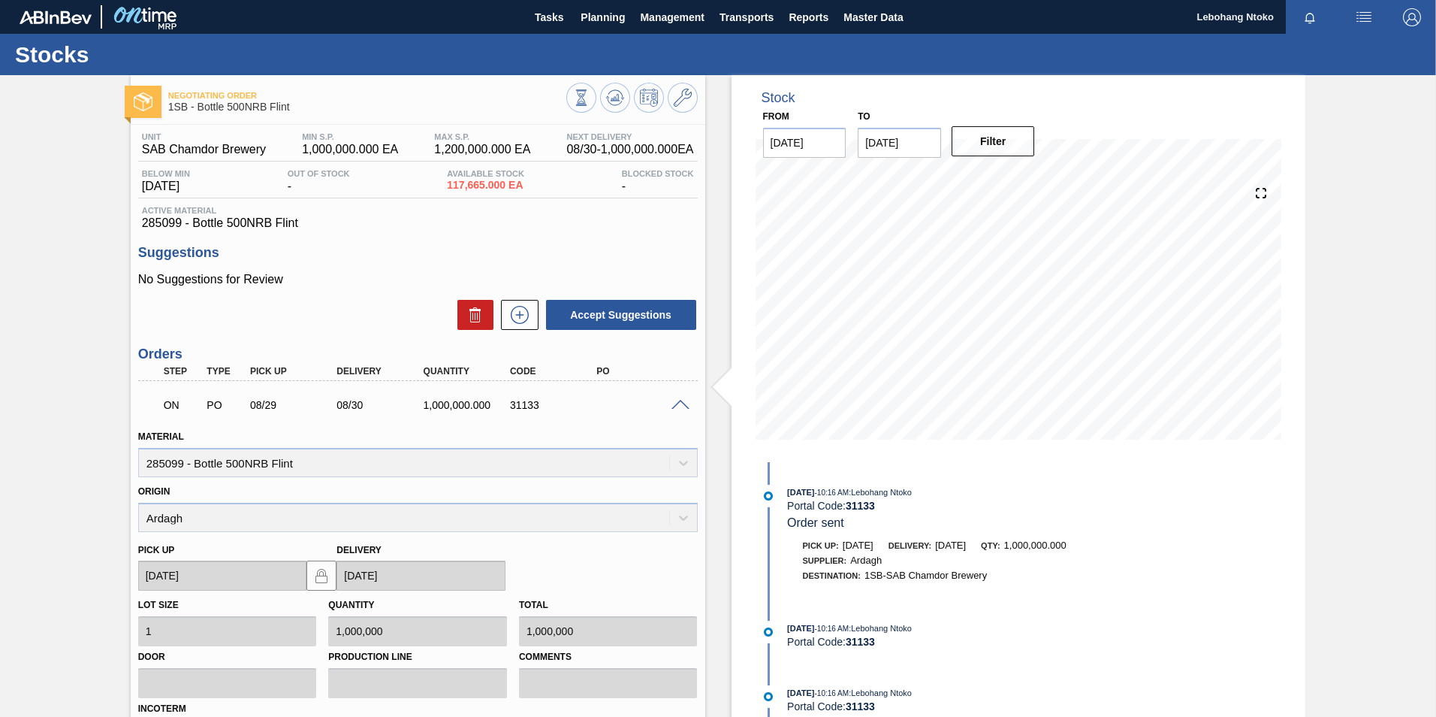
click at [676, 400] on span at bounding box center [681, 405] width 18 height 11
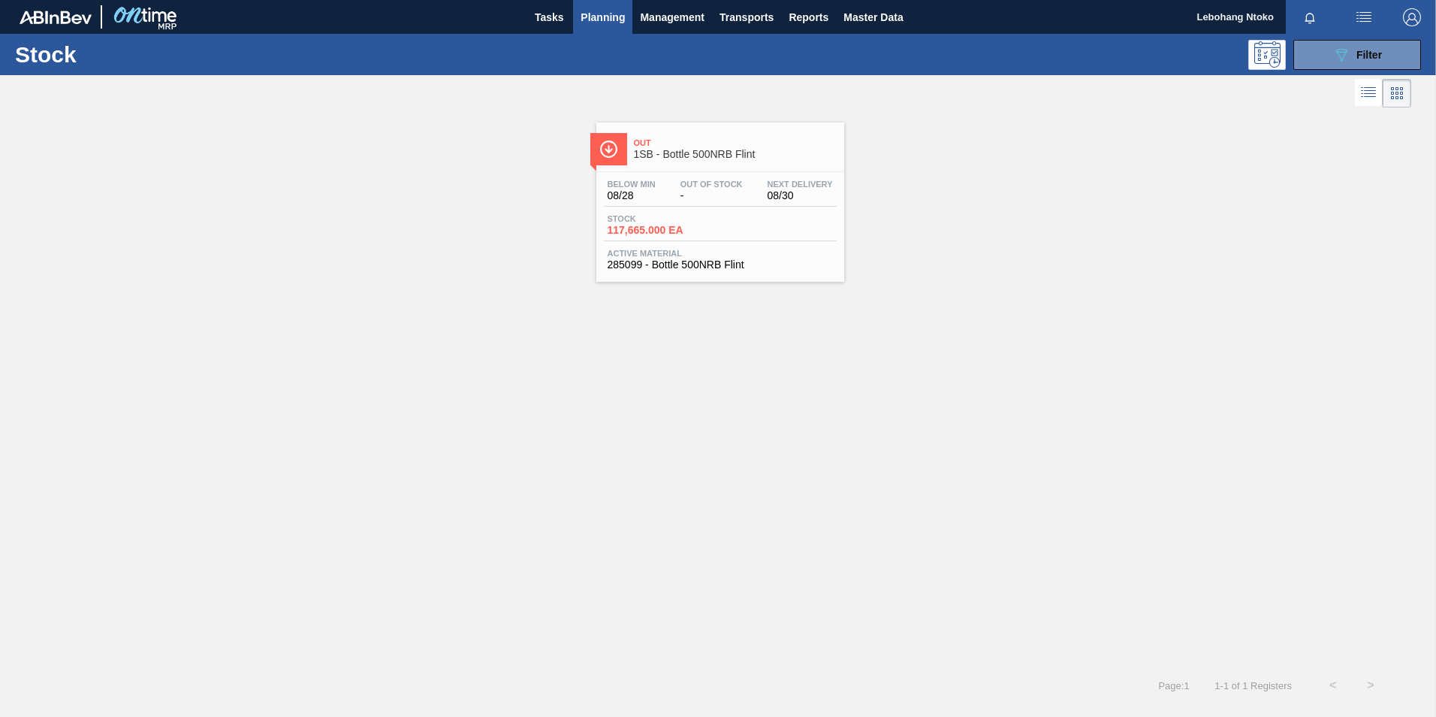
click at [738, 209] on div "Below Min 08/28 Out Of Stock - Next Delivery 08/30 Stock 117,665.000 EA Active …" at bounding box center [720, 223] width 248 height 102
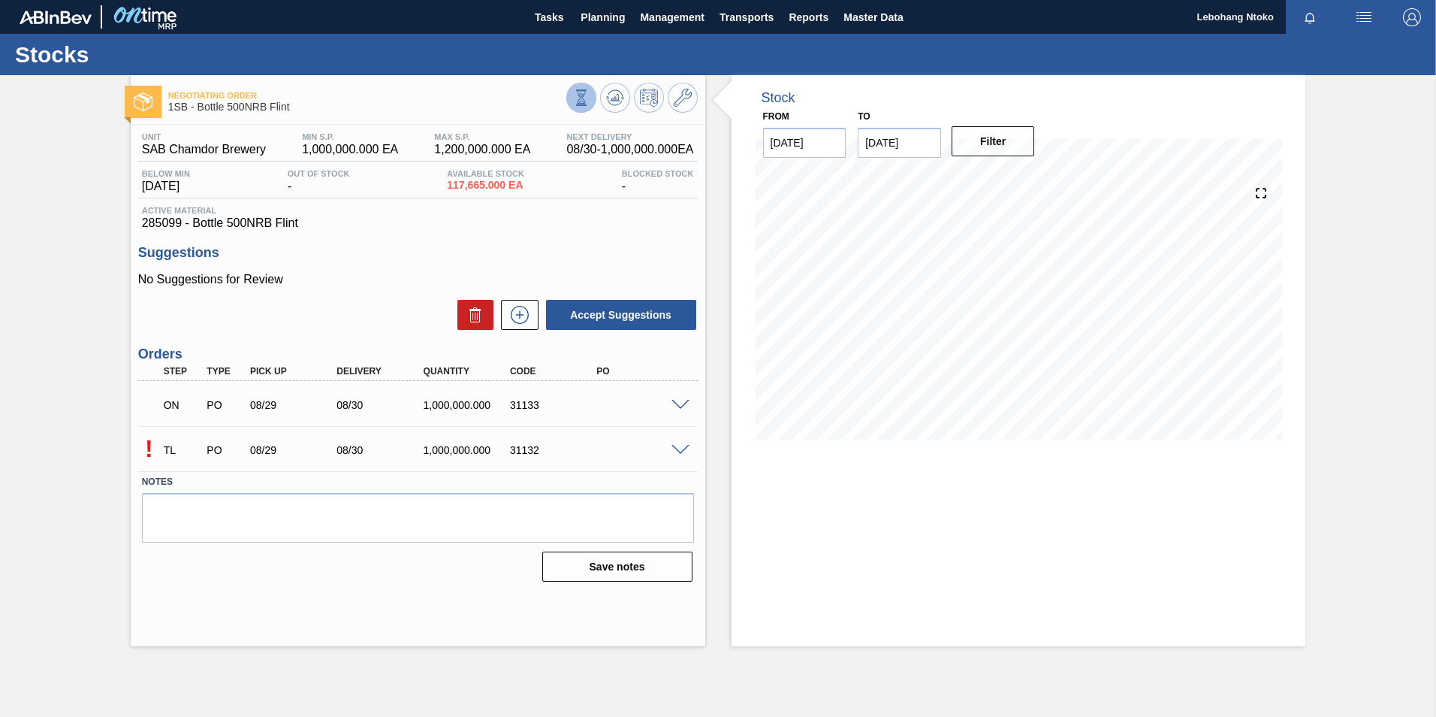
click at [583, 98] on icon at bounding box center [581, 97] width 17 height 17
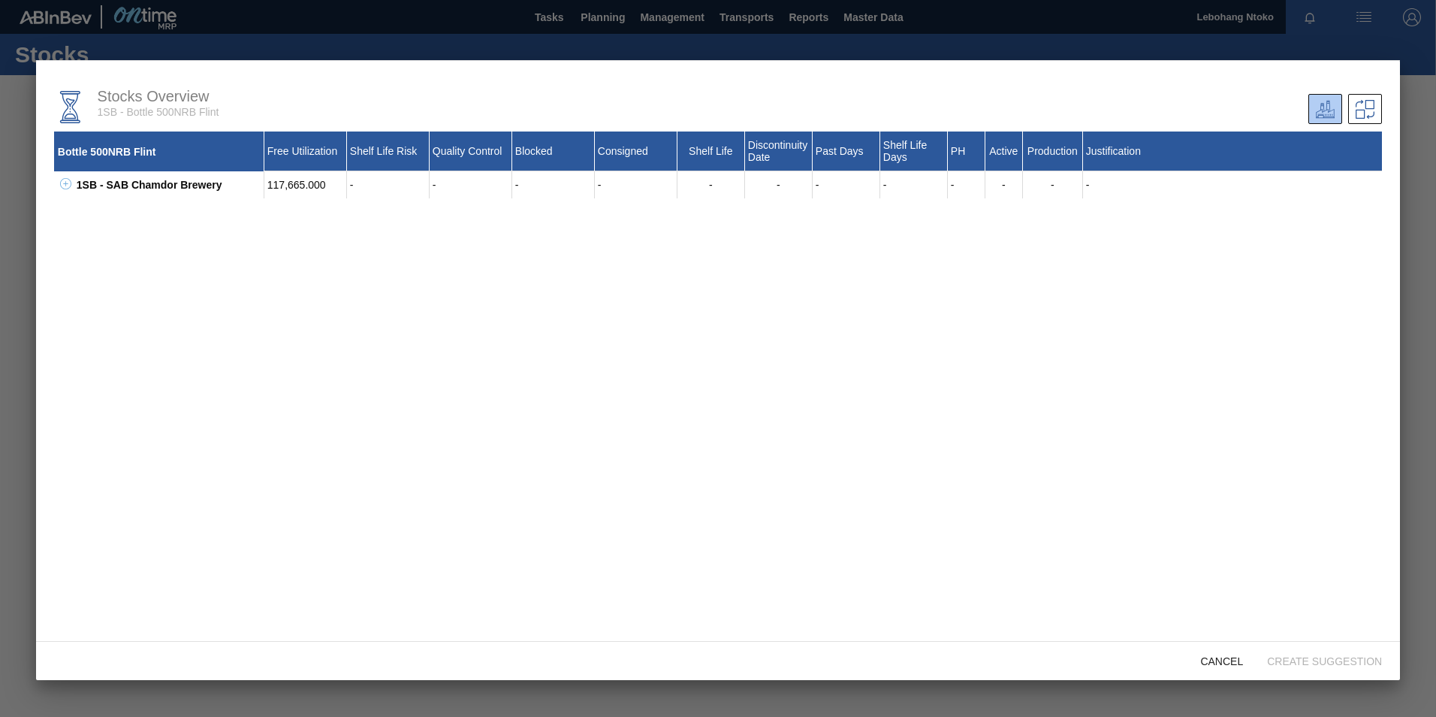
click at [1405, 33] on div at bounding box center [718, 358] width 1436 height 717
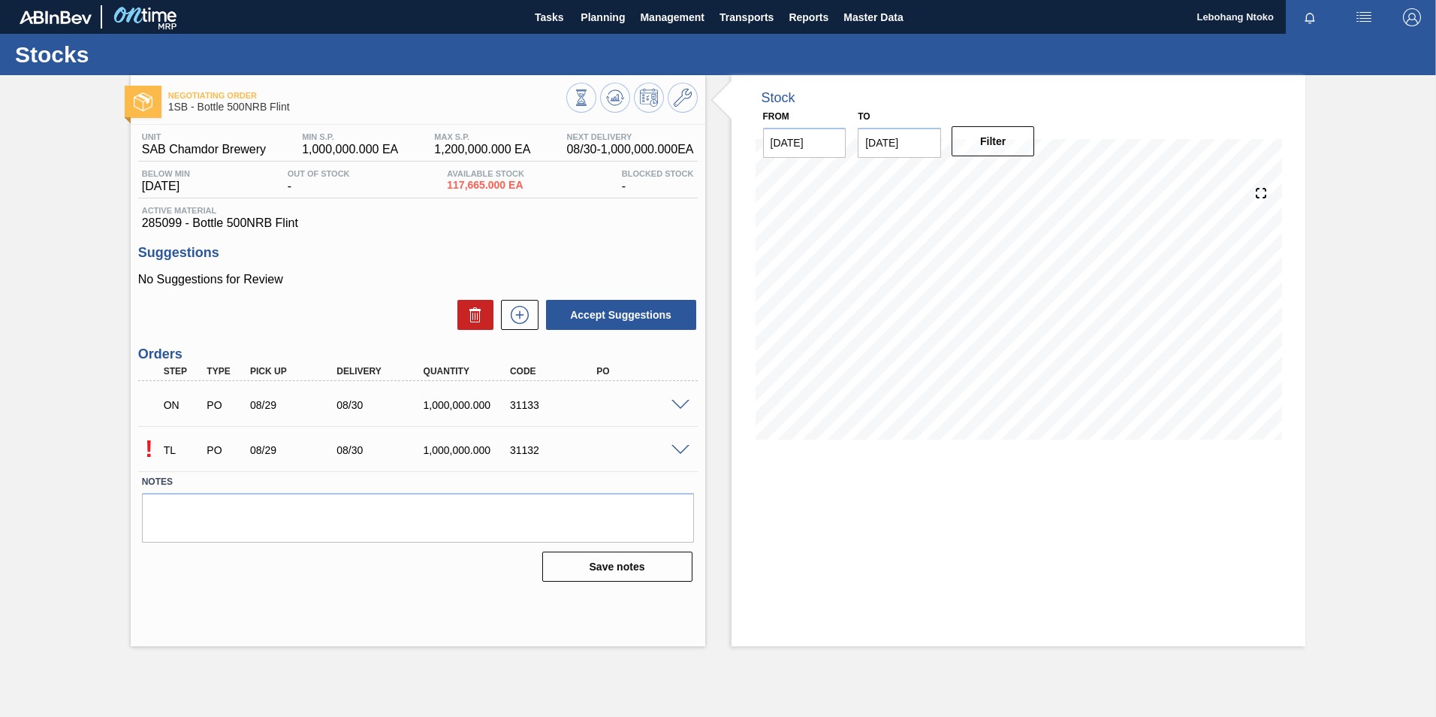
click at [676, 448] on span at bounding box center [681, 450] width 18 height 11
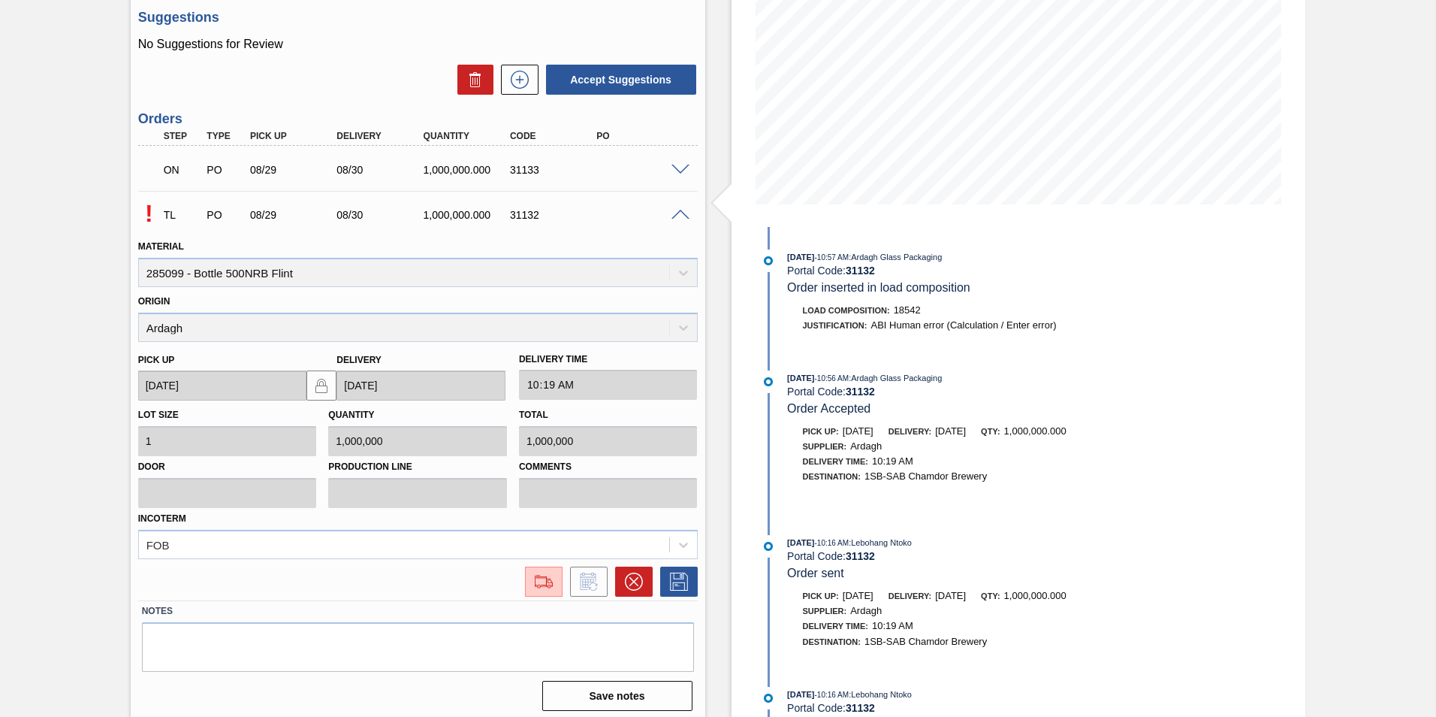
scroll to position [242, 0]
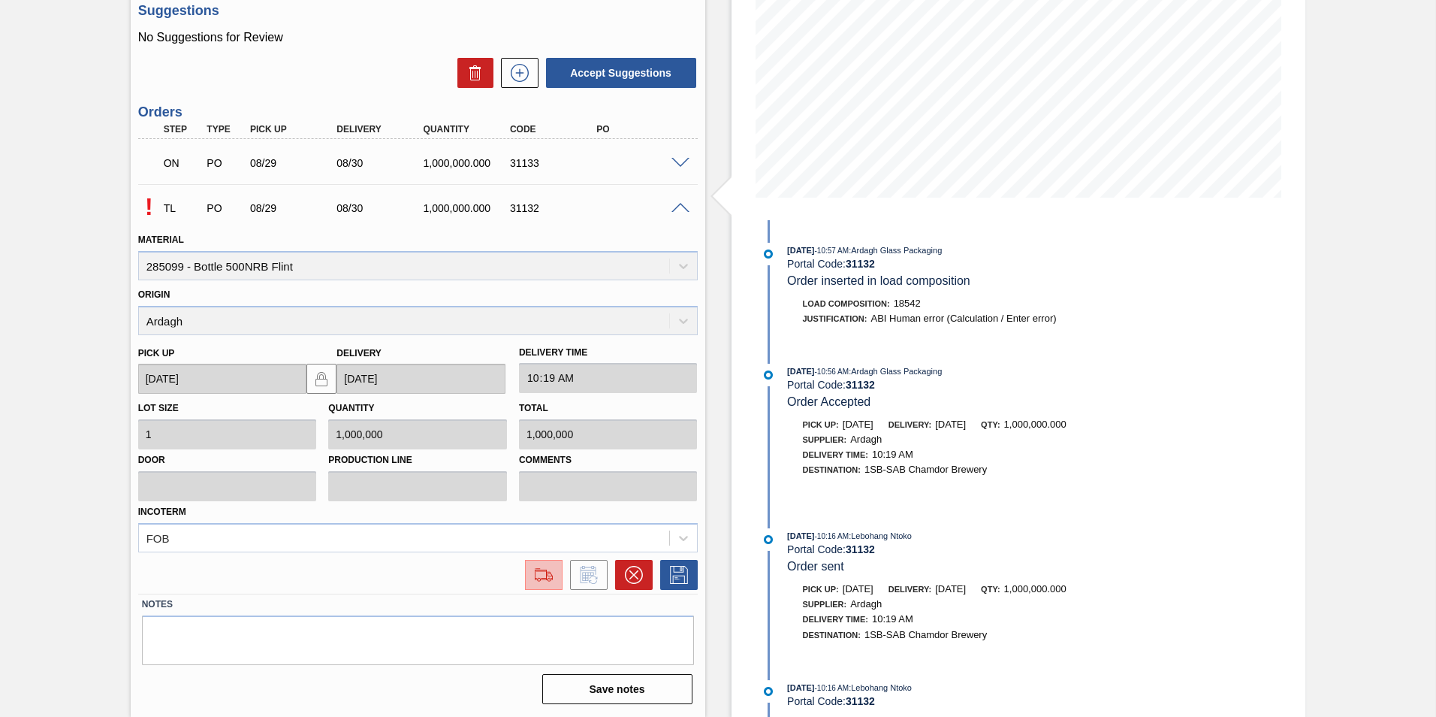
click at [539, 582] on img at bounding box center [544, 575] width 24 height 18
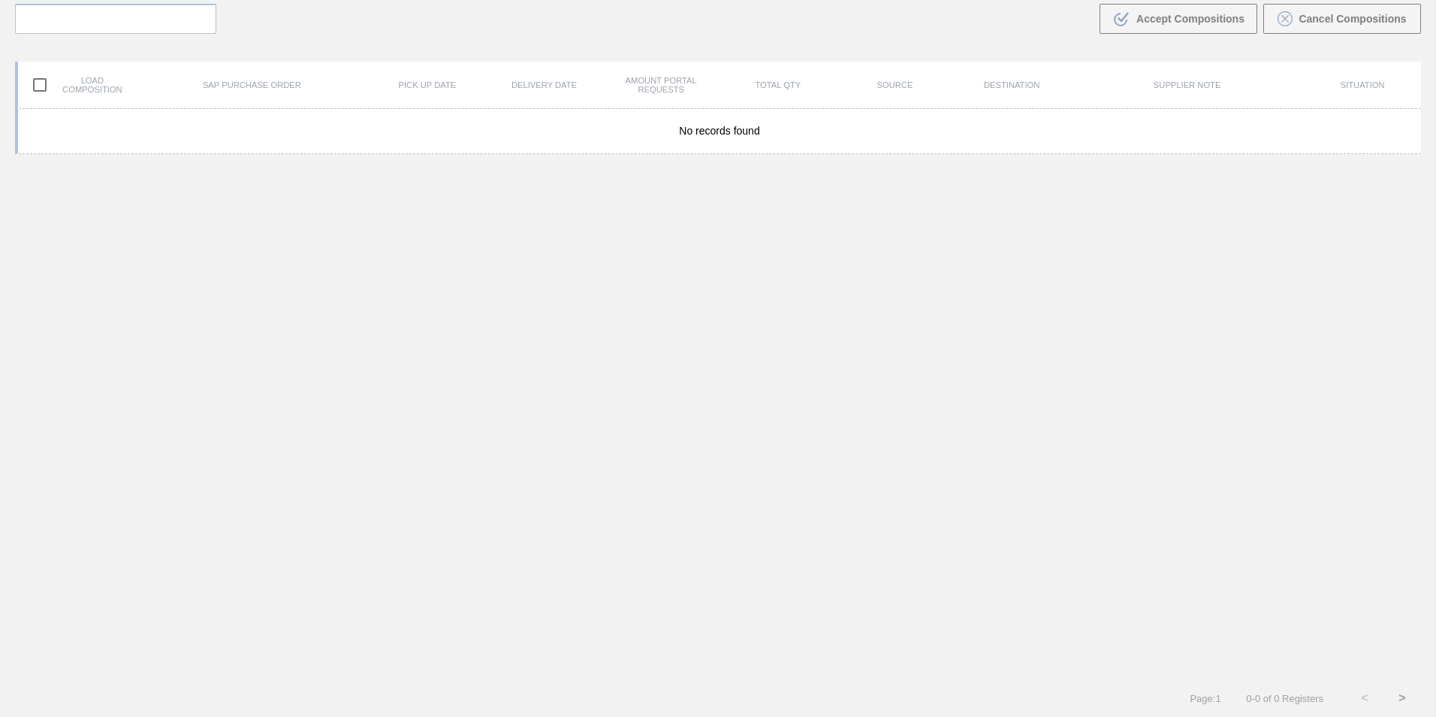
scroll to position [108, 0]
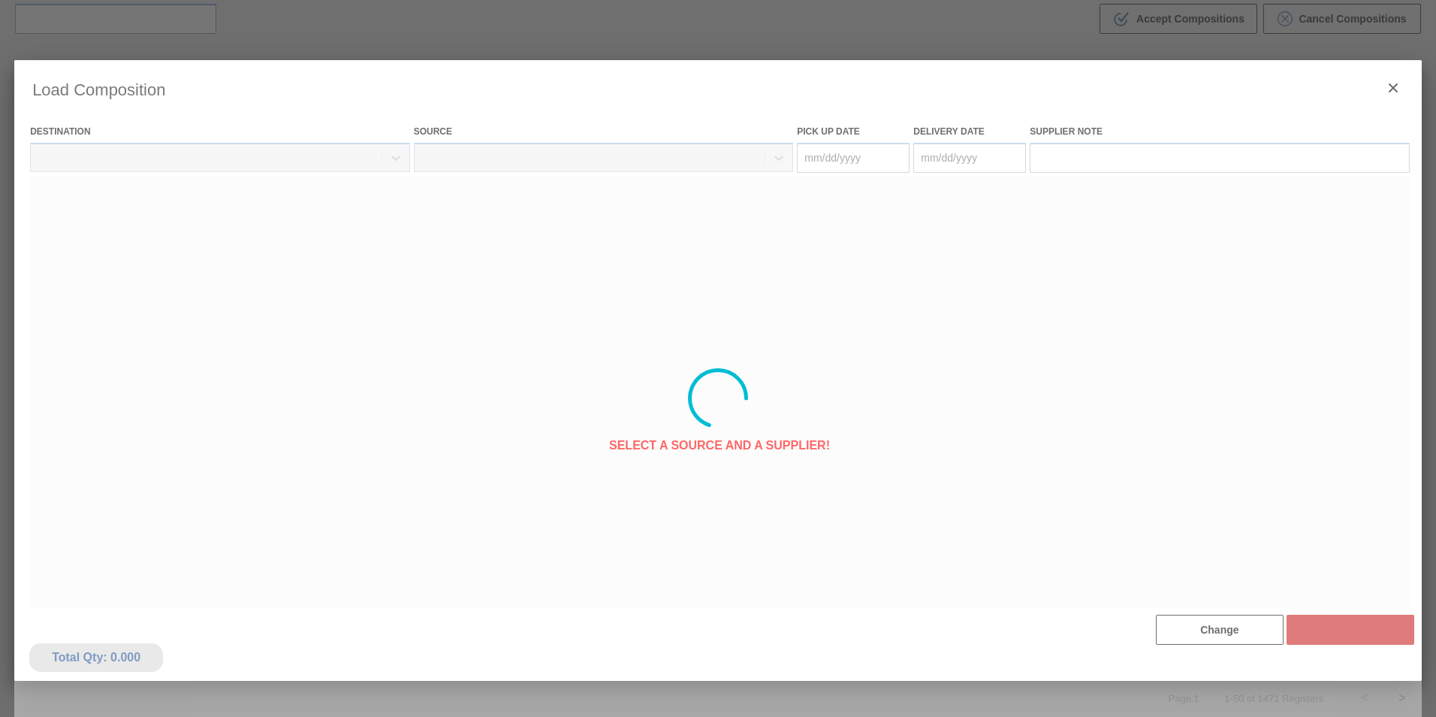
type Date "[DATE]"
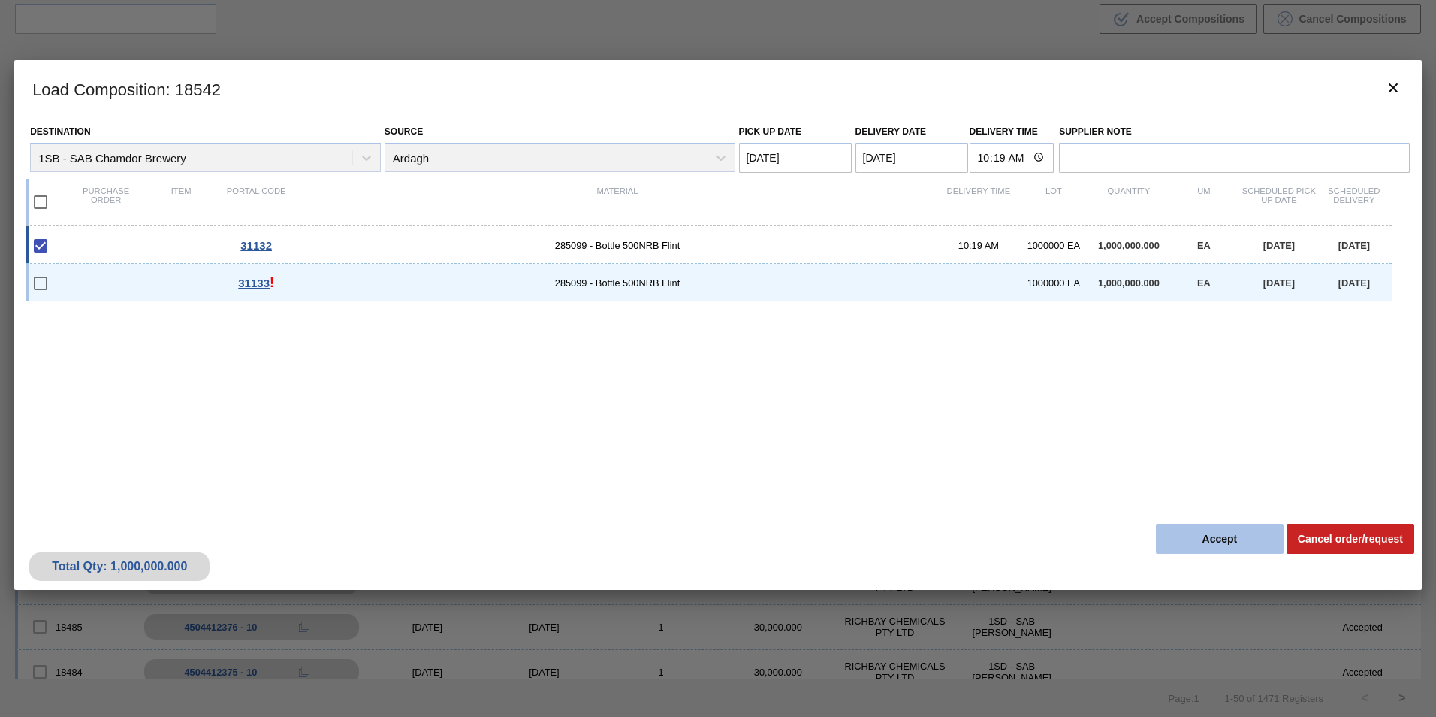
click at [1215, 537] on button "Accept" at bounding box center [1220, 539] width 128 height 30
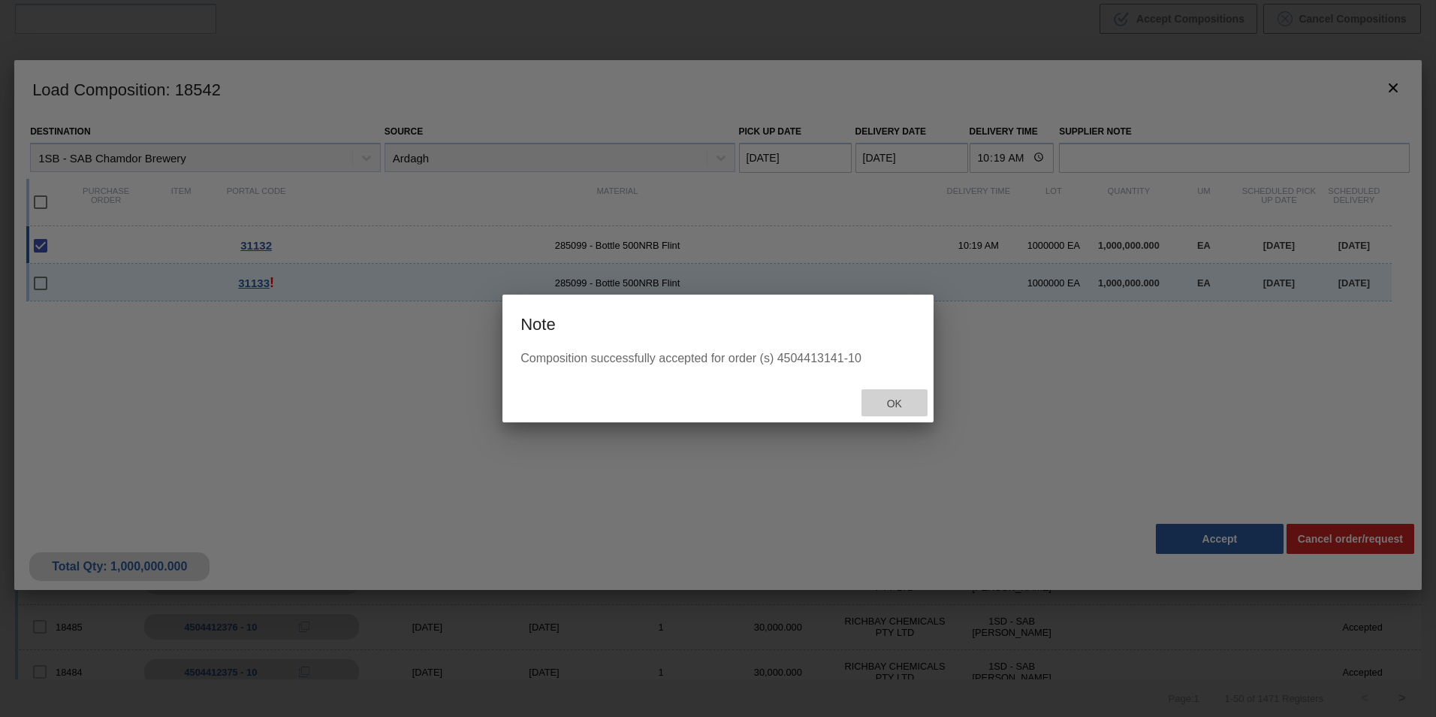
click at [896, 406] on span "Ok" at bounding box center [894, 403] width 39 height 12
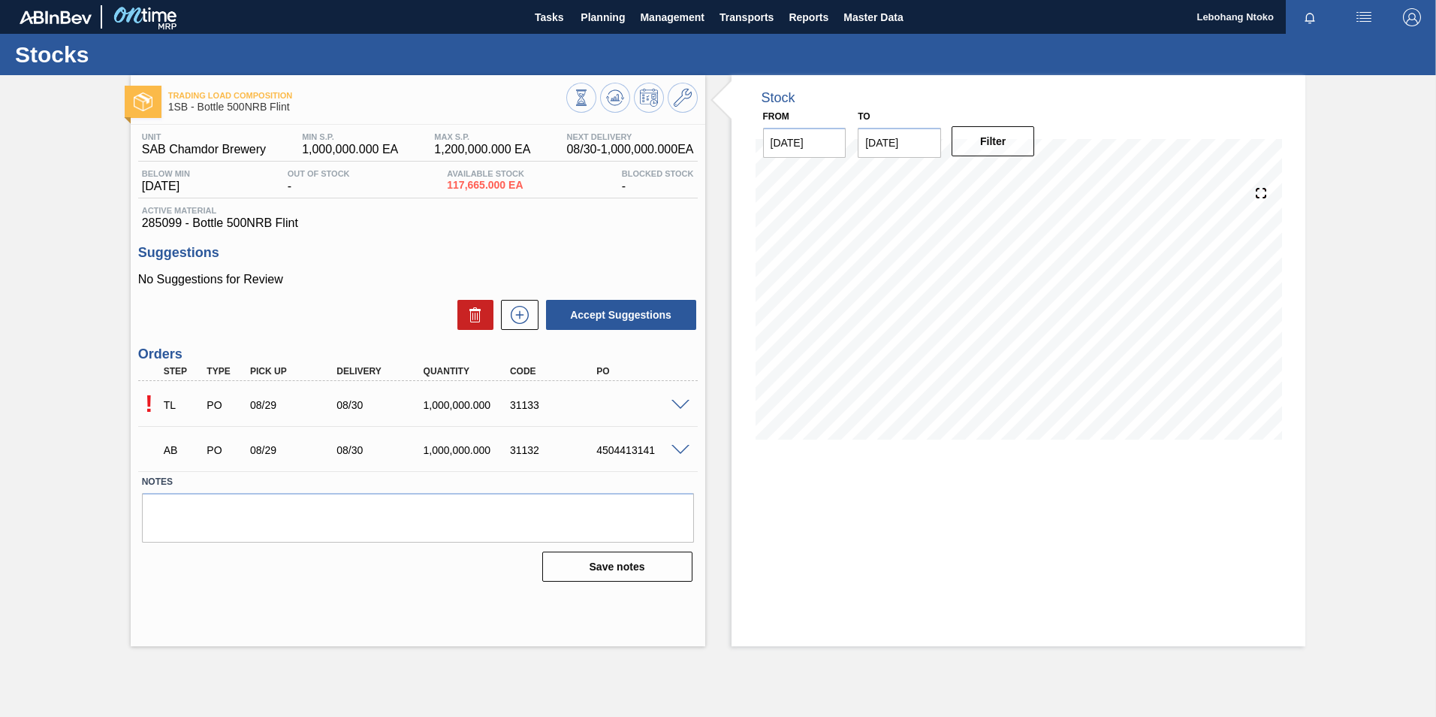
click at [681, 400] on span at bounding box center [681, 405] width 18 height 11
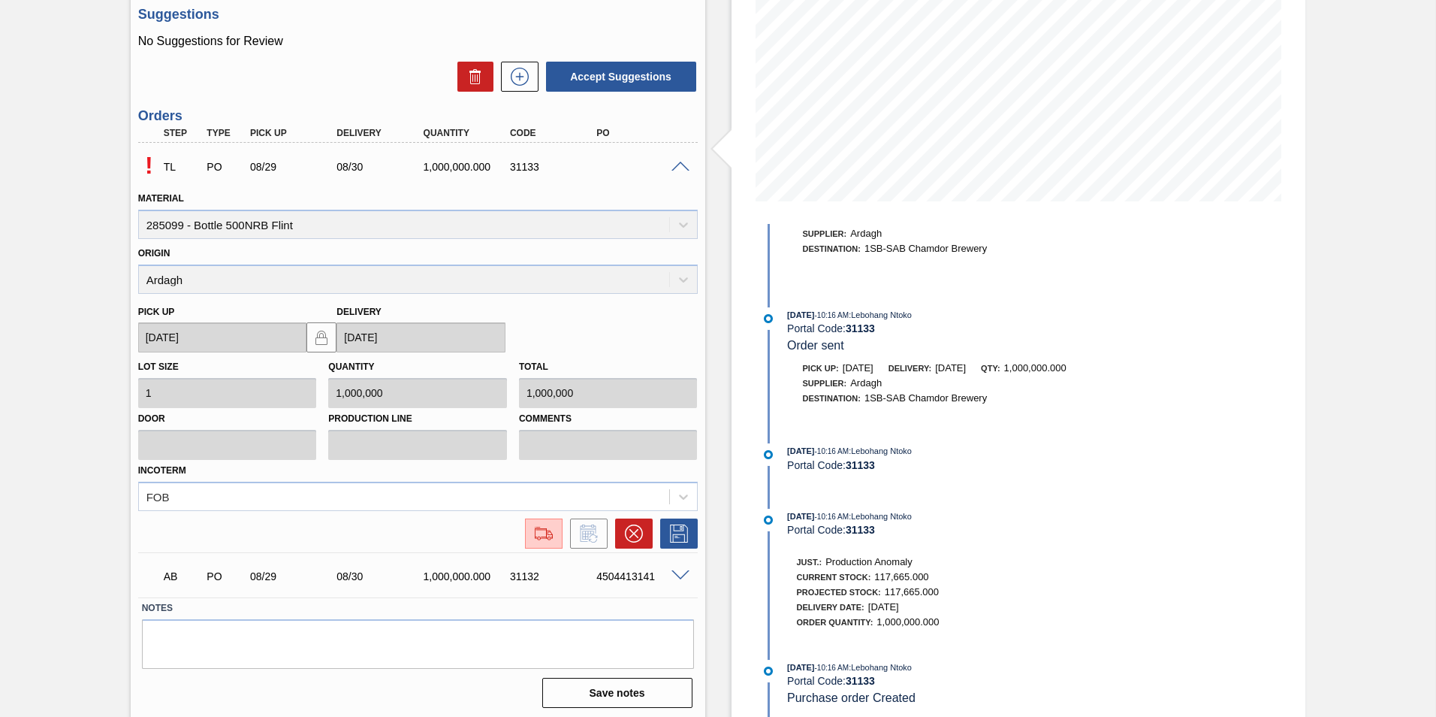
scroll to position [242, 0]
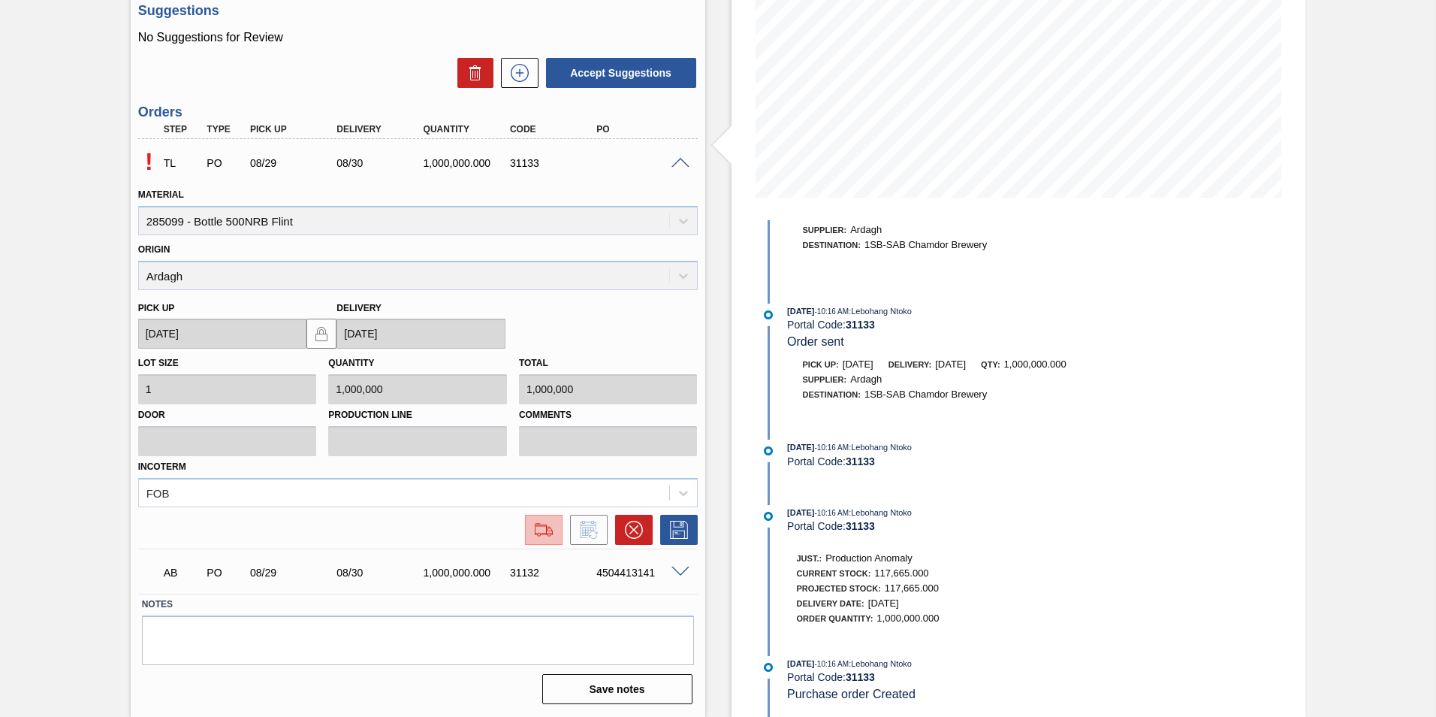
click at [533, 532] on img at bounding box center [544, 530] width 24 height 18
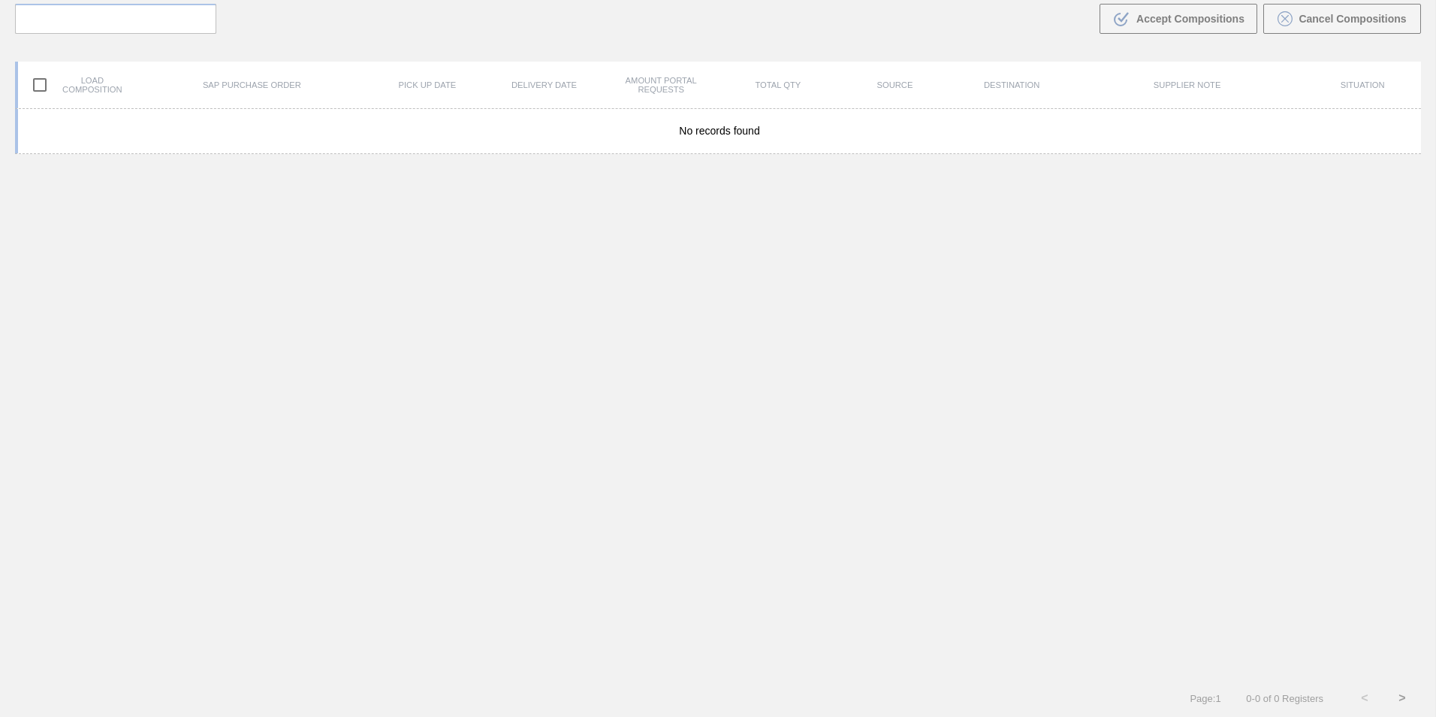
scroll to position [108, 0]
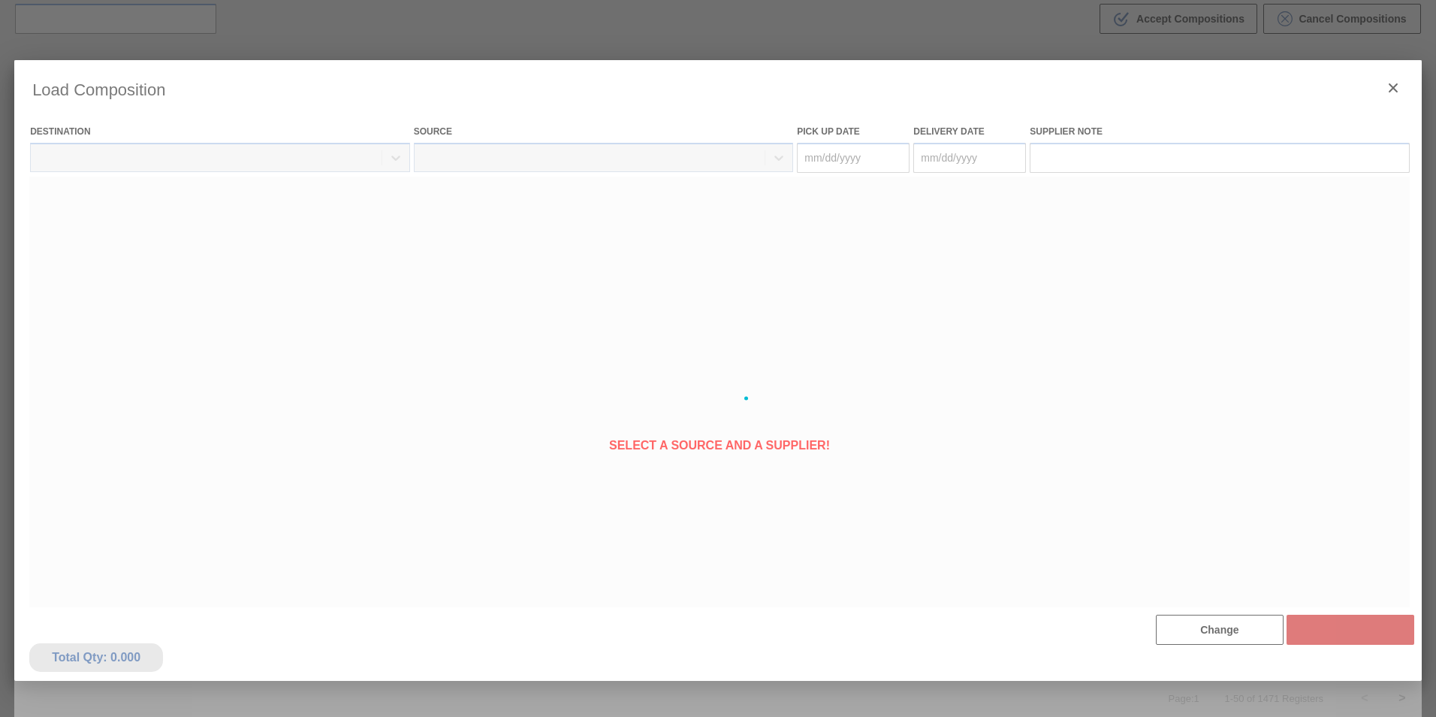
type Date "[DATE]"
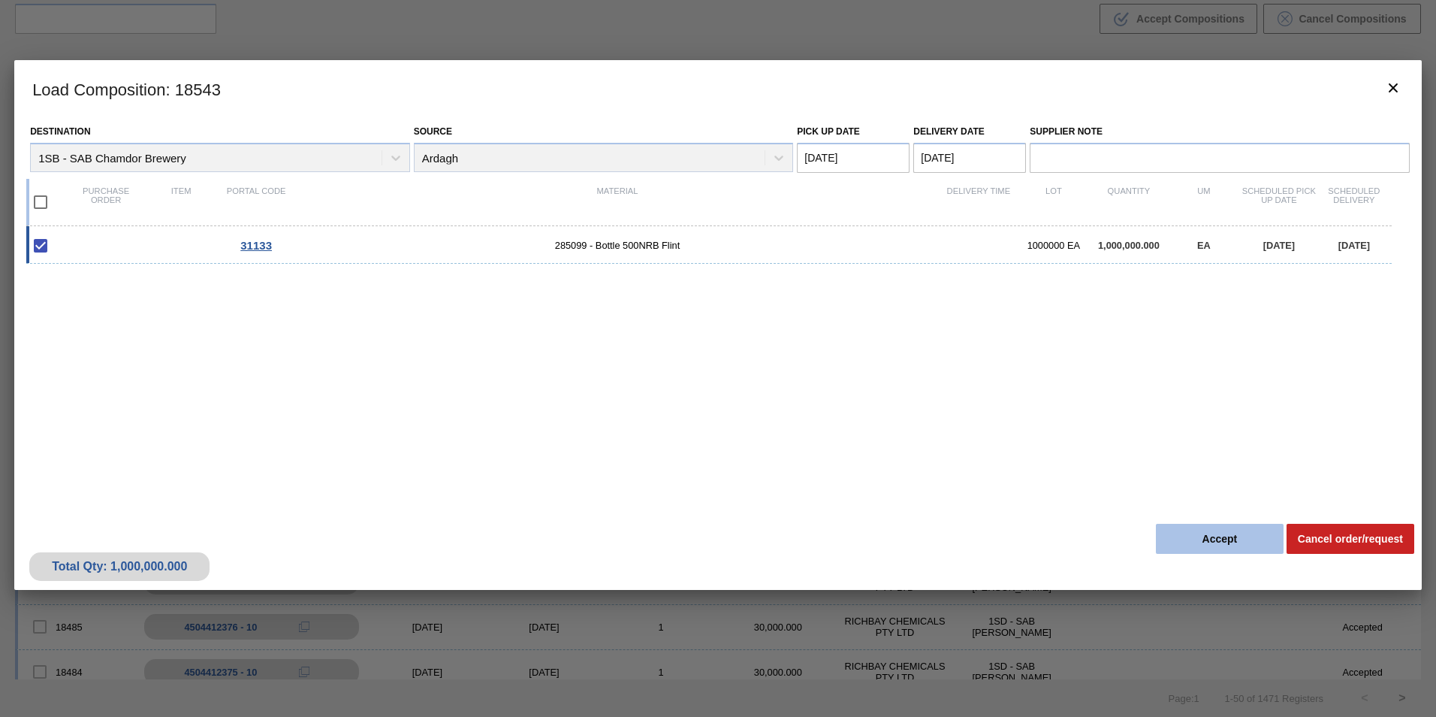
click at [1230, 543] on button "Accept" at bounding box center [1220, 539] width 128 height 30
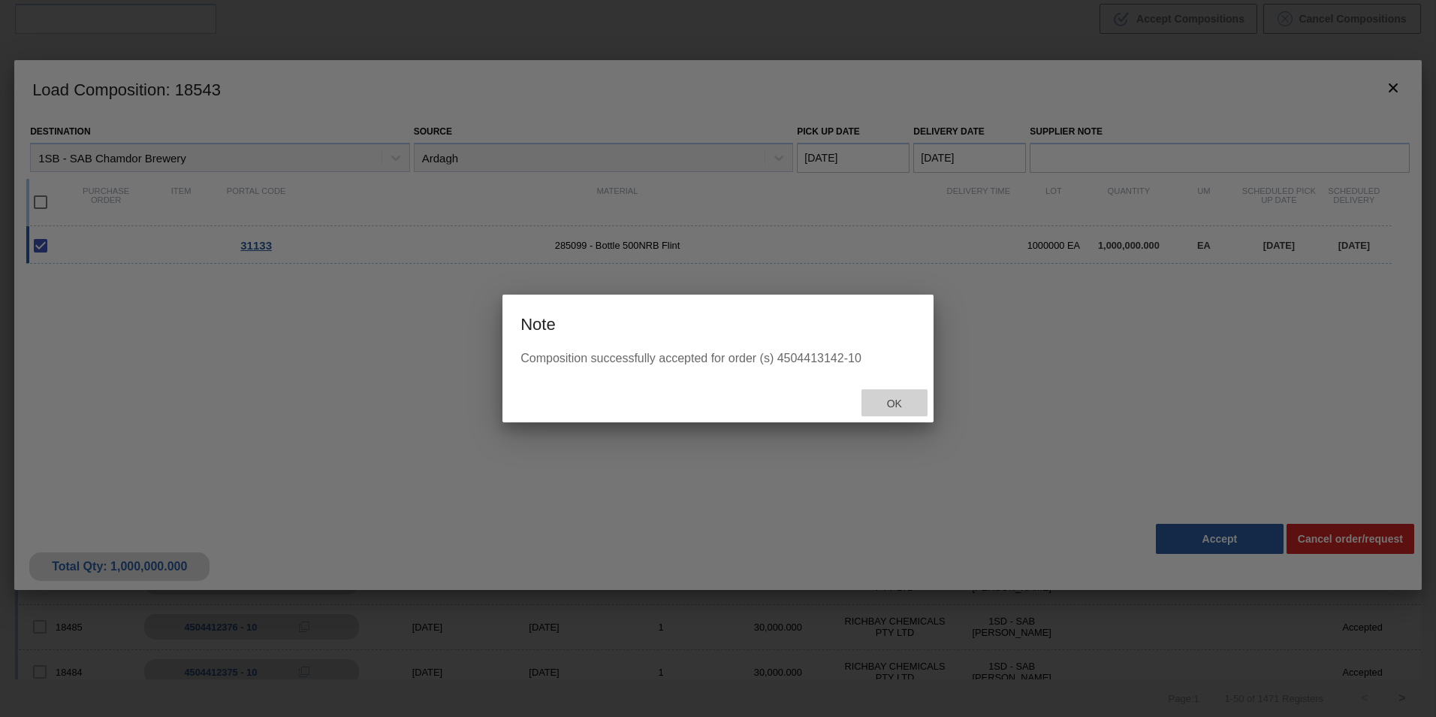
click at [895, 400] on span "Ok" at bounding box center [894, 403] width 39 height 12
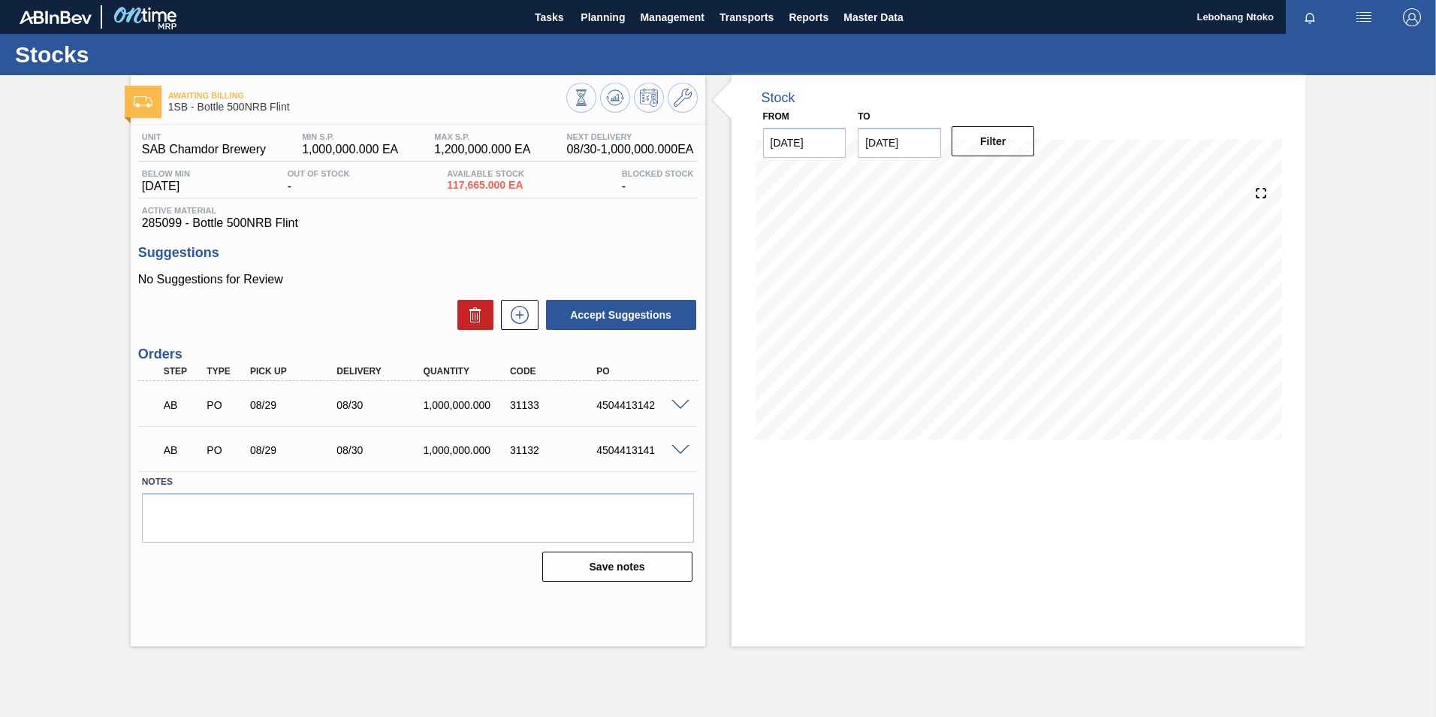
click at [611, 401] on div "4504413142" at bounding box center [641, 405] width 97 height 12
drag, startPoint x: 595, startPoint y: 403, endPoint x: 606, endPoint y: 403, distance: 11.3
click at [596, 403] on div "4504413142" at bounding box center [641, 405] width 97 height 12
drag, startPoint x: 598, startPoint y: 408, endPoint x: 656, endPoint y: 407, distance: 57.8
click at [656, 407] on div "4504413142" at bounding box center [641, 405] width 97 height 12
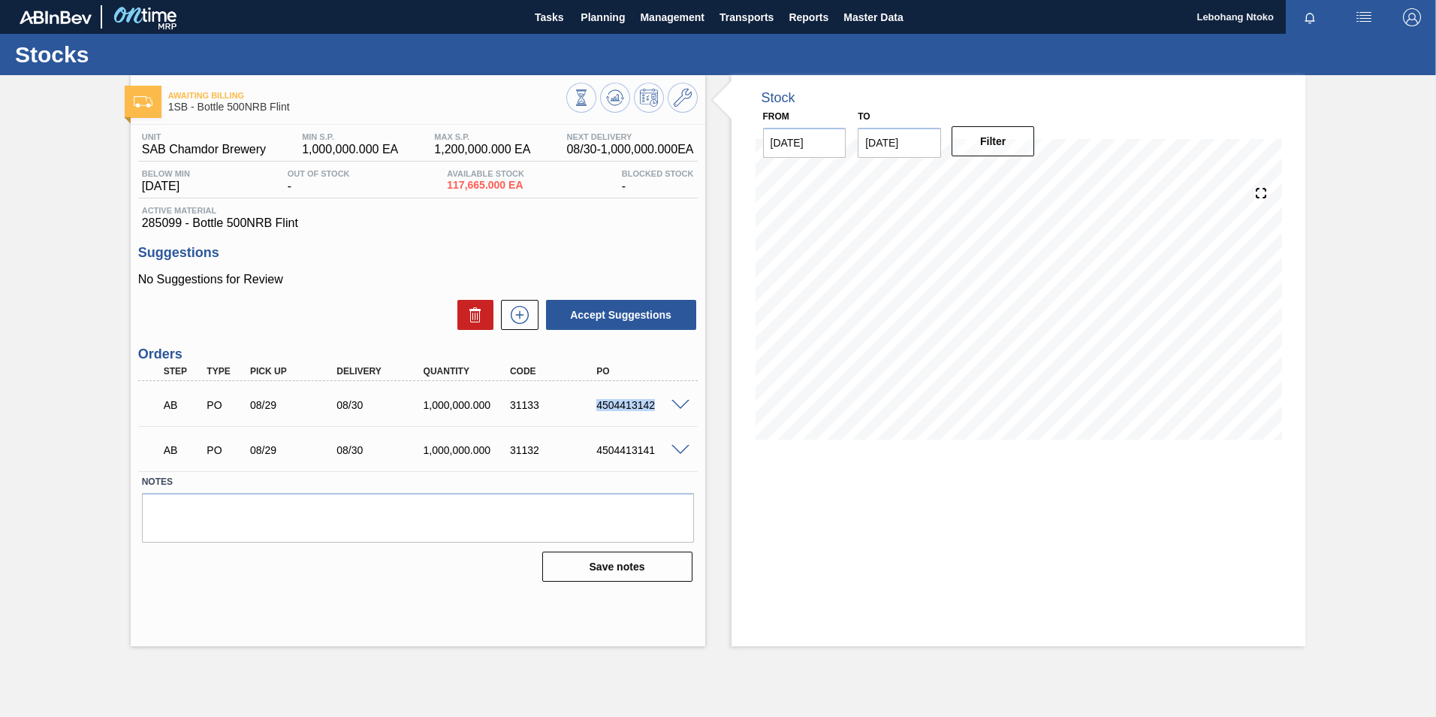
copy div "4504413142"
